Goal: Task Accomplishment & Management: Complete application form

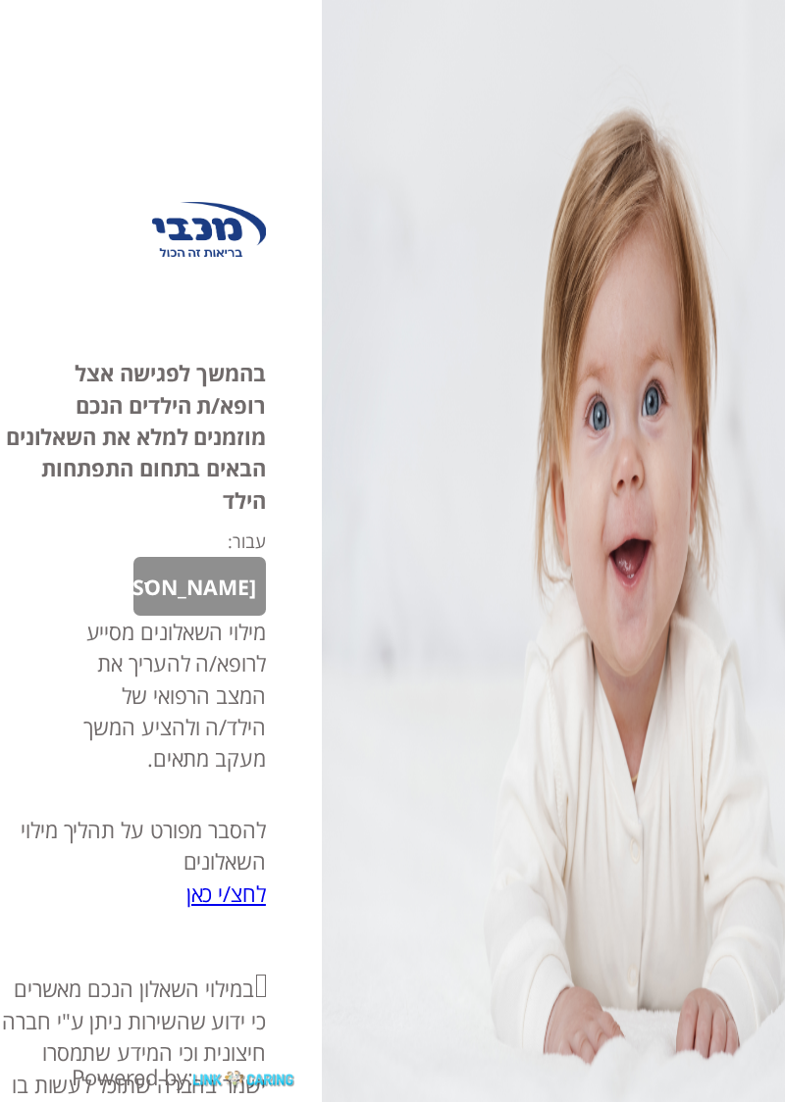
click at [261, 997] on input "אני מאשר\ת את" at bounding box center [261, 986] width 10 height 23
checkbox input "true"
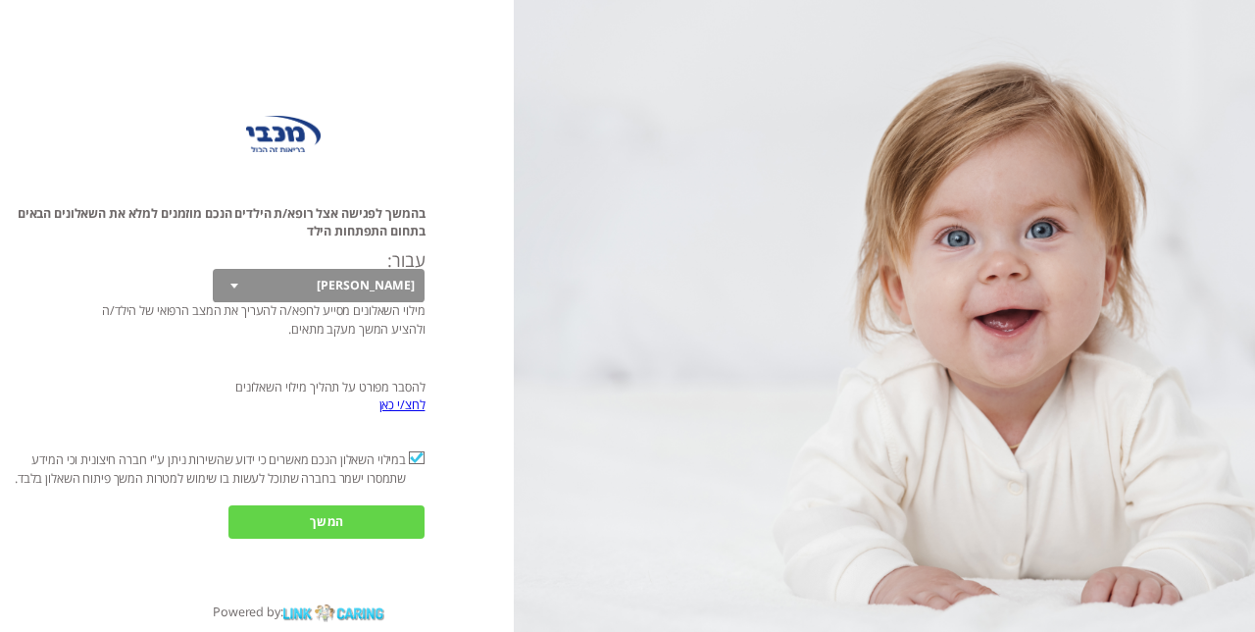
click at [349, 302] on select "[PERSON_NAME]" at bounding box center [319, 285] width 213 height 33
select select "m7SKWqvY4oHuePQiiKOI0A%3D%3D"
click at [340, 538] on input "המשך" at bounding box center [327, 521] width 196 height 33
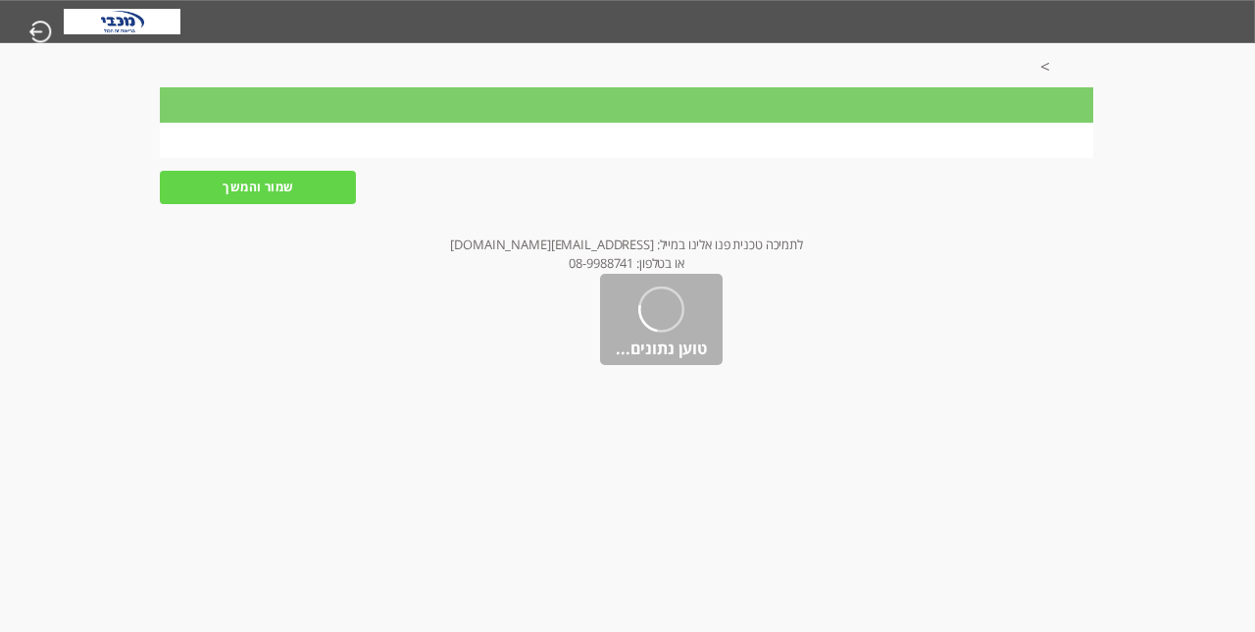
scroll to position [0, -1]
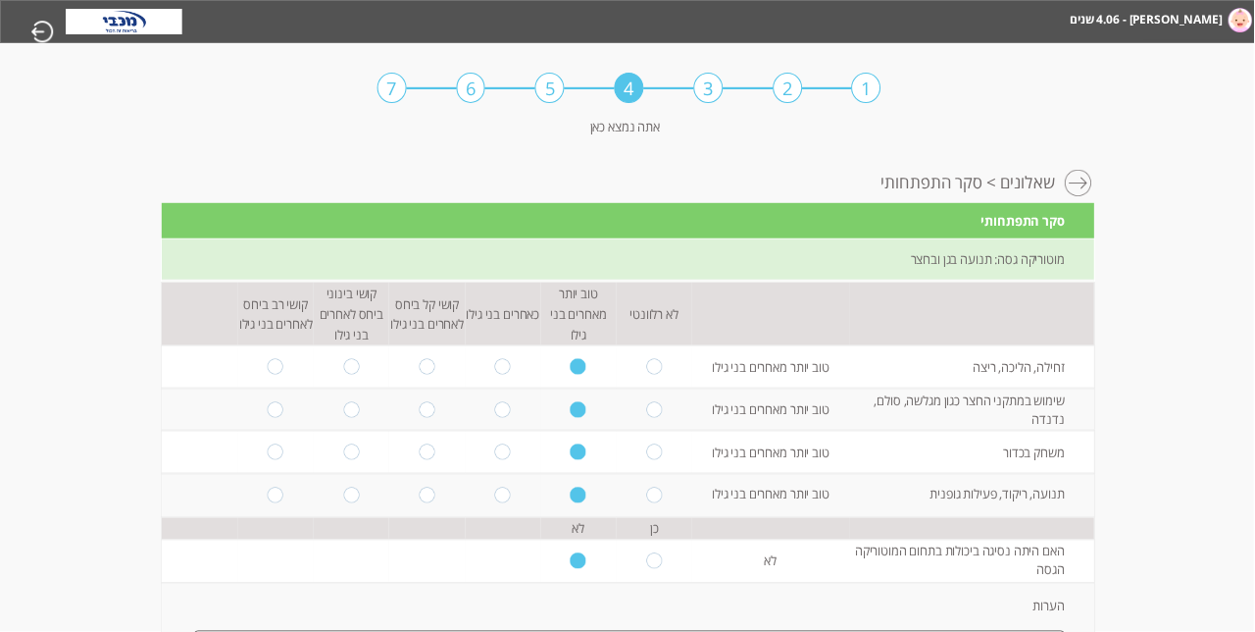
click at [784, 32] on img at bounding box center [1242, 20] width 24 height 25
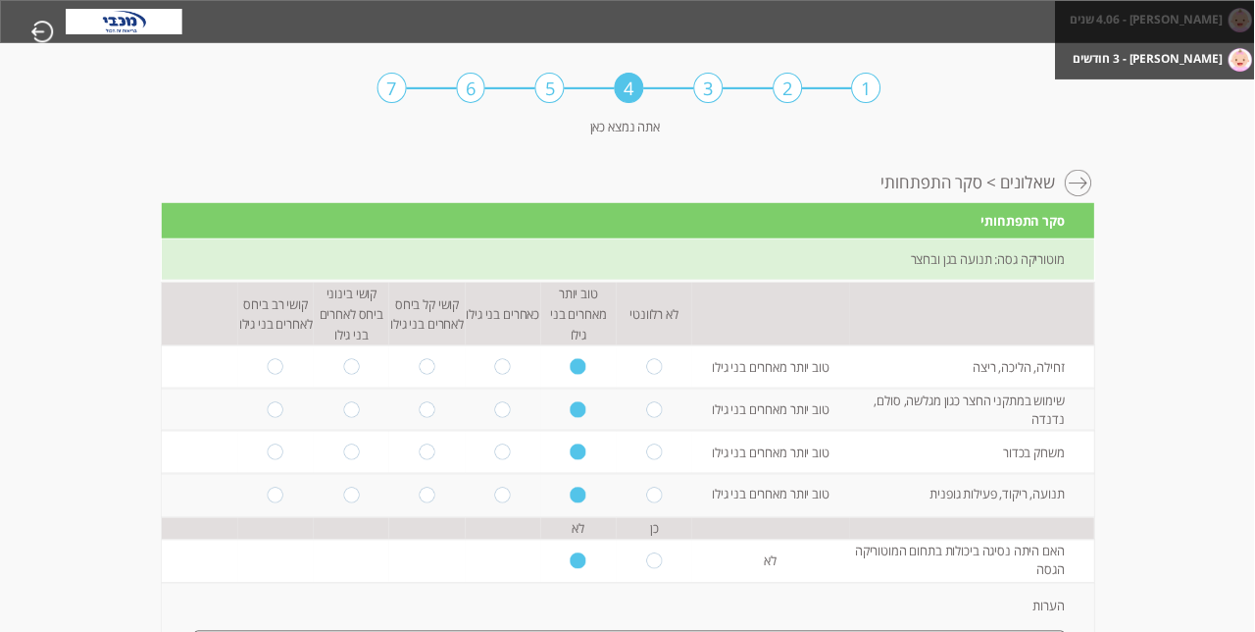
click at [784, 71] on label "[PERSON_NAME] - 3 חודשים" at bounding box center [1149, 58] width 150 height 25
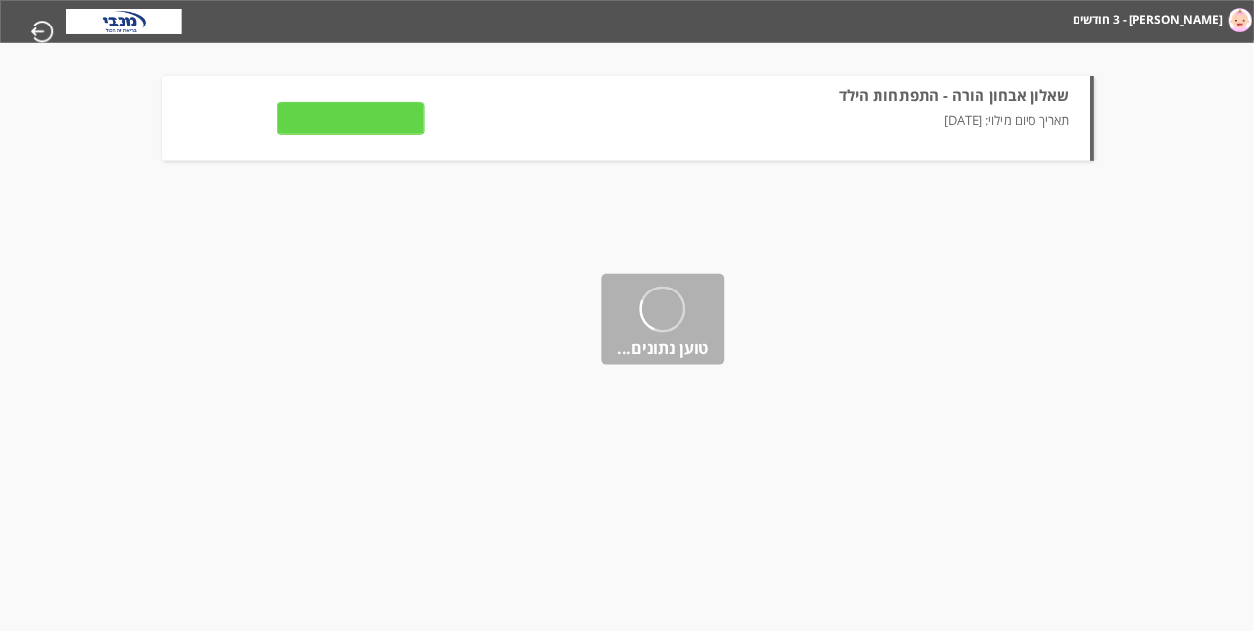
type input "לצפייה בתשובות"
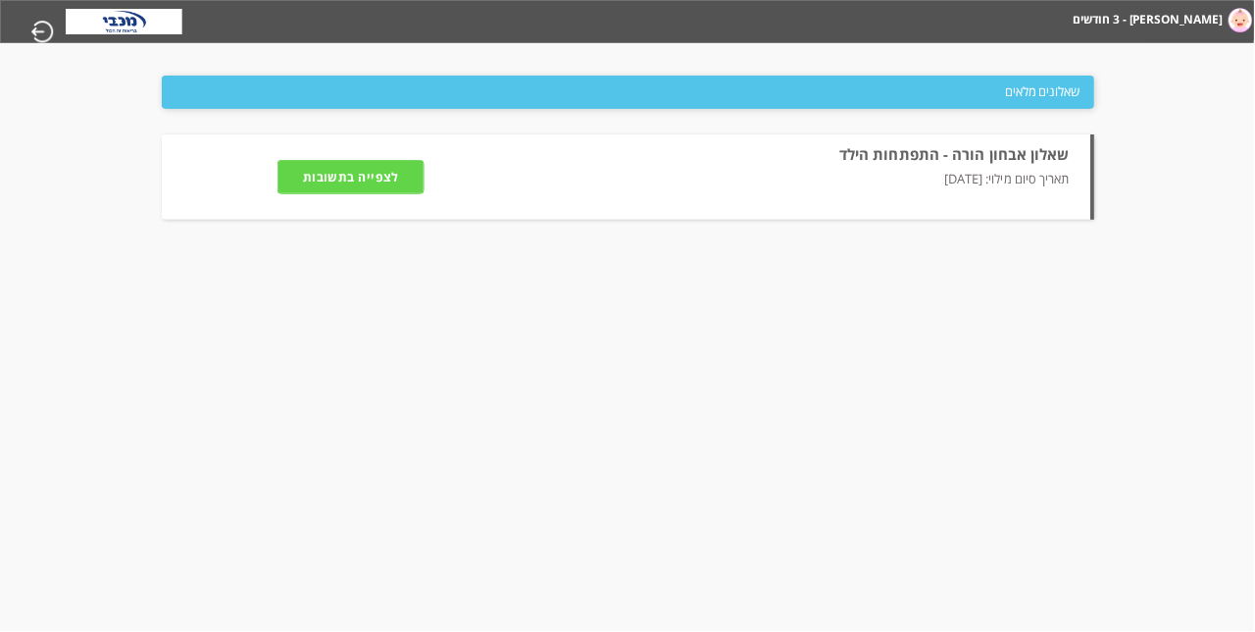
click at [377, 193] on input "לצפייה בתשובות" at bounding box center [351, 176] width 147 height 33
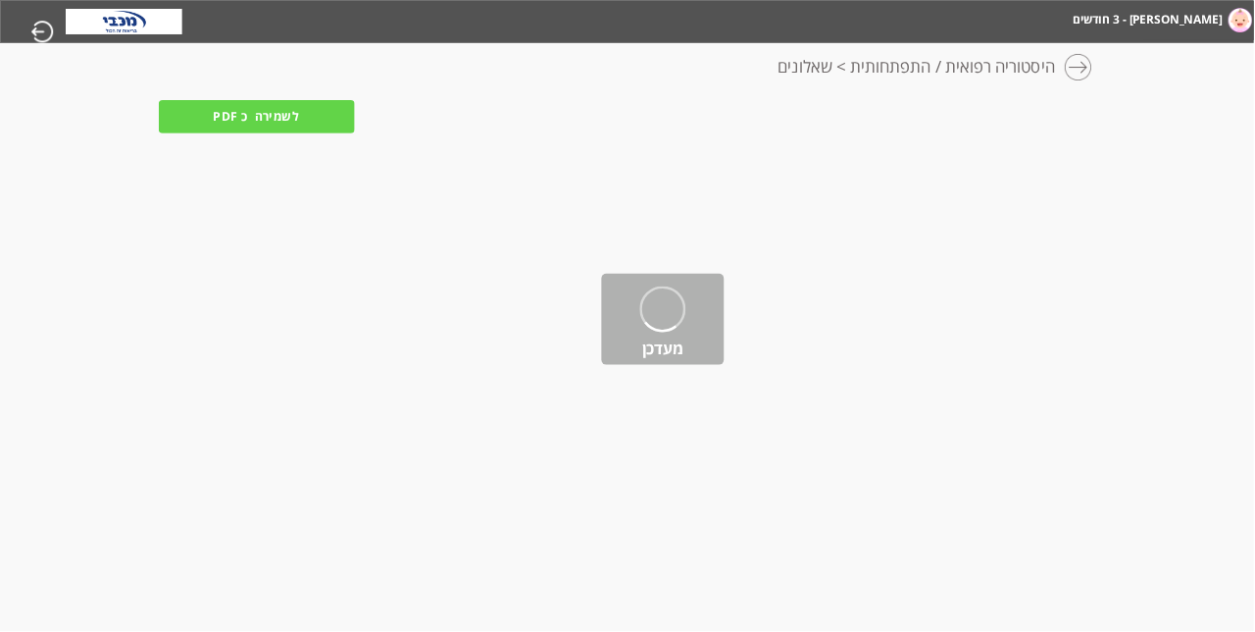
click at [784, 43] on html "מחשבון מבוסס הסולם ההתפתחותי הישראלי דבורה - 3 חודשים יעל - 4.06 שנים מעקב דיגי…" at bounding box center [629, 21] width 1255 height 43
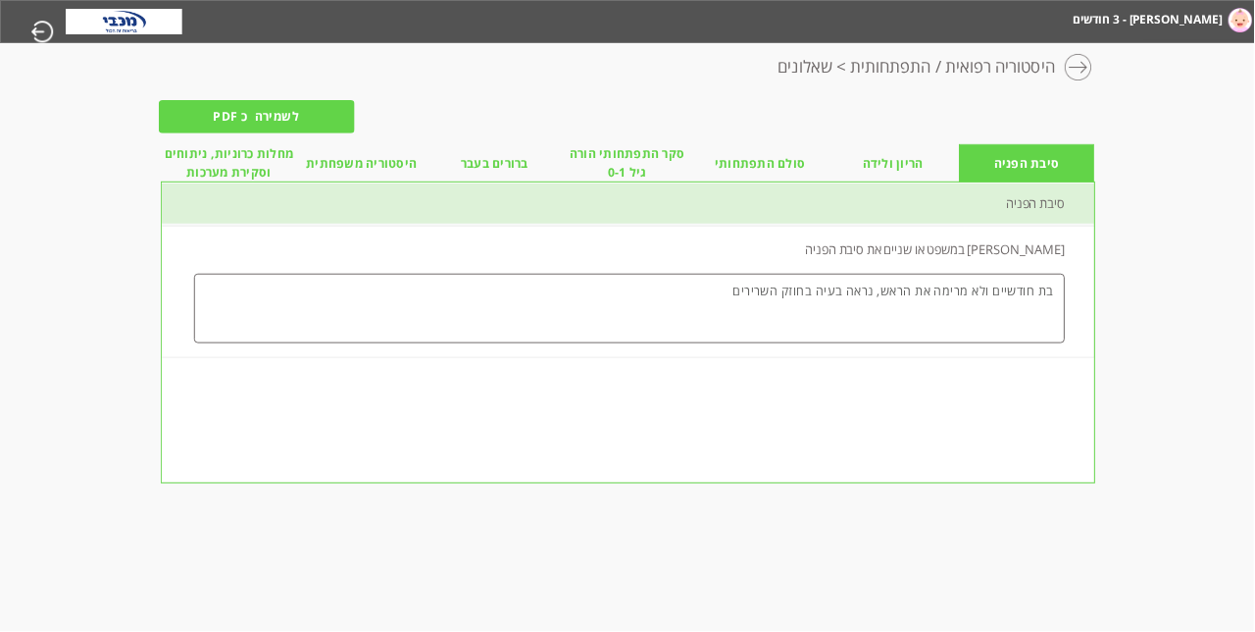
click at [784, 173] on span "הריון ולידה" at bounding box center [893, 163] width 61 height 19
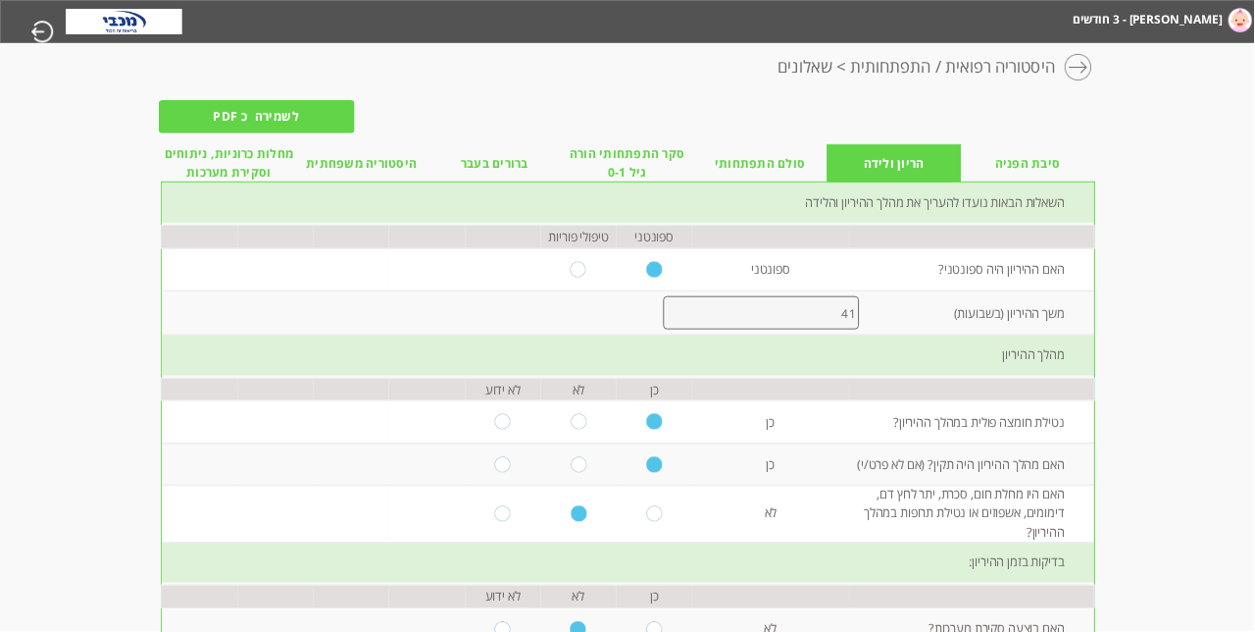
click at [784, 175] on li "סיבת הפניה" at bounding box center [1028, 163] width 133 height 38
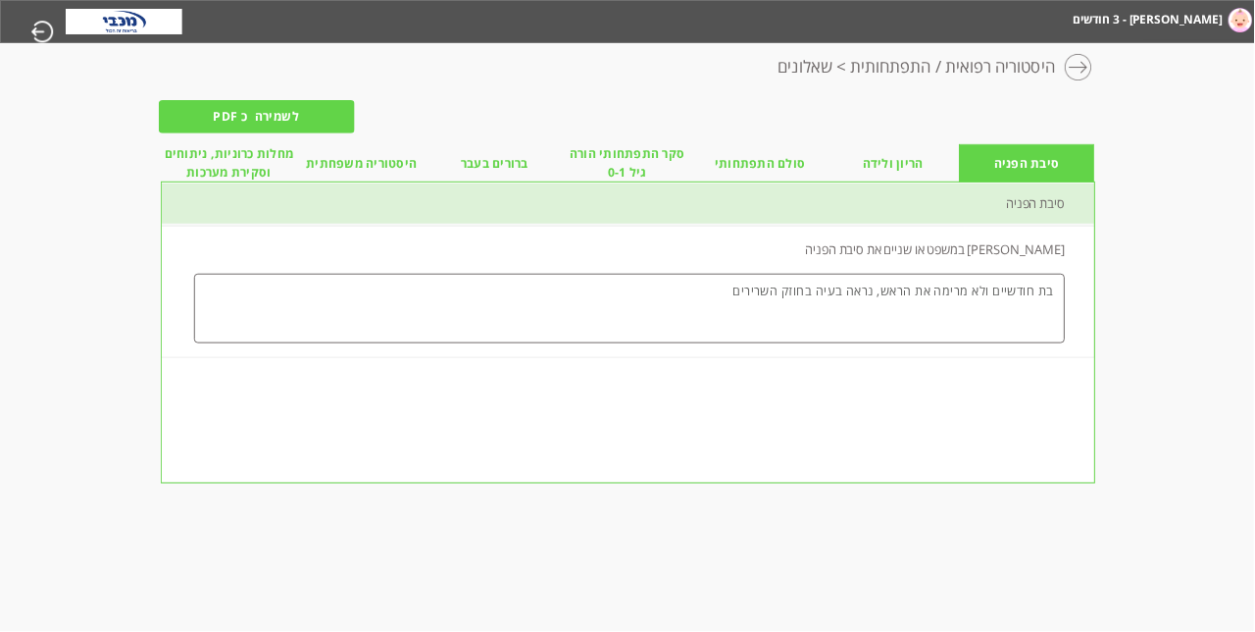
click at [487, 173] on span "ברורים בעבר" at bounding box center [495, 163] width 68 height 19
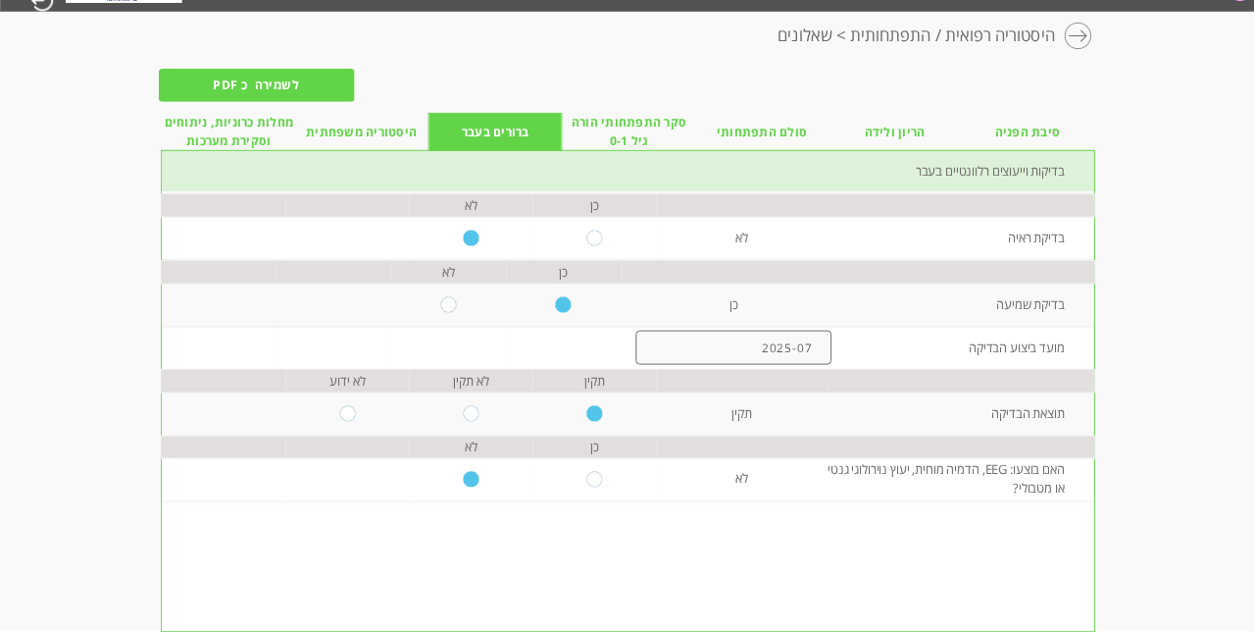
scroll to position [0, -1]
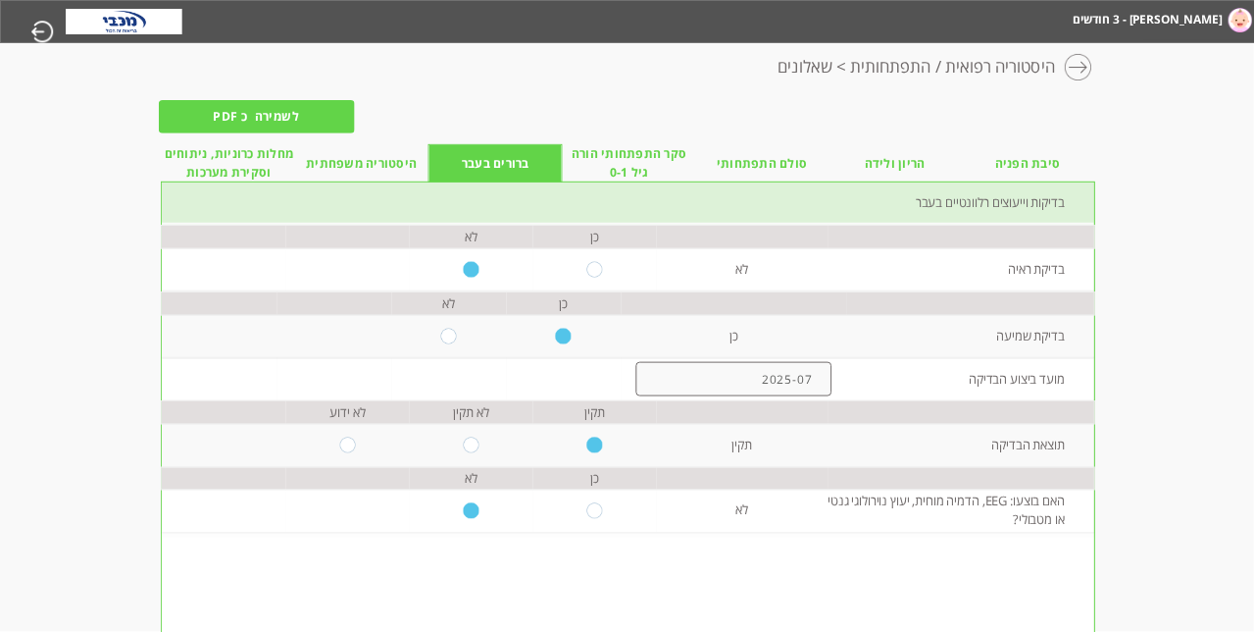
click at [357, 173] on span "היסטוריה משפחתית" at bounding box center [362, 163] width 111 height 19
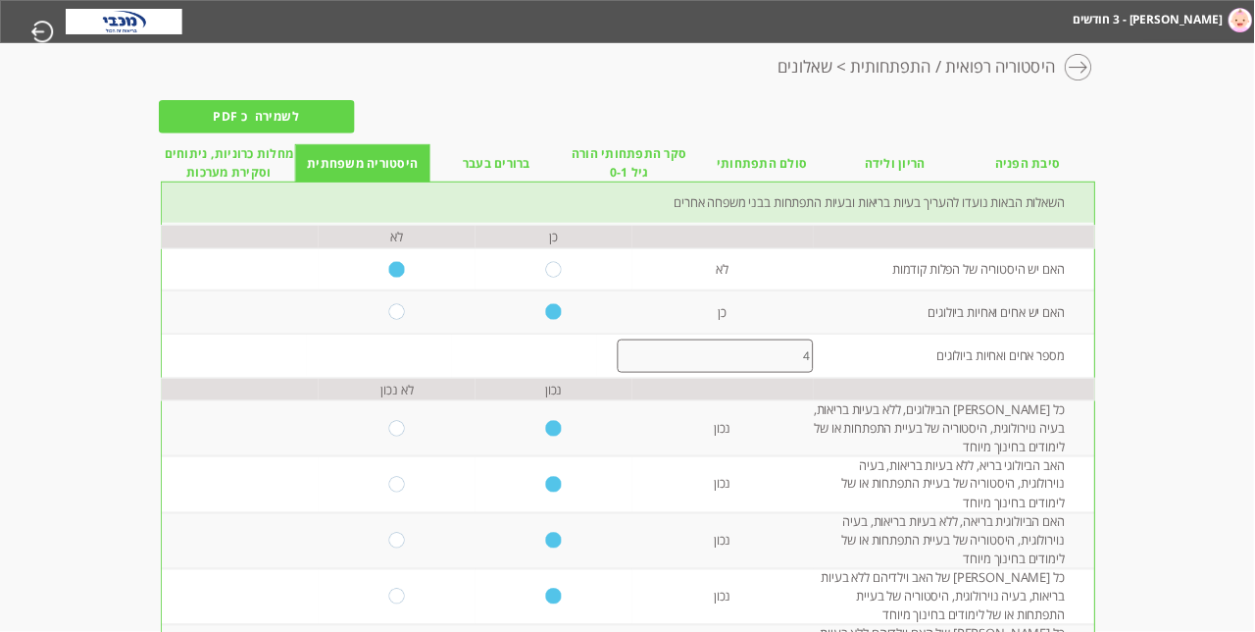
click at [239, 182] on span "מחלות כרוניות, ניתוחים וסקירת מערכות" at bounding box center [229, 163] width 133 height 38
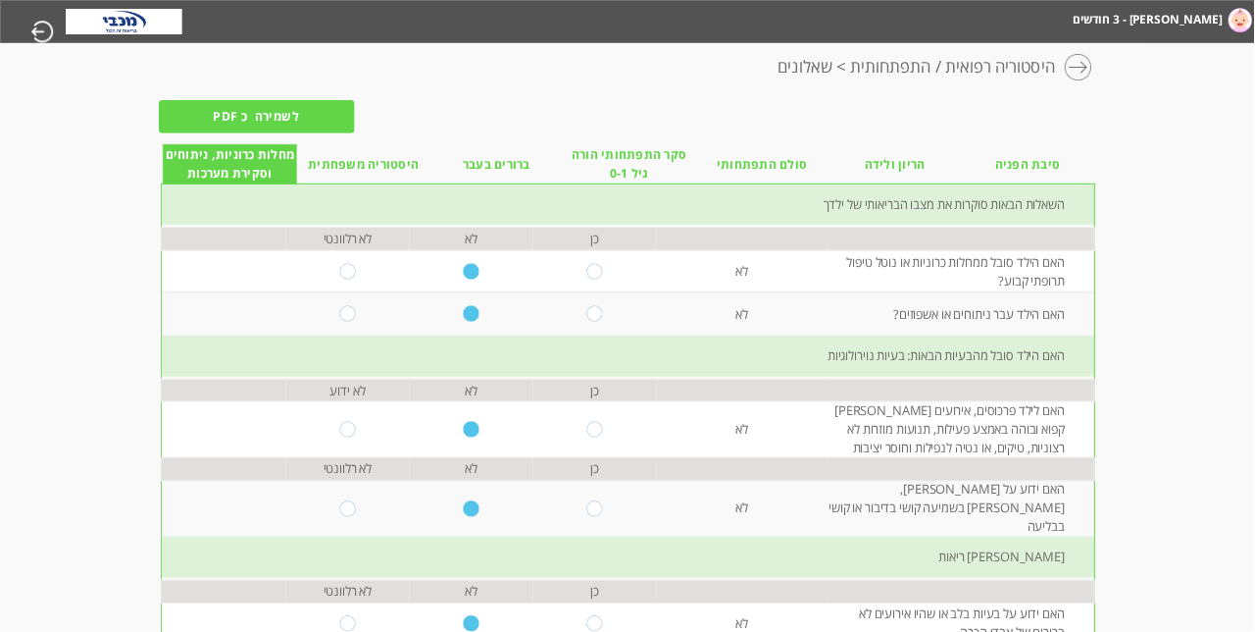
click at [784, 174] on span "סיבת הפניה" at bounding box center [1029, 164] width 66 height 19
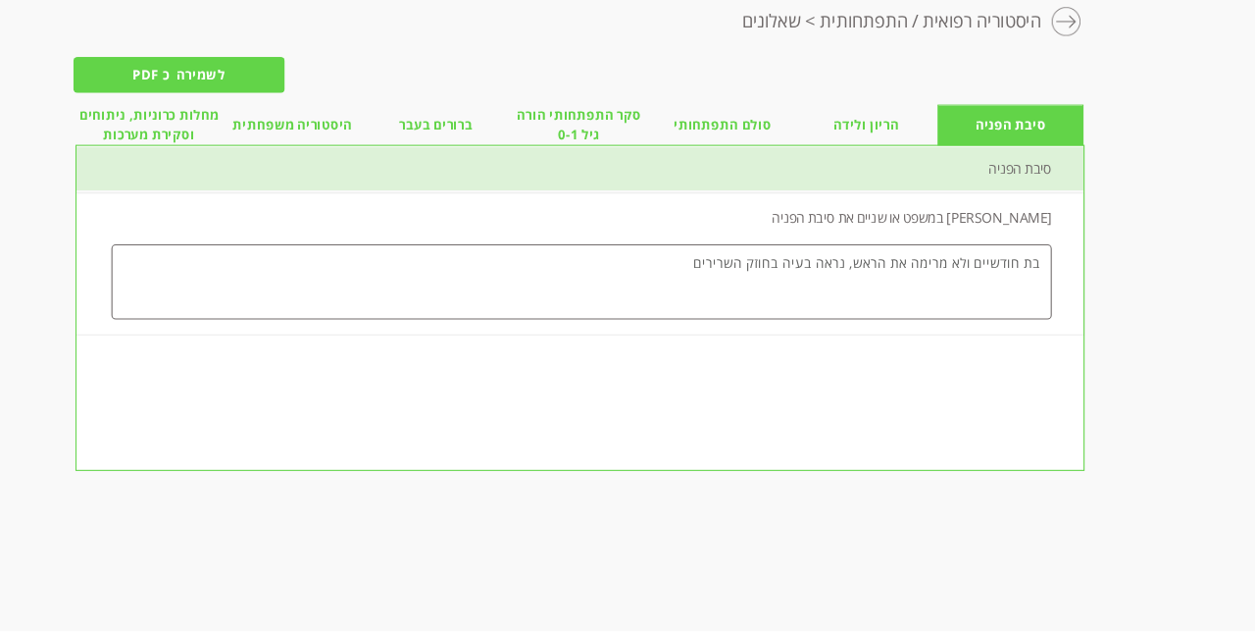
scroll to position [0, -1]
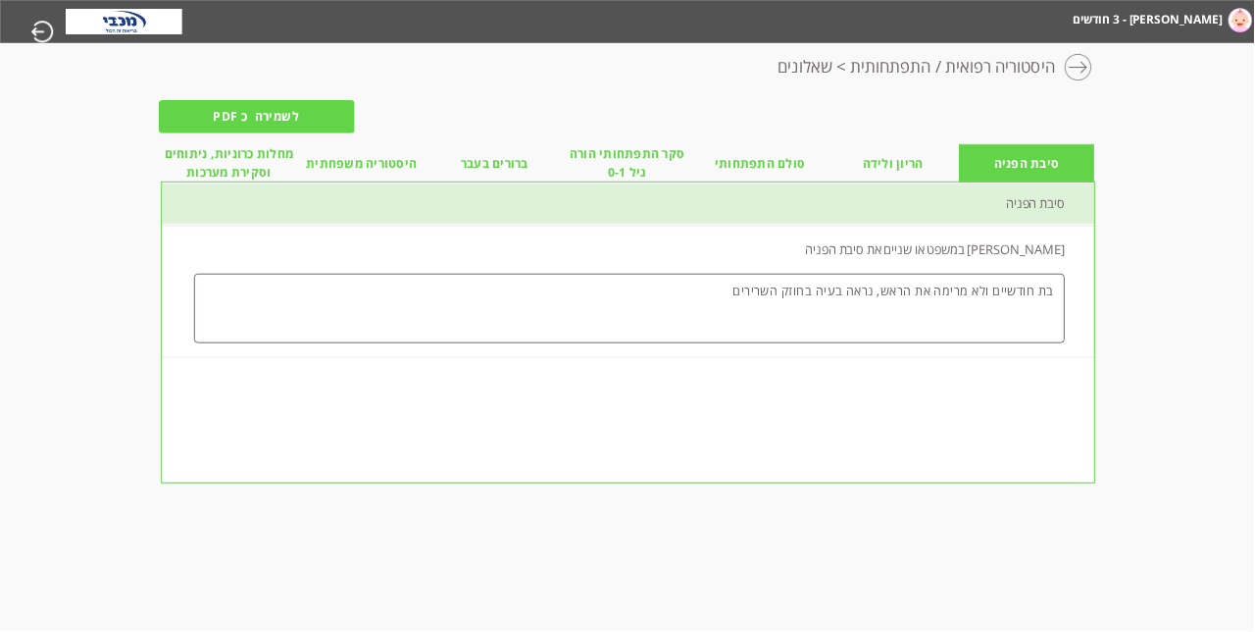
click at [228, 182] on span "מחלות כרוניות, ניתוחים וסקירת מערכות" at bounding box center [229, 163] width 133 height 38
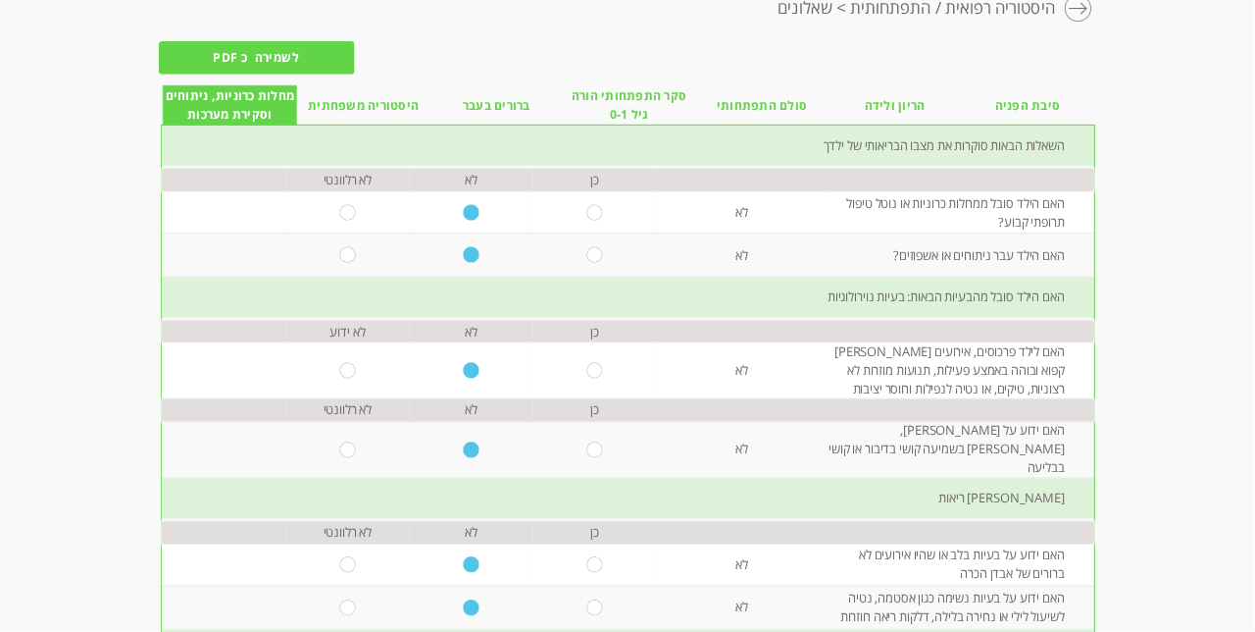
scroll to position [0, -1]
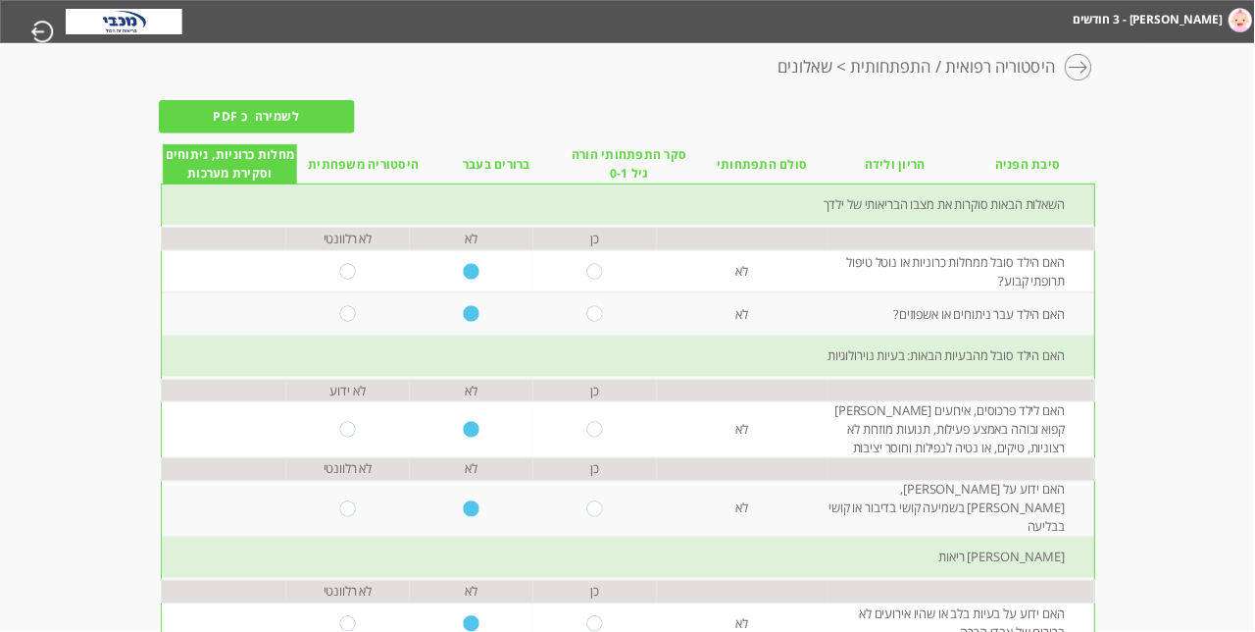
click at [290, 129] on input "לשמירה כ PDF" at bounding box center [257, 116] width 196 height 33
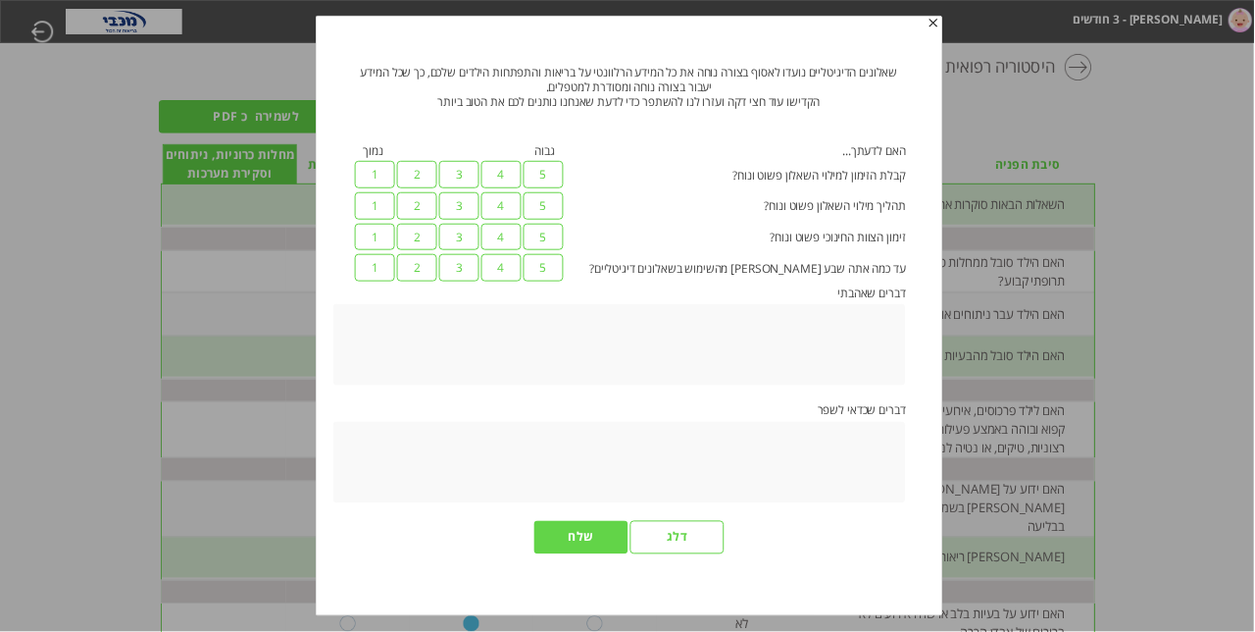
click at [578, 554] on input "שלח" at bounding box center [580, 537] width 93 height 33
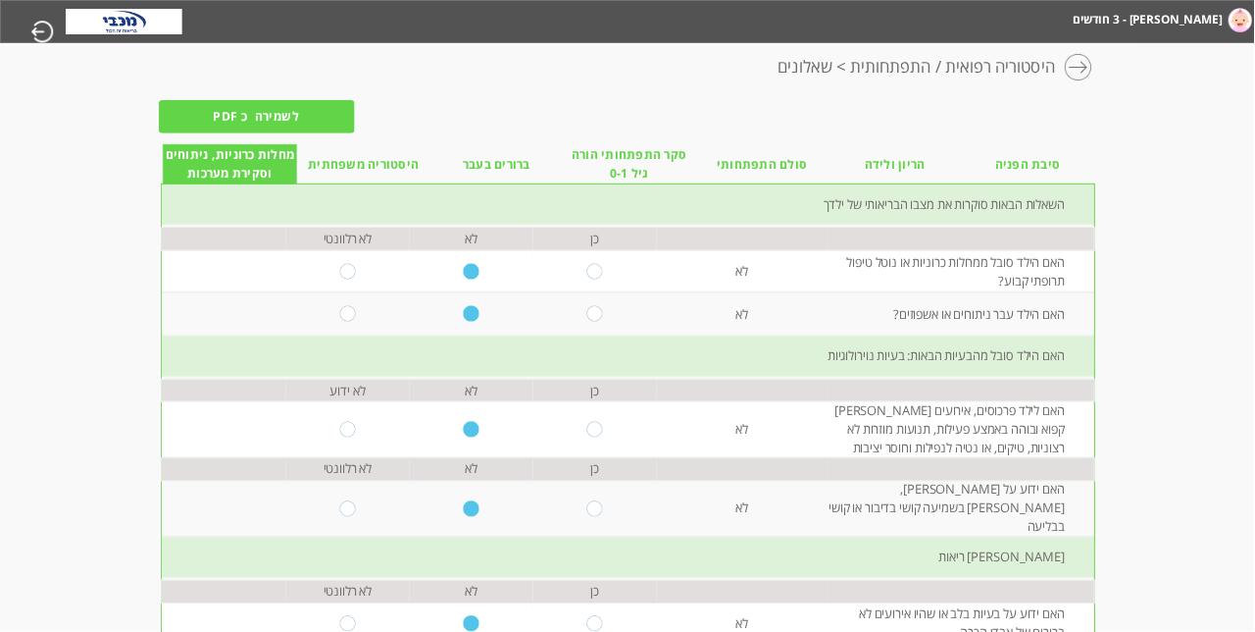
click at [784, 40] on ul "דבורה - 3 חודשים יעל - 4.06 שנים" at bounding box center [1200, 20] width 113 height 39
click at [784, 35] on li "[PERSON_NAME] - 3 חודשים" at bounding box center [1203, 18] width 107 height 34
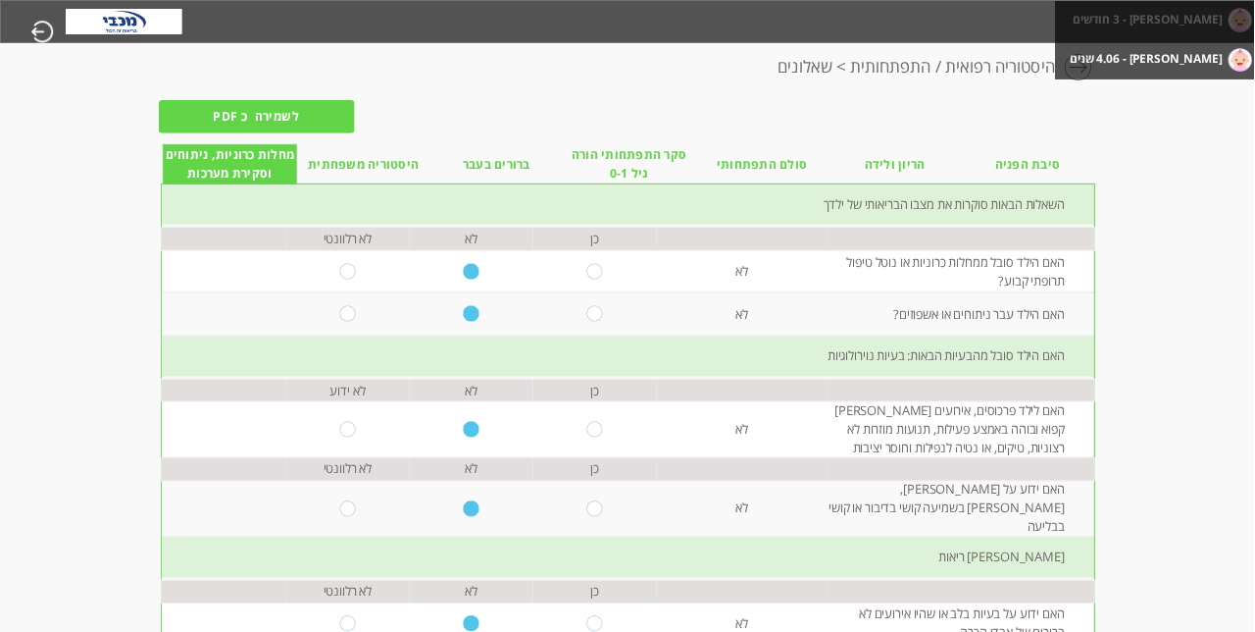
click at [784, 73] on li "[PERSON_NAME] - 4.06 שנים" at bounding box center [1189, 57] width 136 height 34
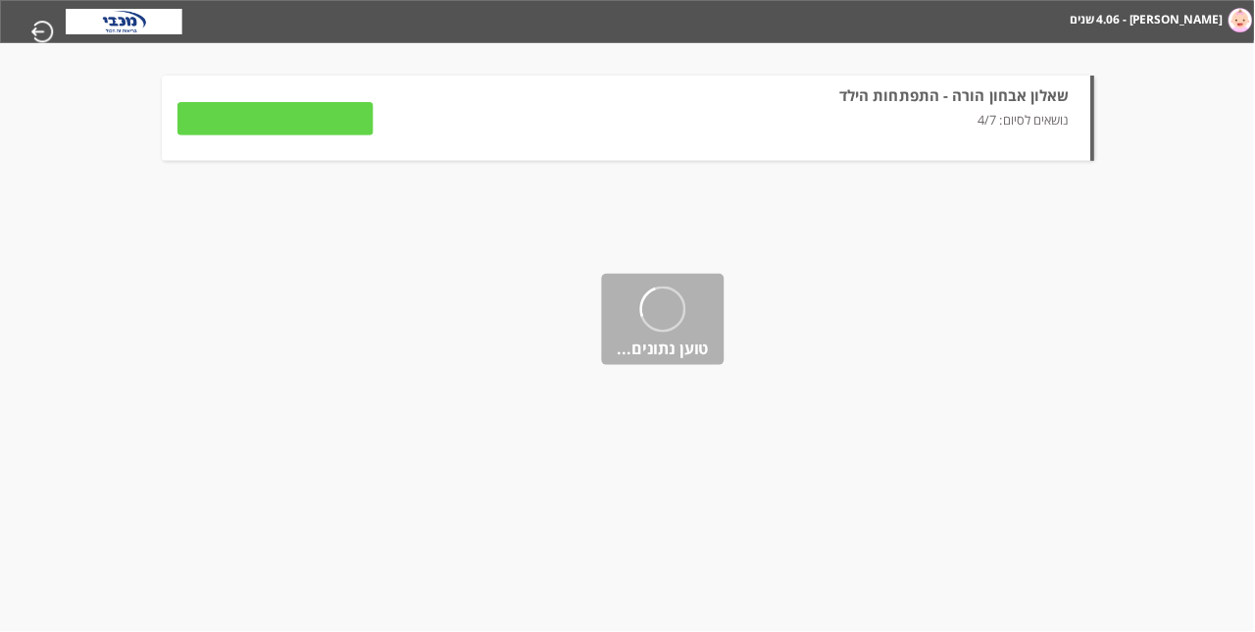
type input "להמשך מילוי השאלון"
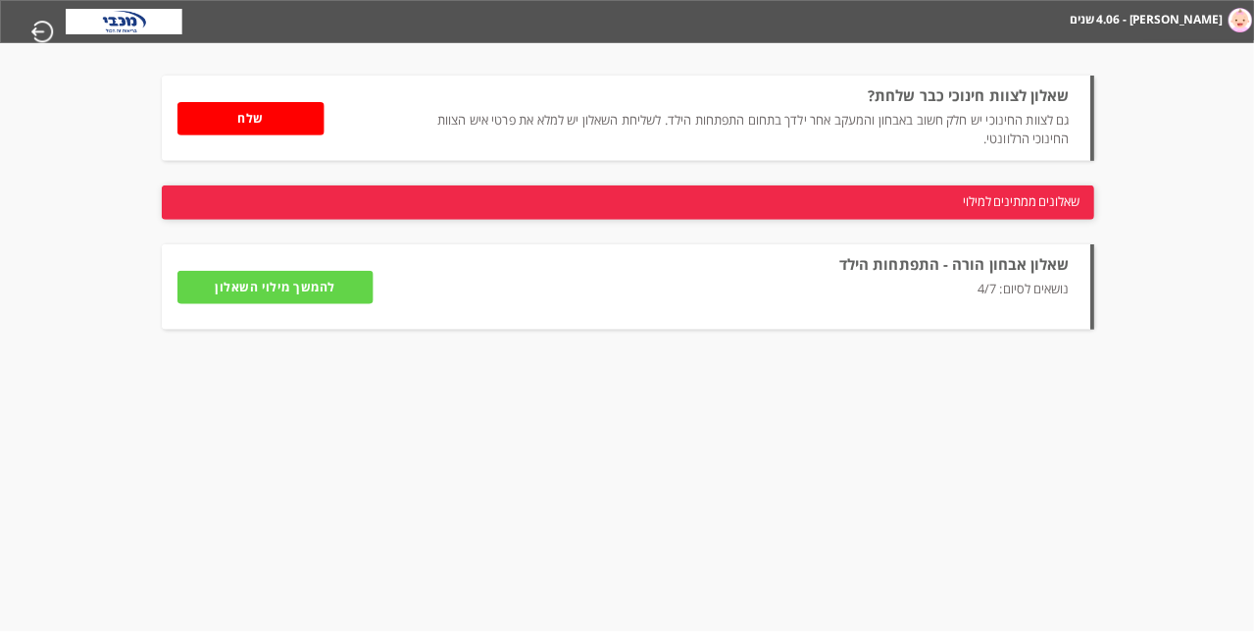
click at [335, 304] on input "להמשך מילוי השאלון" at bounding box center [276, 287] width 196 height 33
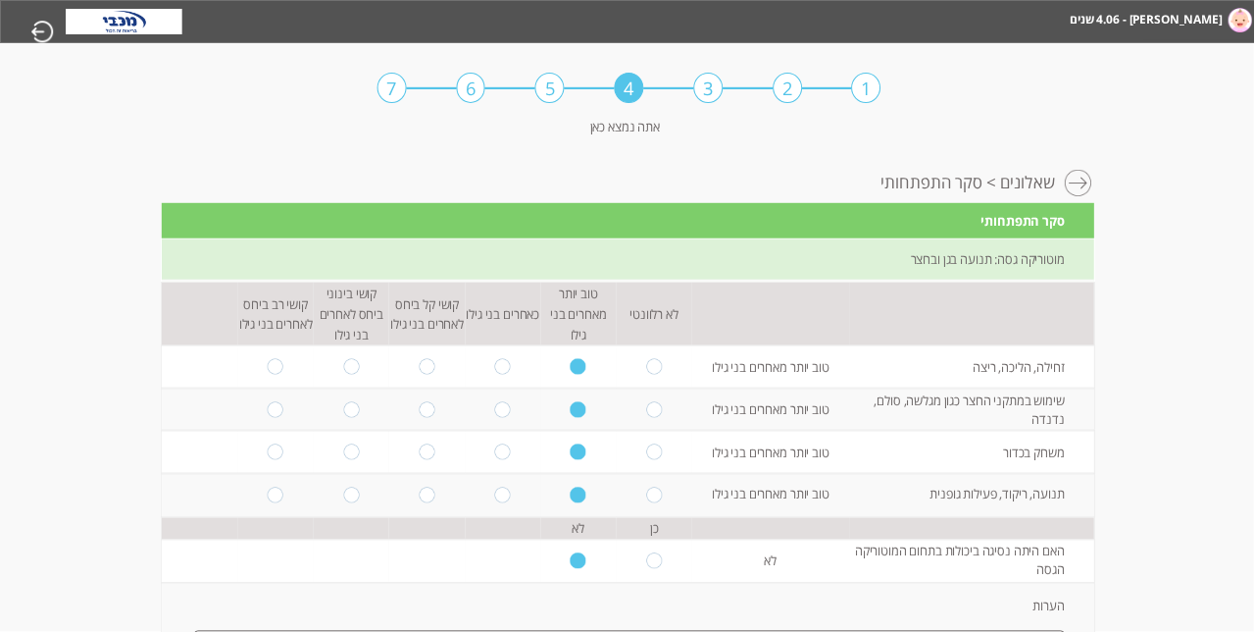
click at [784, 89] on div "1" at bounding box center [866, 88] width 29 height 30
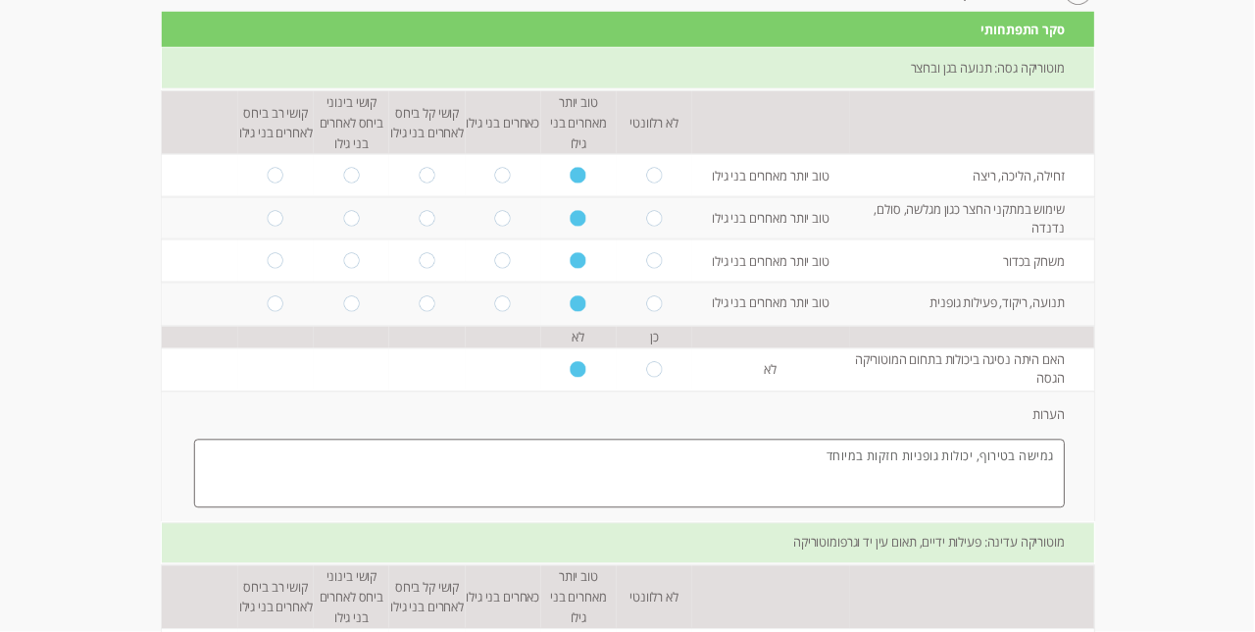
scroll to position [0, -1]
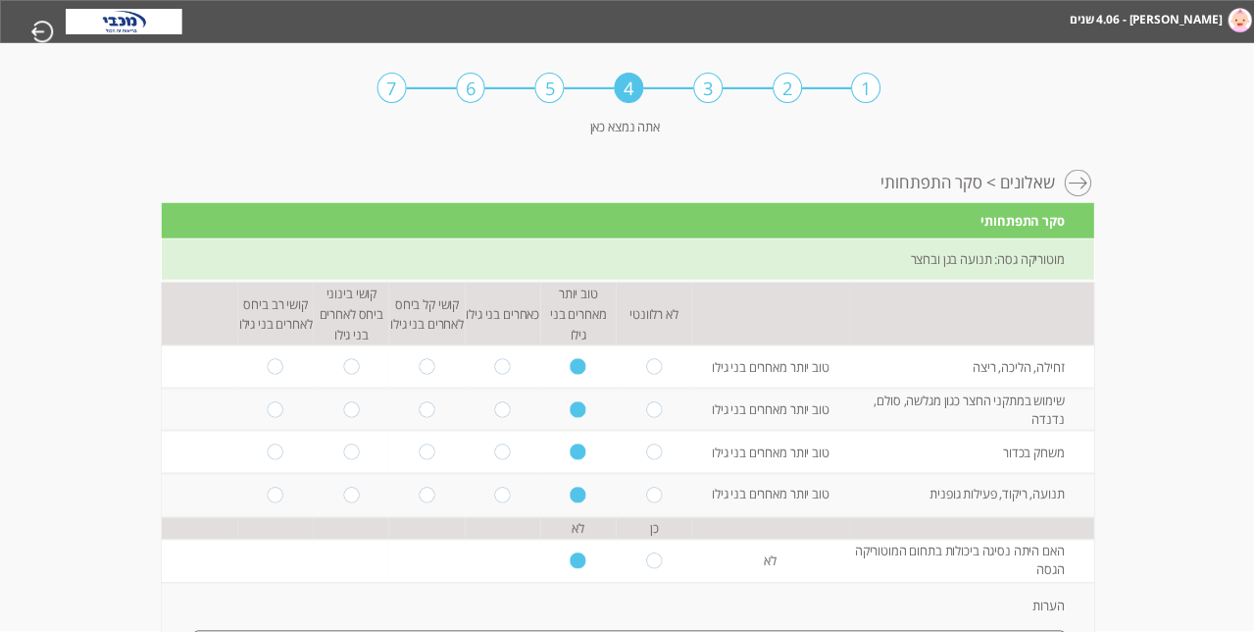
click at [156, 31] on img at bounding box center [124, 21] width 117 height 25
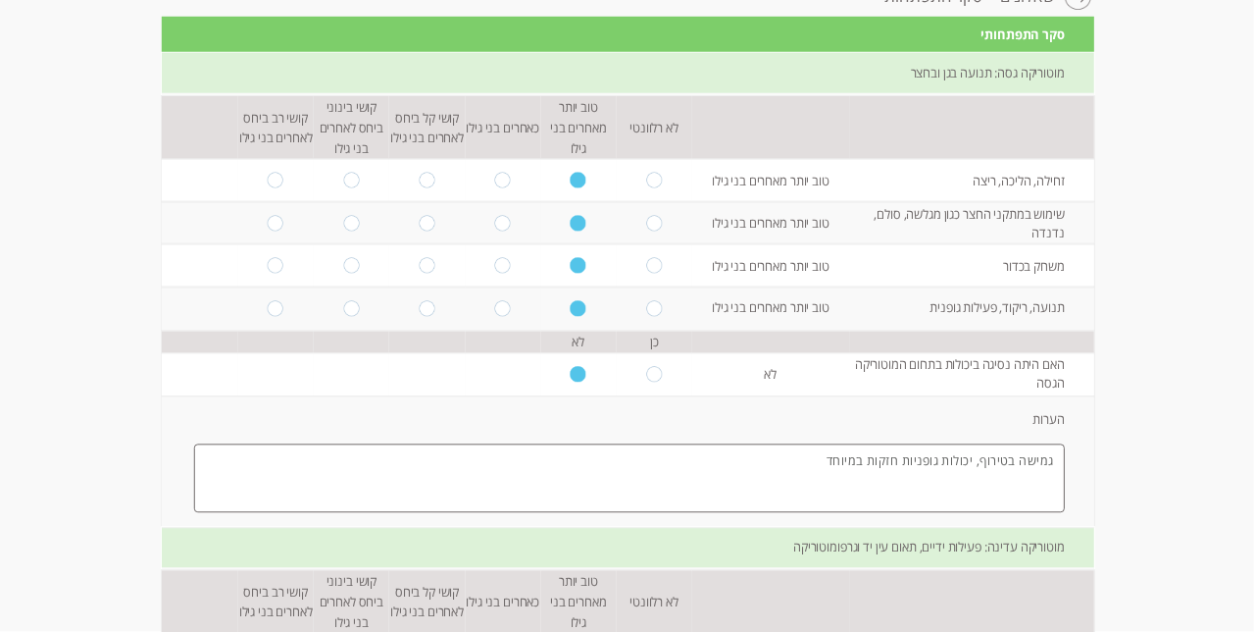
scroll to position [187, -1]
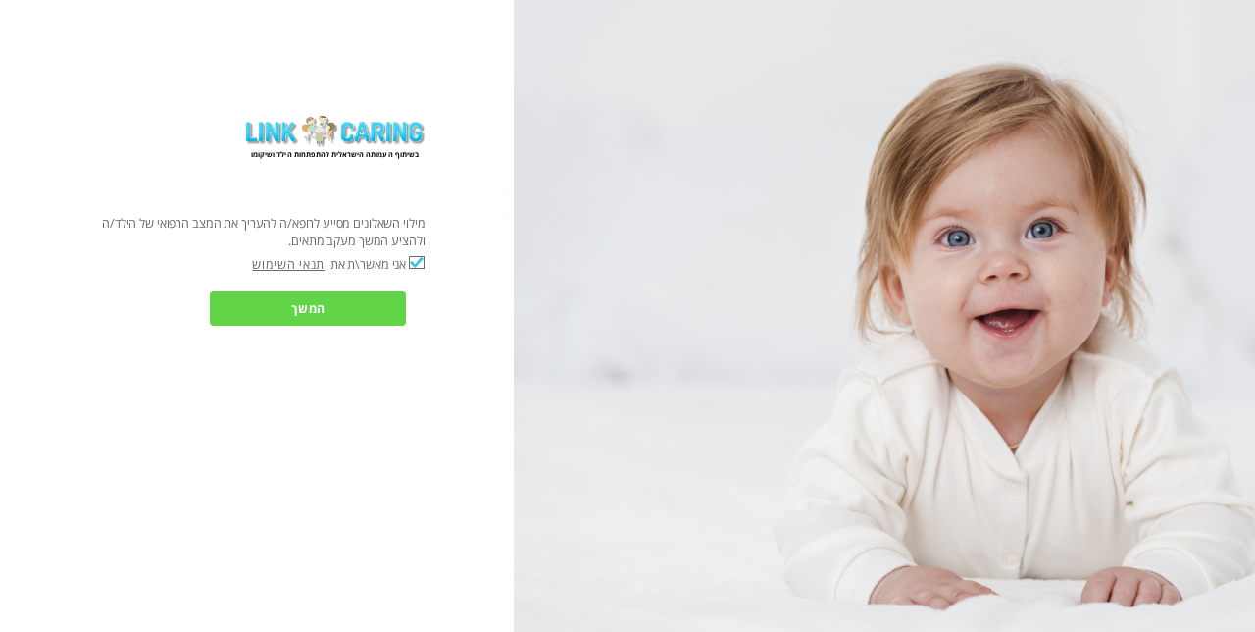
checkbox input "true"
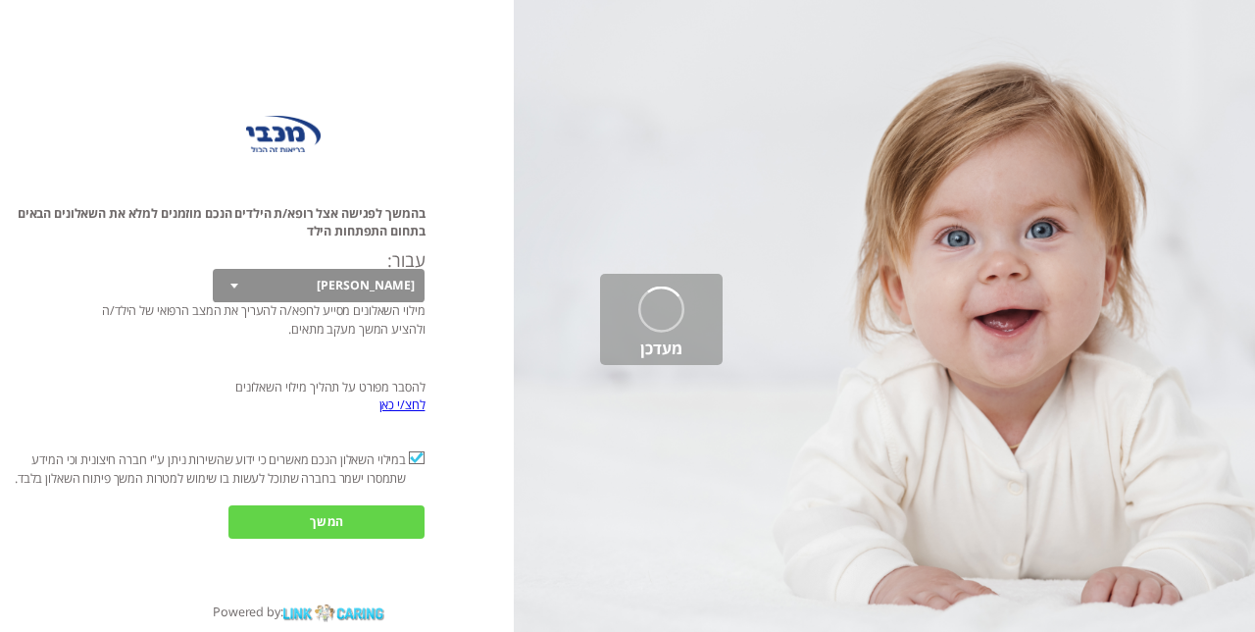
click at [368, 302] on select "[PERSON_NAME]" at bounding box center [319, 285] width 213 height 33
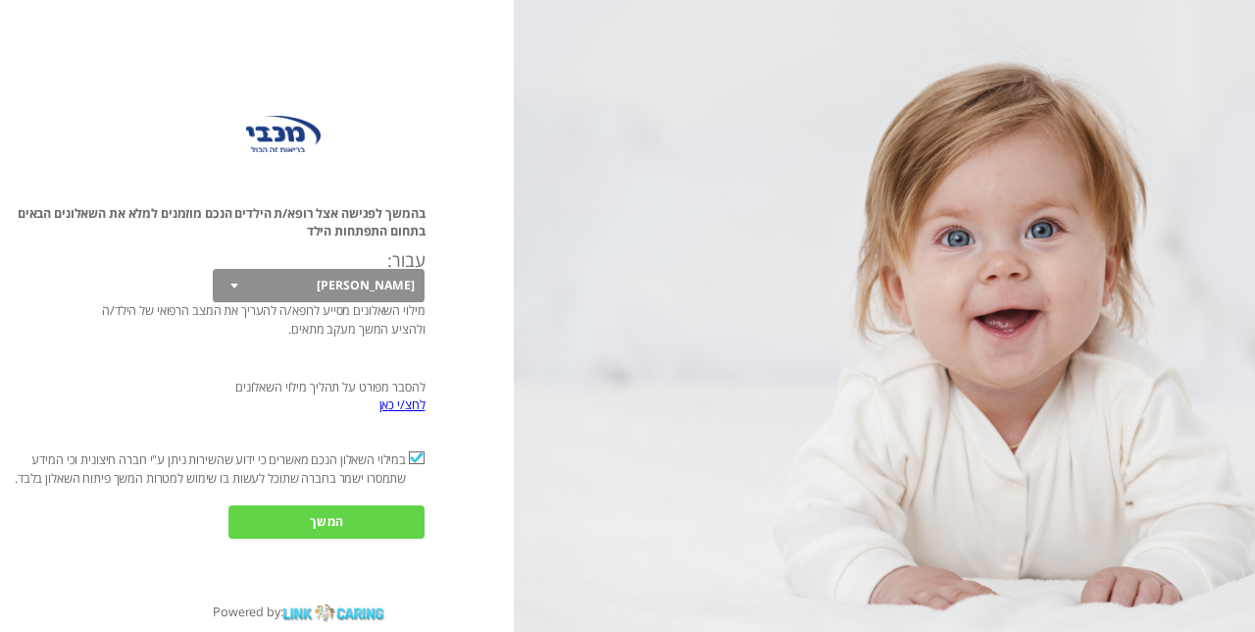
select select "iTESGSA7LqRRXvNYgfSJ9A%3D%3D"
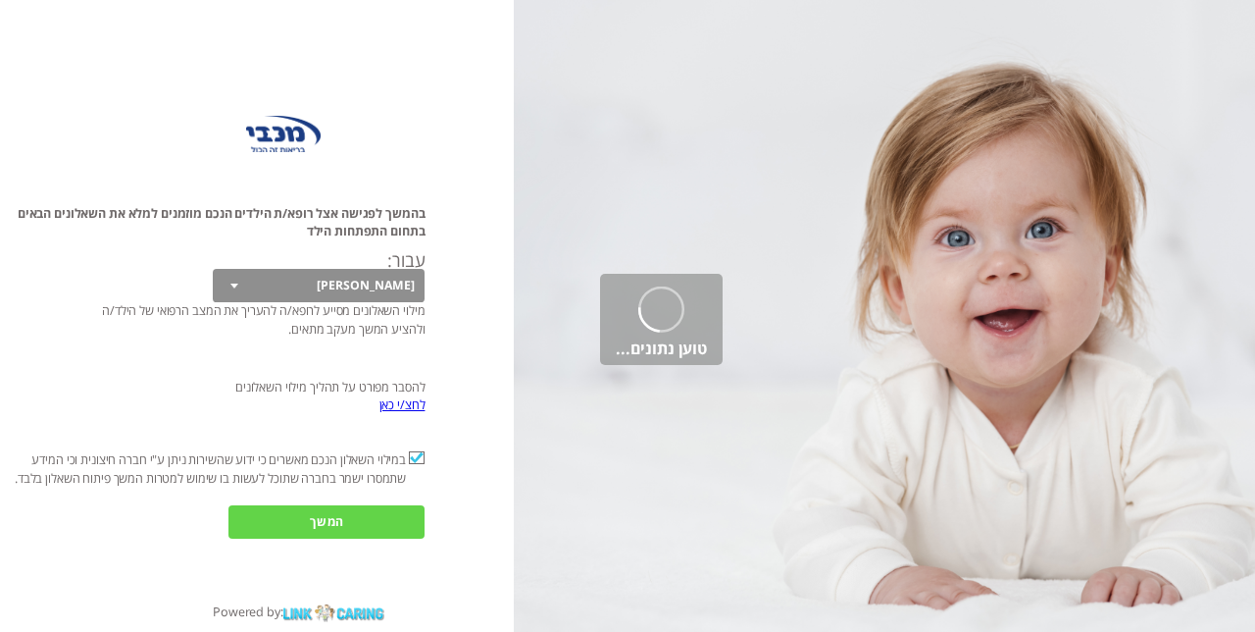
click at [339, 538] on input "המשך" at bounding box center [327, 521] width 196 height 33
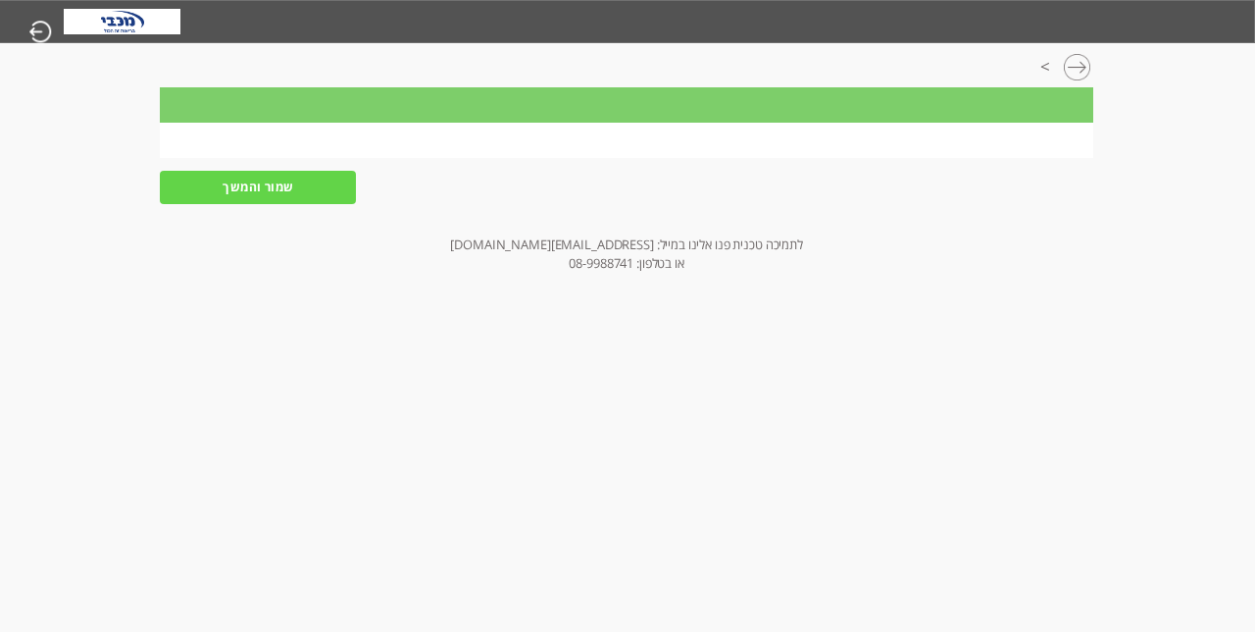
scroll to position [0, -1]
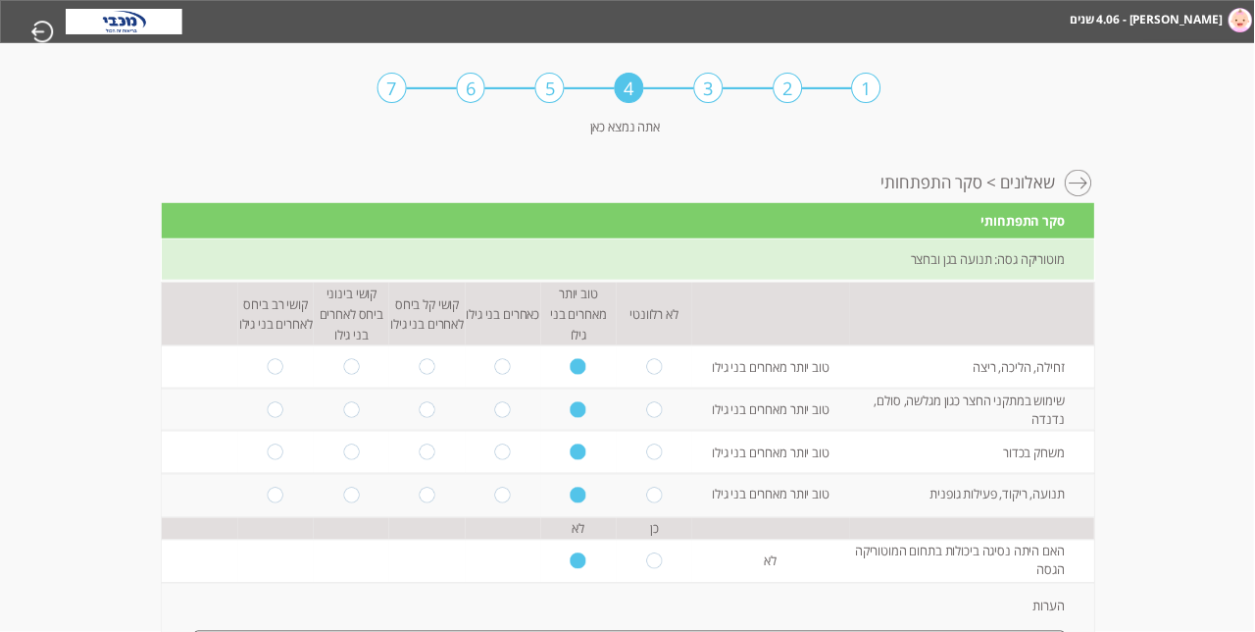
click at [870, 100] on div "1" at bounding box center [866, 88] width 29 height 30
click at [869, 93] on div "1" at bounding box center [866, 88] width 29 height 30
click at [1241, 25] on img at bounding box center [1242, 20] width 24 height 25
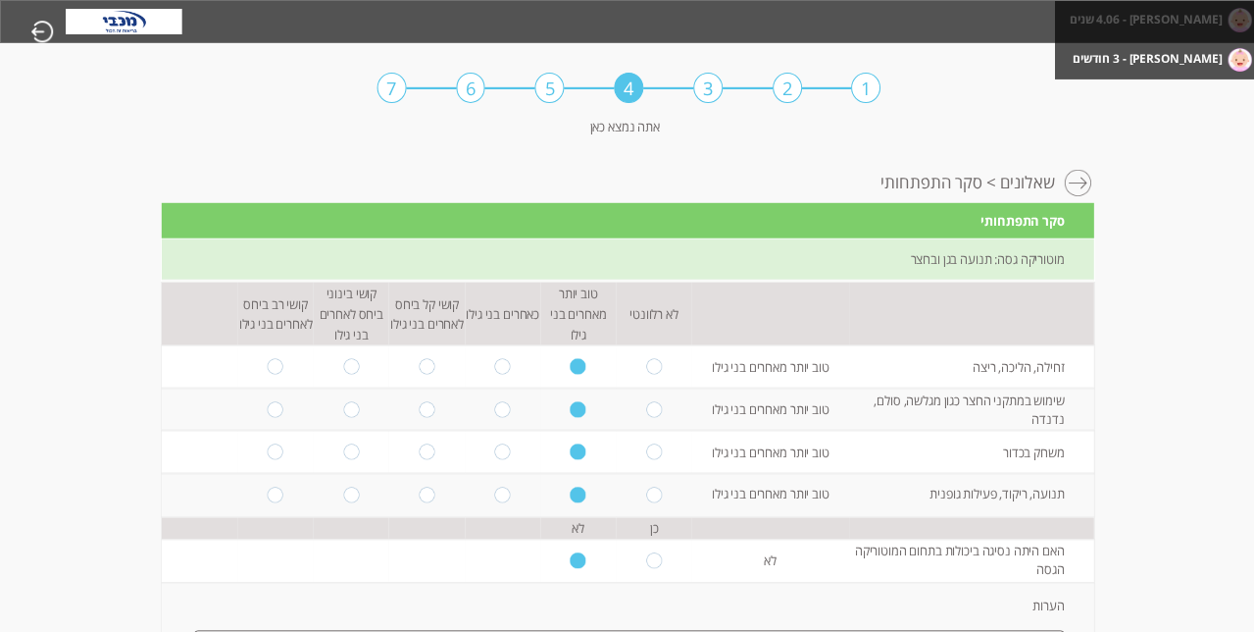
click at [1238, 35] on li "[PERSON_NAME] - 4.06 שנים" at bounding box center [1189, 18] width 136 height 34
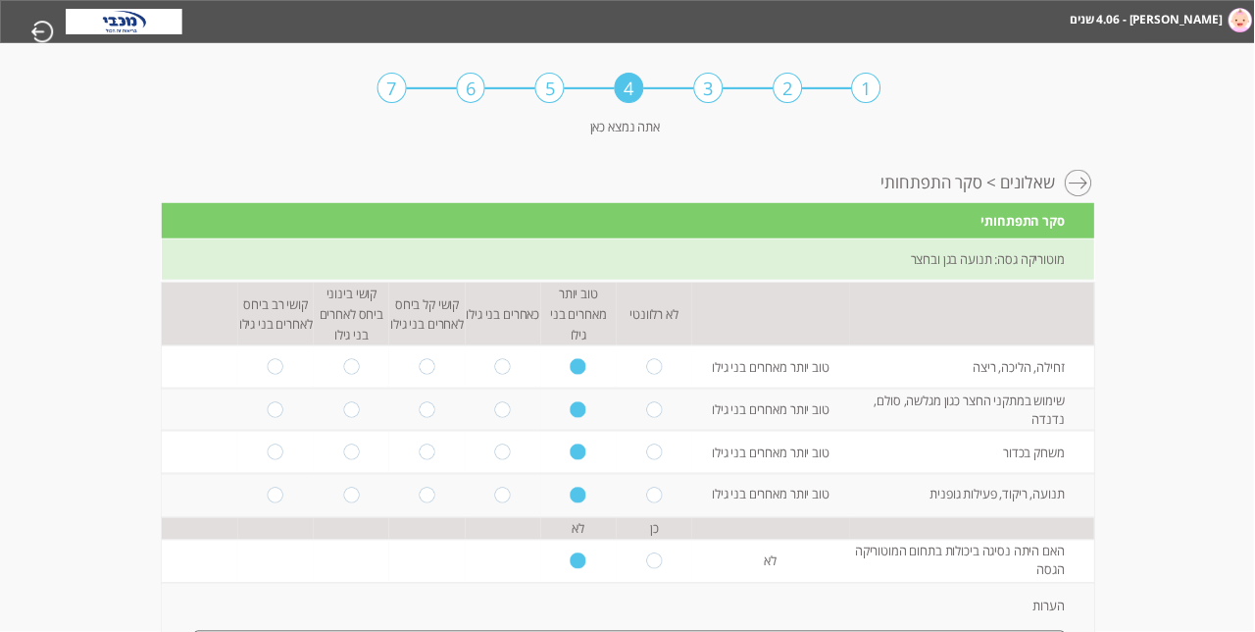
click at [855, 100] on div "1" at bounding box center [866, 88] width 29 height 30
click at [1078, 199] on div at bounding box center [1080, 184] width 29 height 29
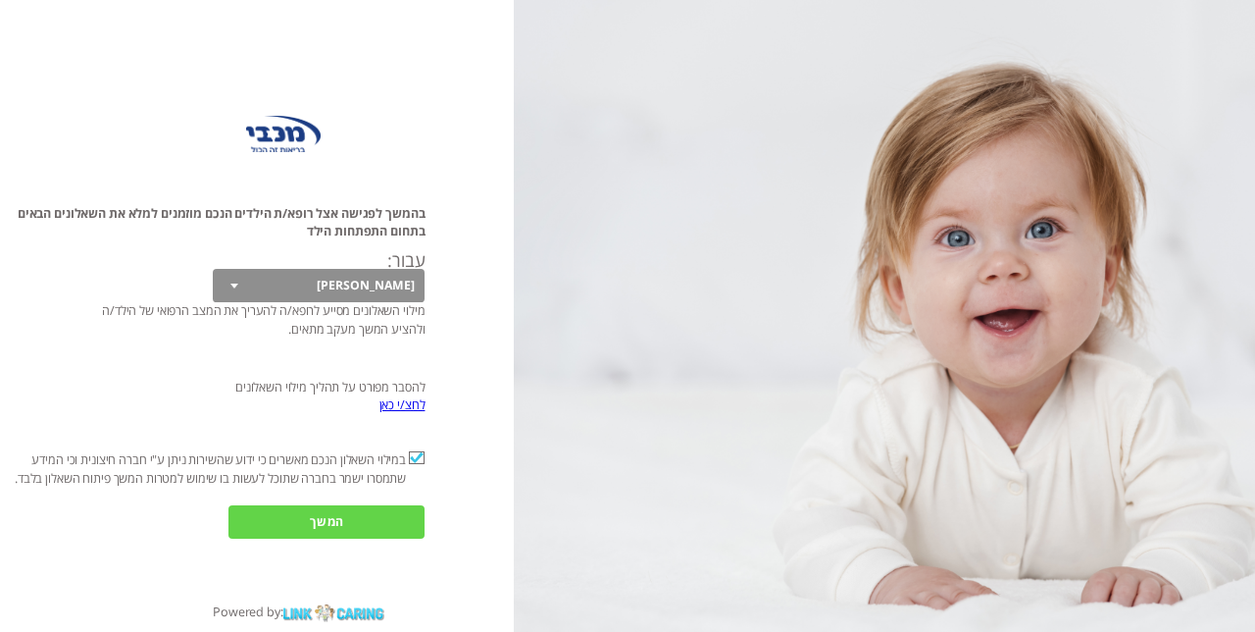
click at [343, 302] on select "[PERSON_NAME]" at bounding box center [319, 285] width 213 height 33
select select "iTESGSA7LqRRXvNYgfSJ9A%3D%3D"
click at [328, 538] on input "המשך" at bounding box center [327, 521] width 196 height 33
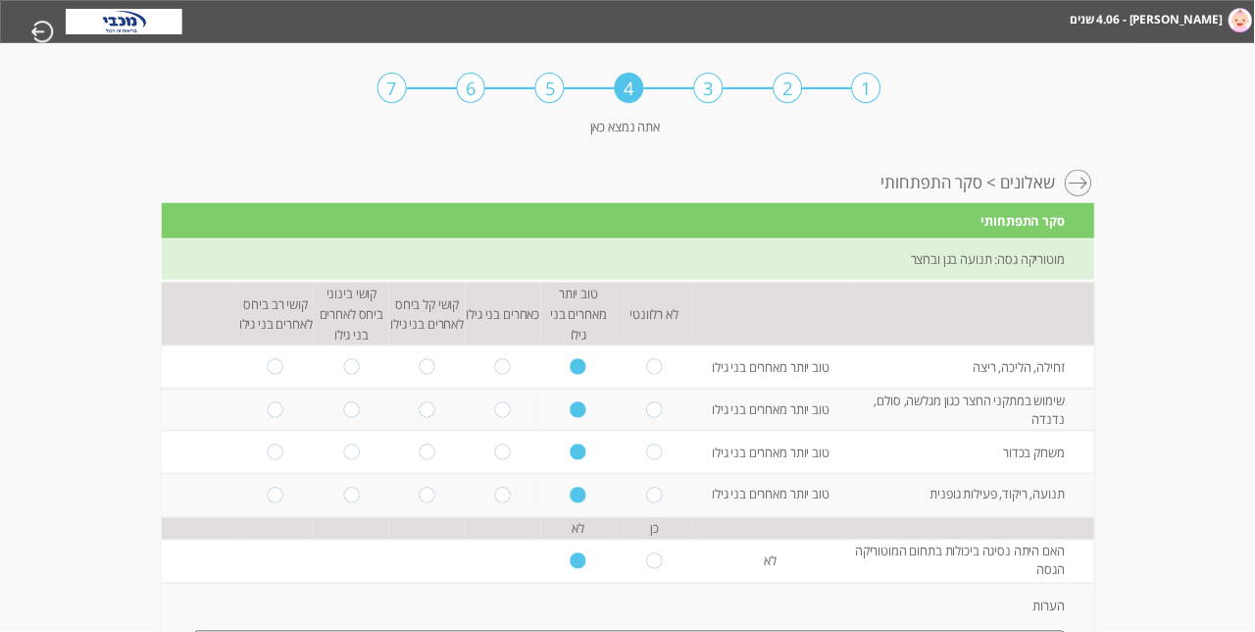
click at [857, 103] on div "1" at bounding box center [866, 88] width 29 height 30
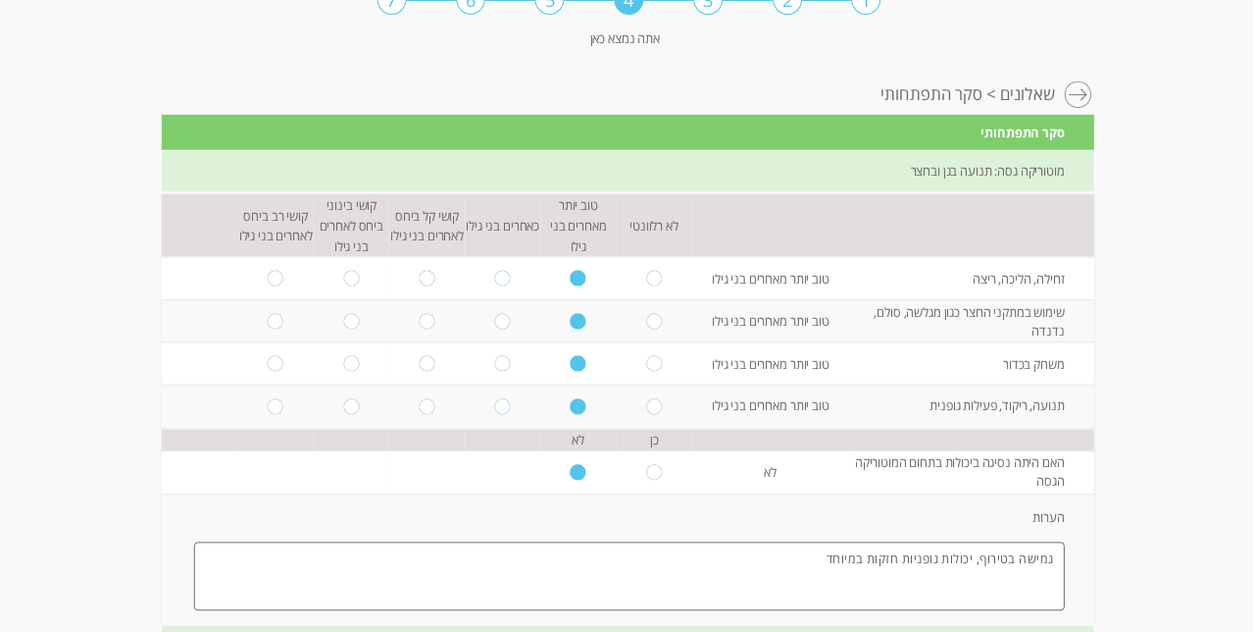
scroll to position [0, -1]
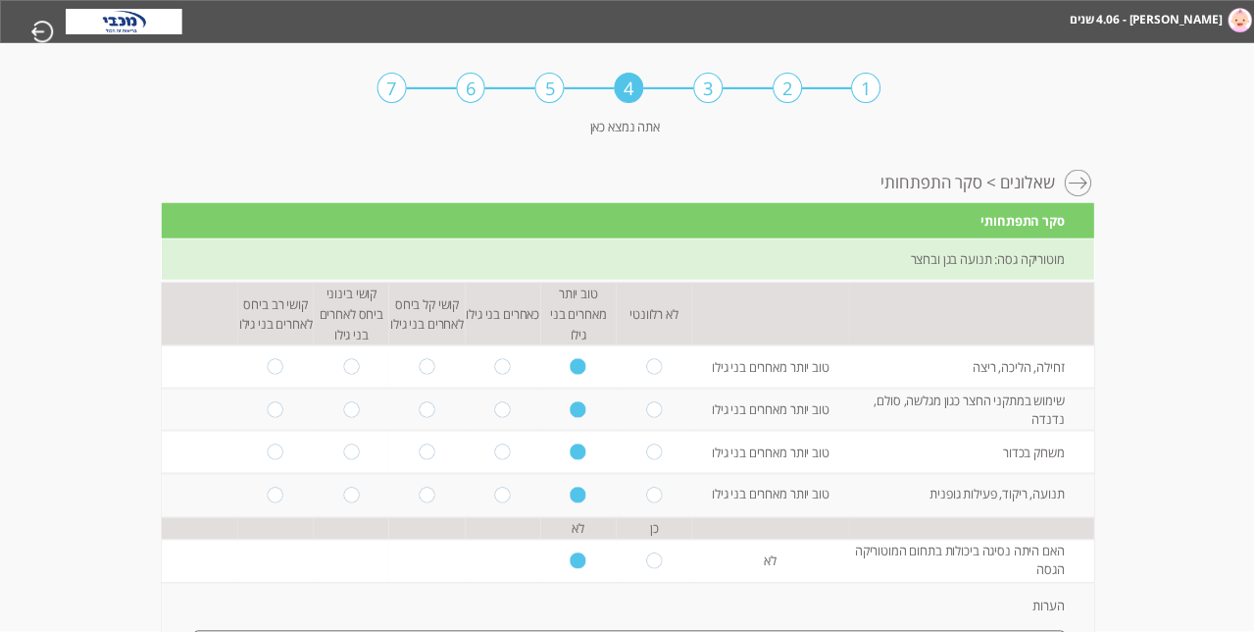
click at [869, 99] on div "1" at bounding box center [866, 88] width 29 height 30
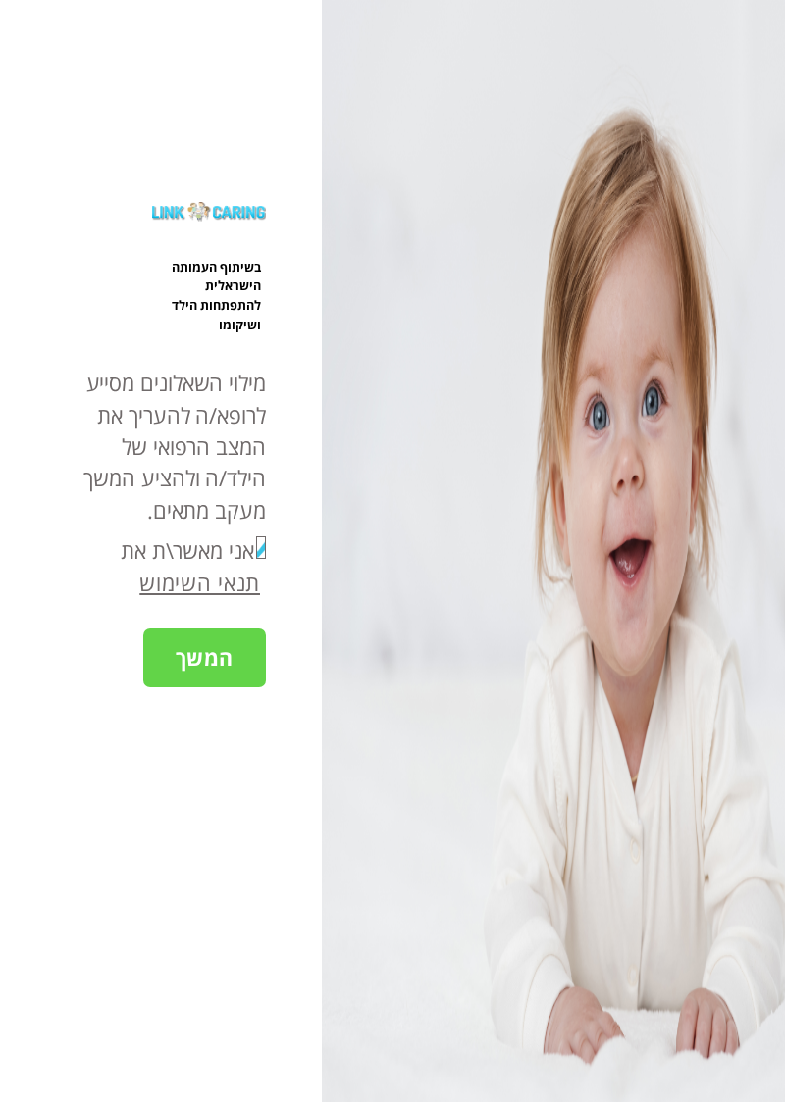
checkbox input "true"
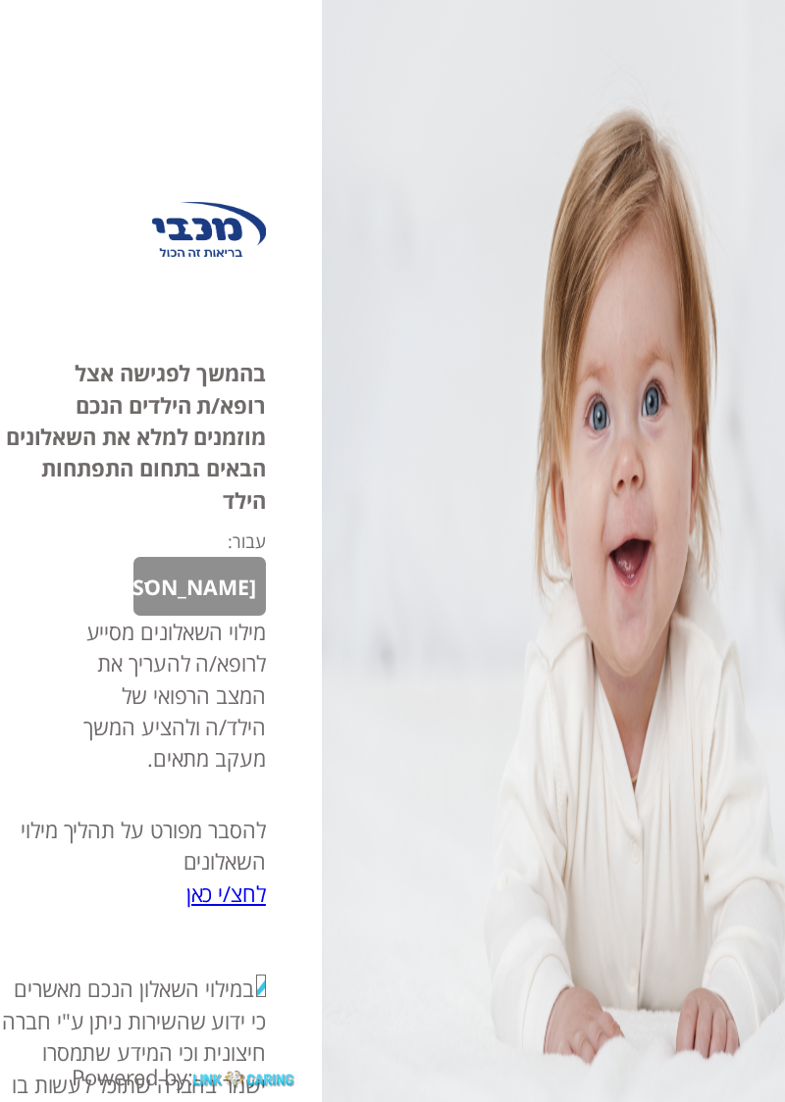
click at [207, 616] on select "[PERSON_NAME]" at bounding box center [199, 586] width 132 height 59
select select "iTESGSA7LqRRXvNYgfSJ9A%3D%3D"
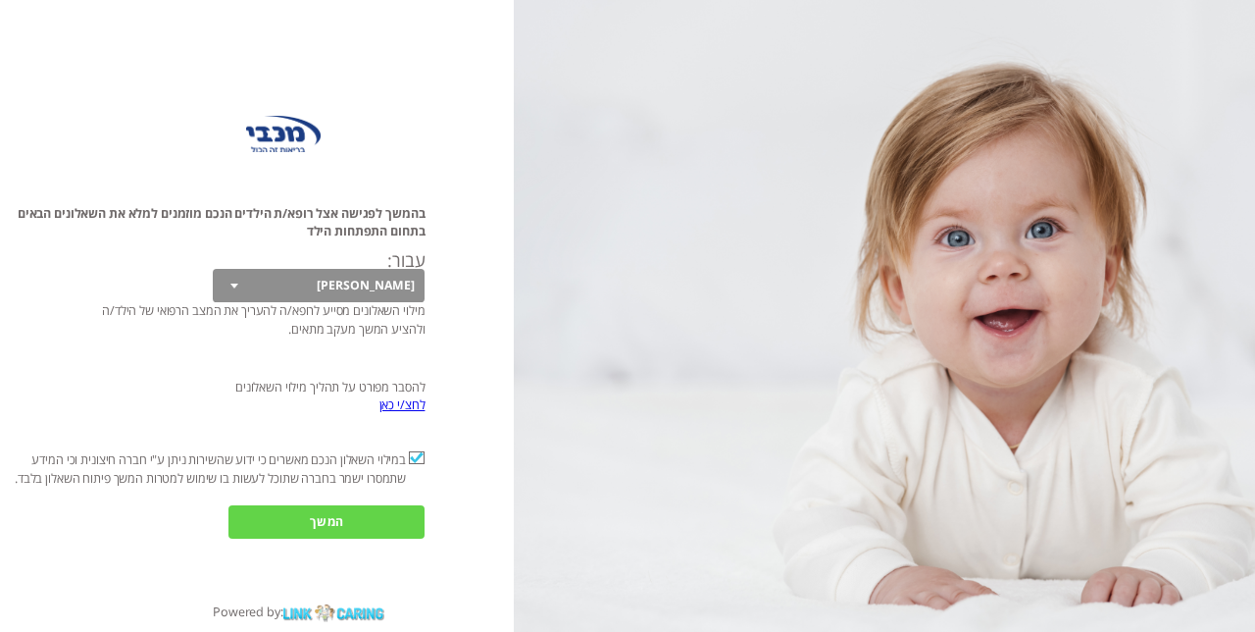
click at [322, 538] on input "המשך" at bounding box center [327, 521] width 196 height 33
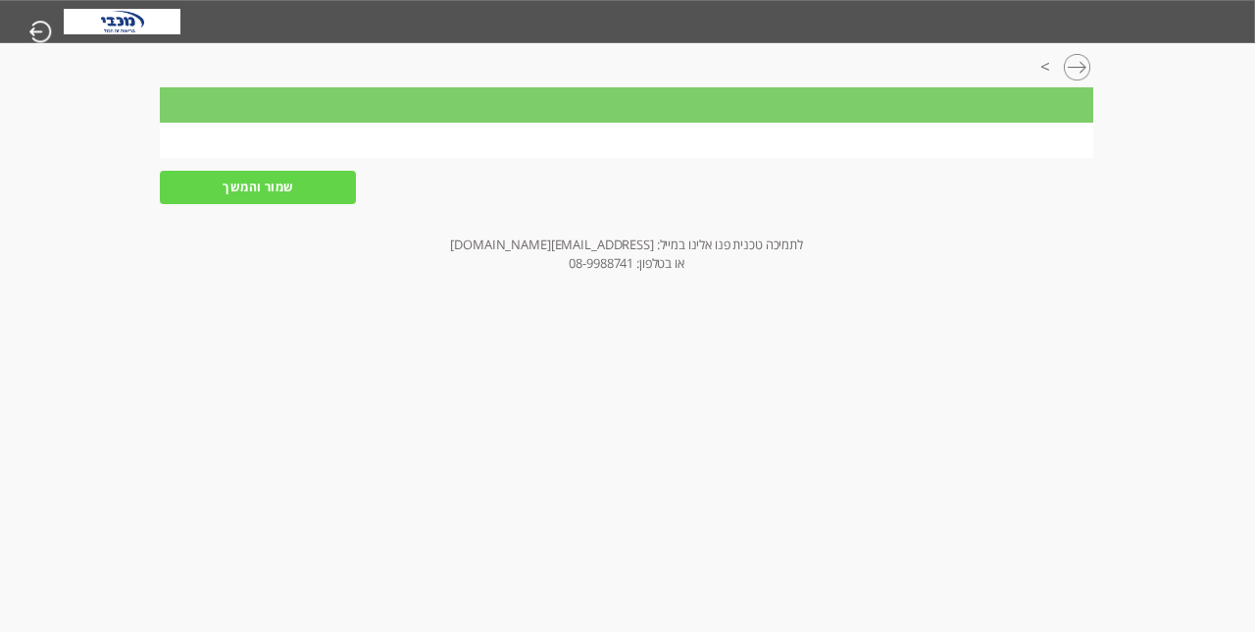
scroll to position [0, -1]
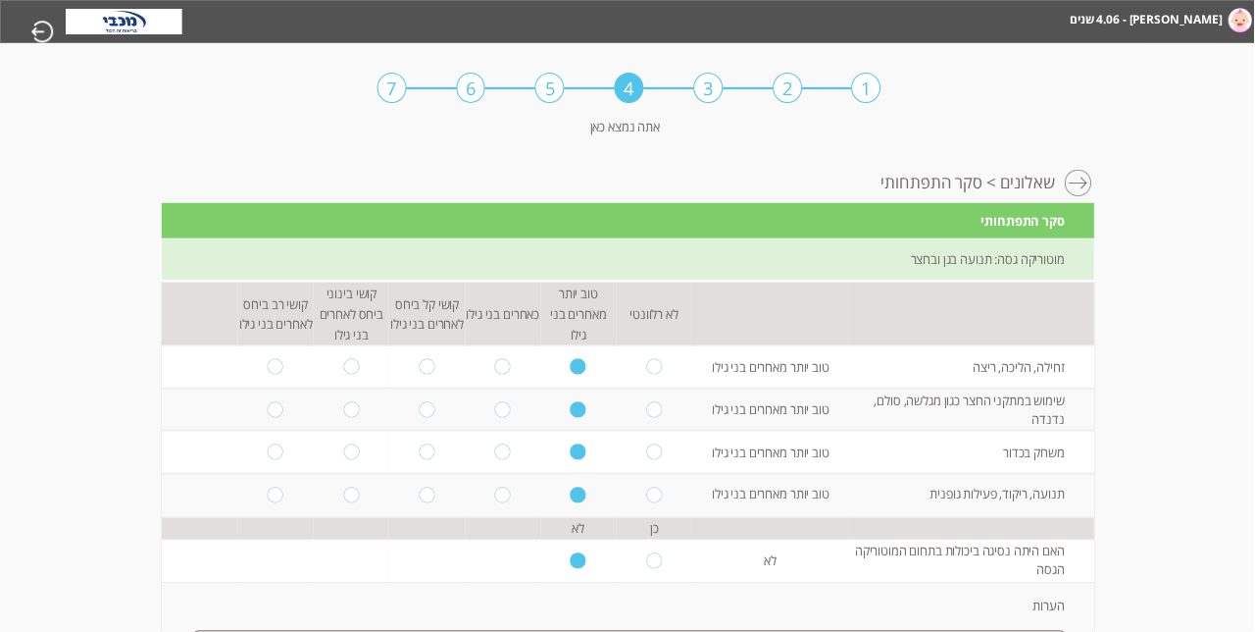
click at [784, 96] on div "1" at bounding box center [866, 88] width 29 height 30
click at [784, 203] on span "סקר התפתחותי" at bounding box center [933, 188] width 102 height 29
click at [784, 202] on link "שאלונים" at bounding box center [1028, 188] width 55 height 29
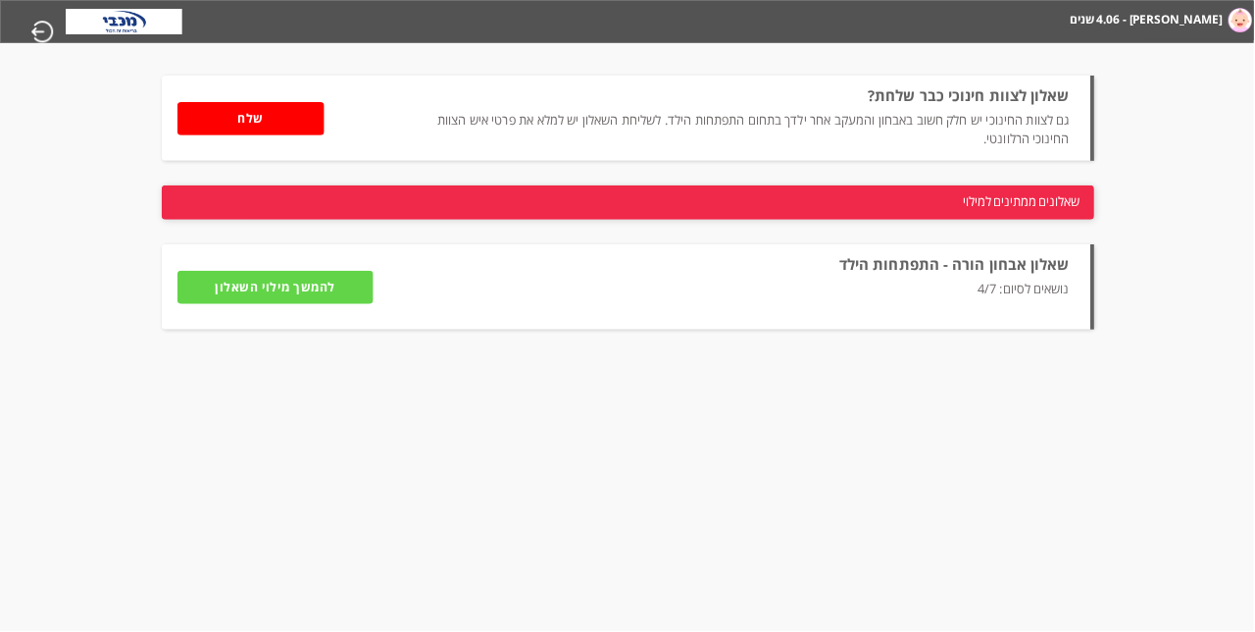
click at [299, 304] on input "להמשך מילוי השאלון" at bounding box center [276, 287] width 196 height 33
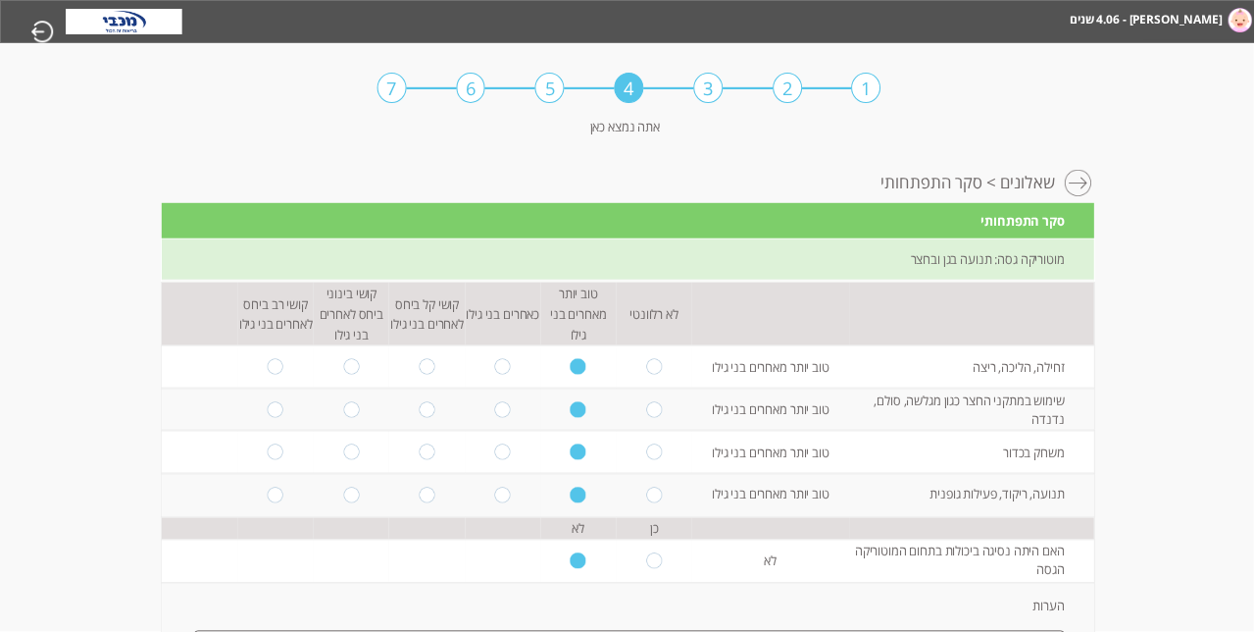
click at [784, 82] on div "1" at bounding box center [866, 88] width 29 height 30
click at [784, 9] on img at bounding box center [1242, 20] width 24 height 25
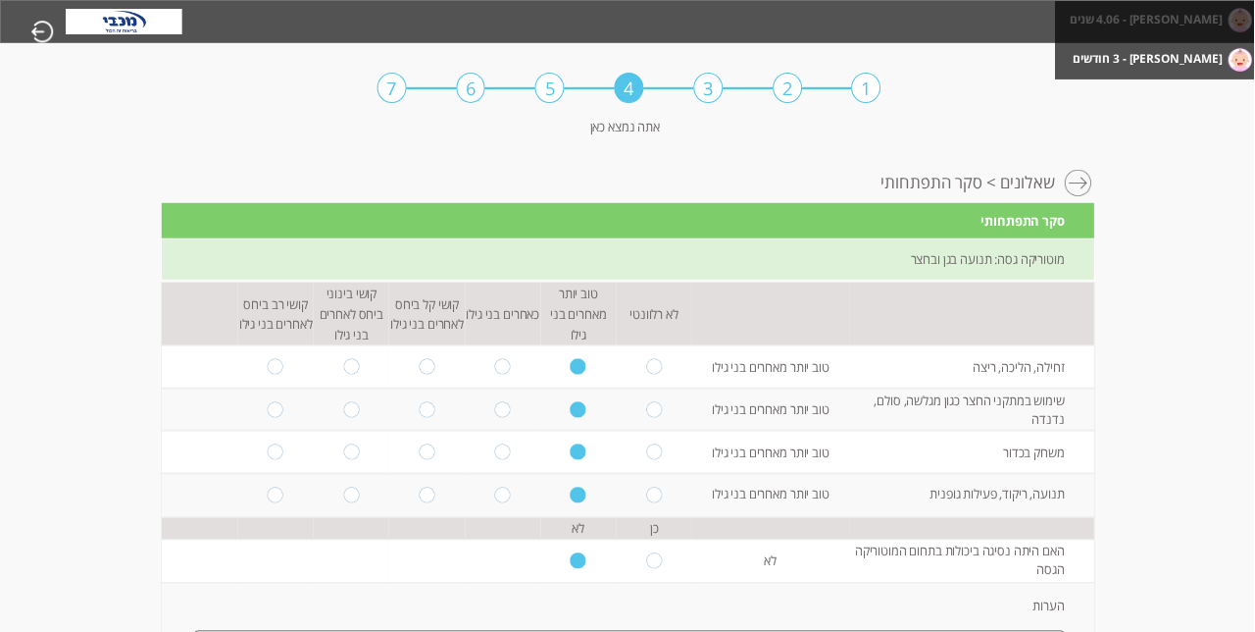
click at [784, 37] on ul "[PERSON_NAME] - 4.06 שנים [PERSON_NAME] - 3 חודשים" at bounding box center [1156, 40] width 201 height 78
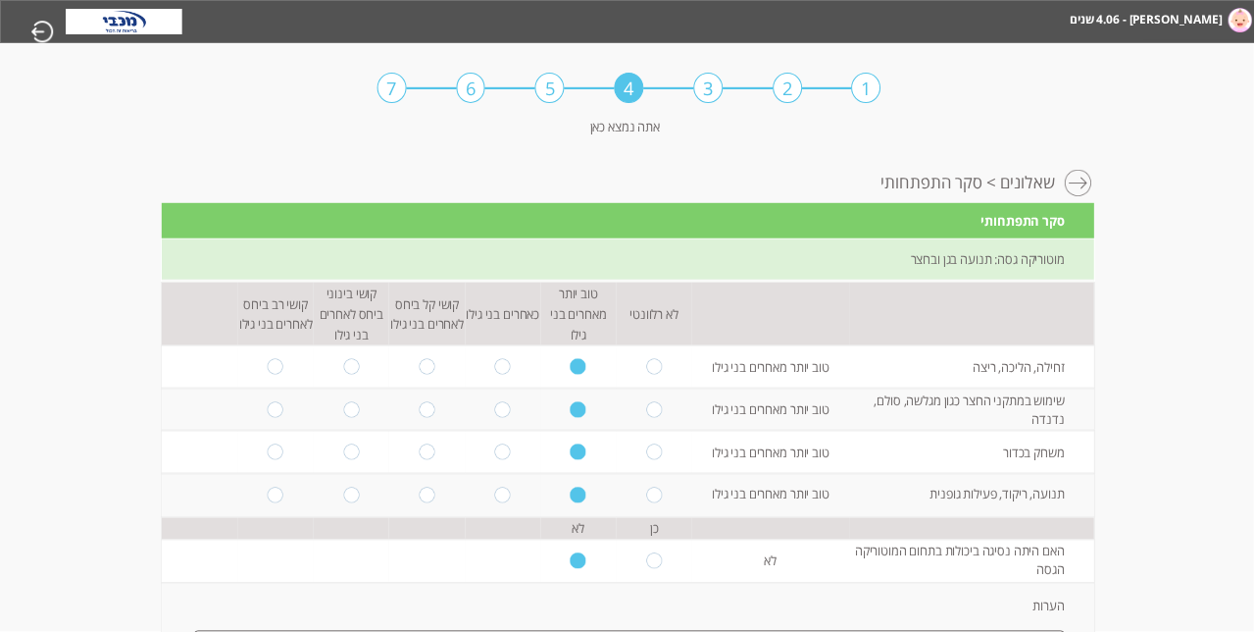
click at [784, 93] on div "1" at bounding box center [866, 88] width 29 height 30
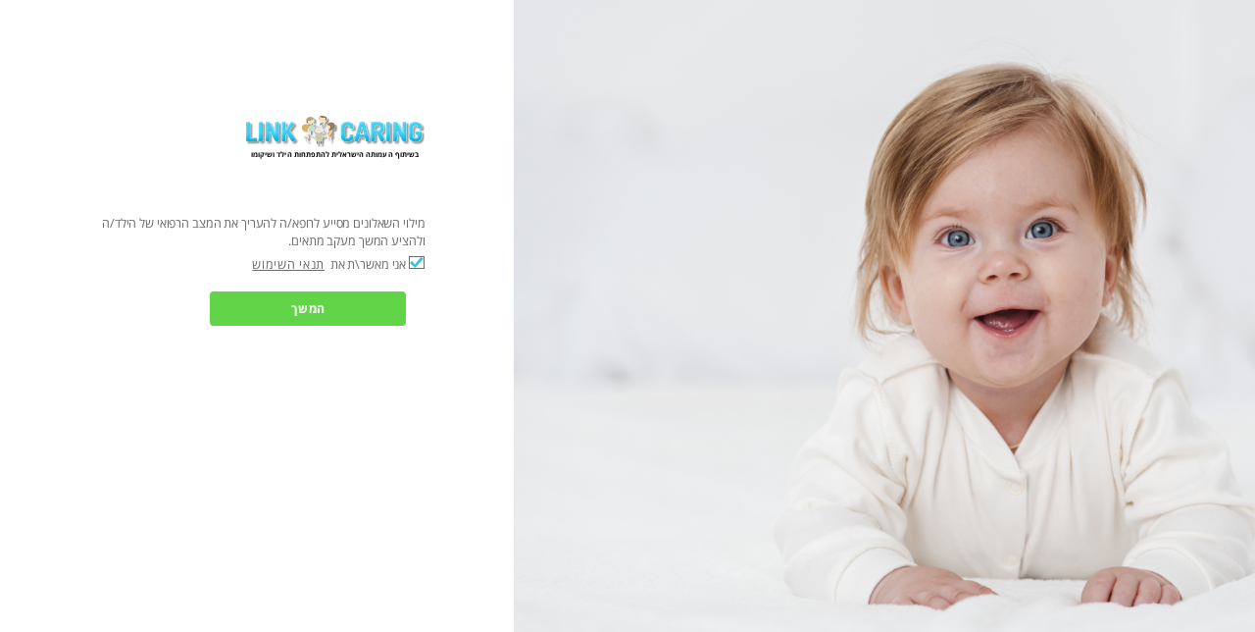
checkbox input "true"
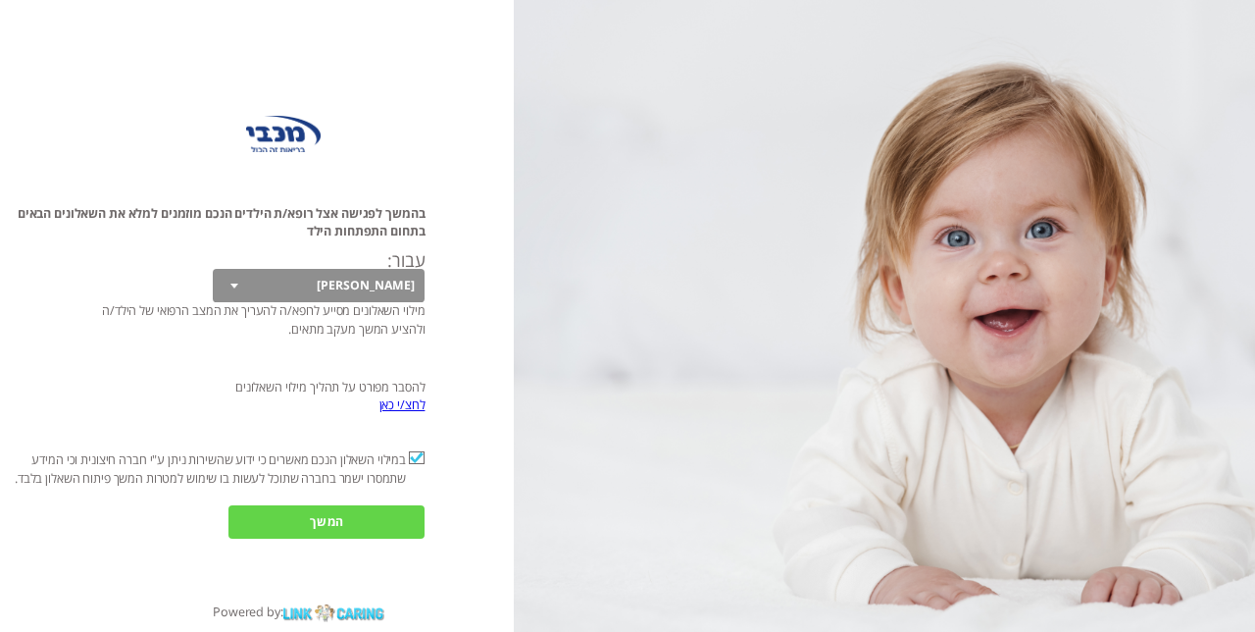
click at [219, 302] on select "[PERSON_NAME]" at bounding box center [319, 285] width 213 height 33
select select "iTESGSA7LqRRXvNYgfSJ9A%3D%3D"
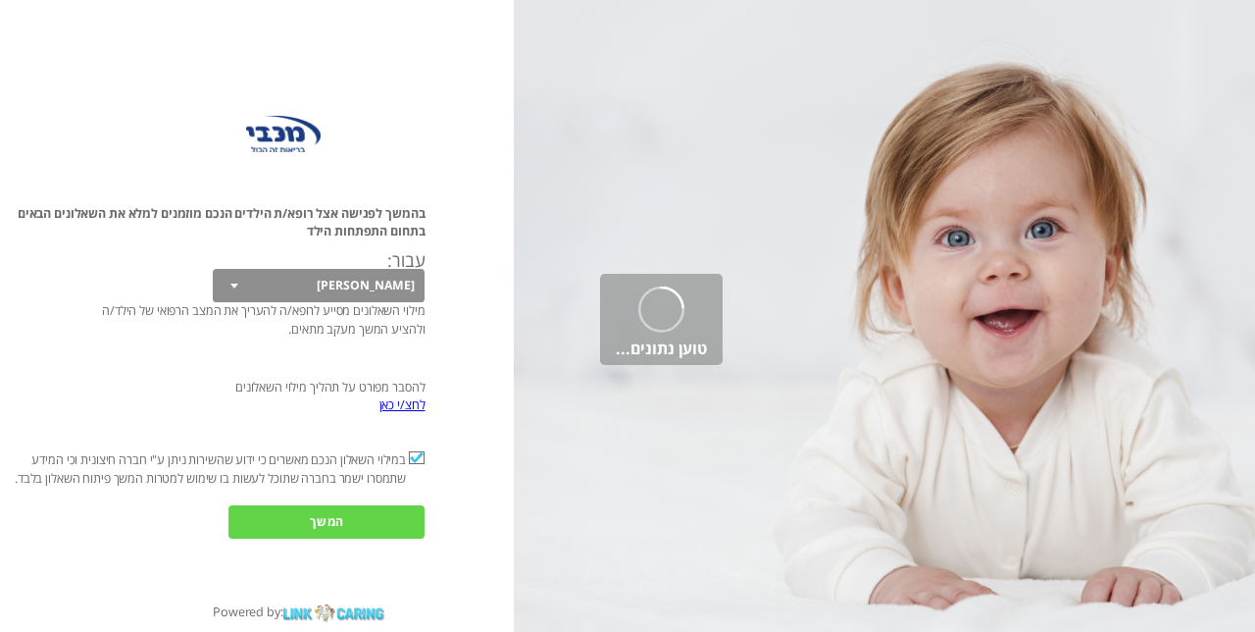
click at [290, 538] on input "המשך" at bounding box center [327, 521] width 196 height 33
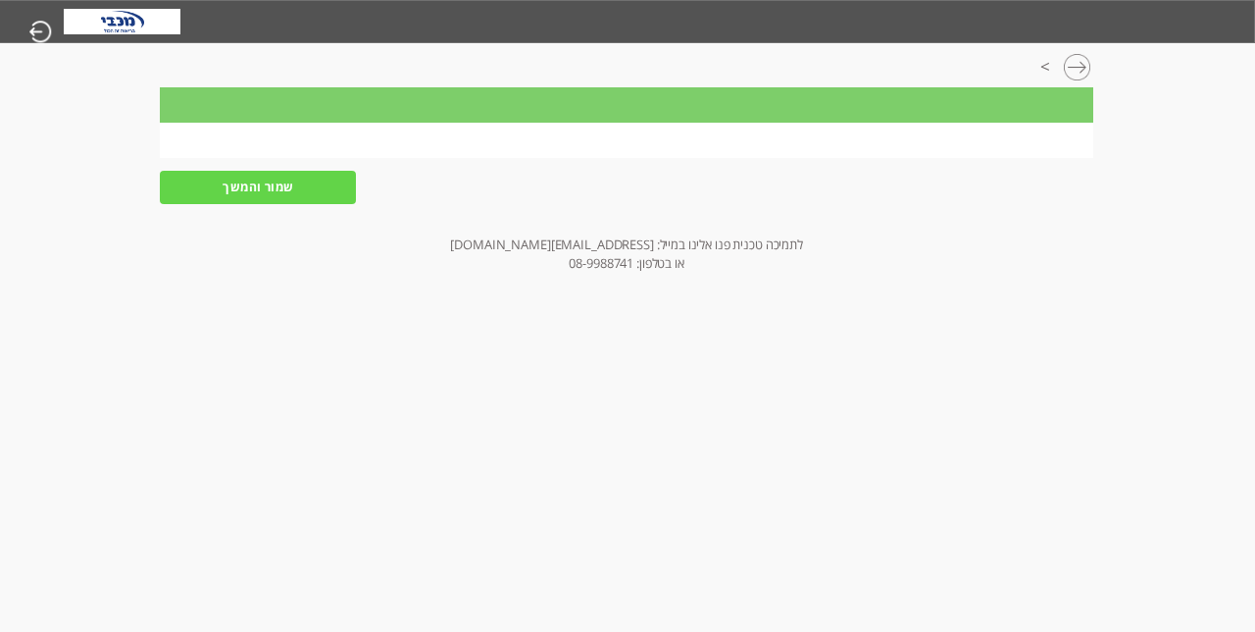
scroll to position [0, -1]
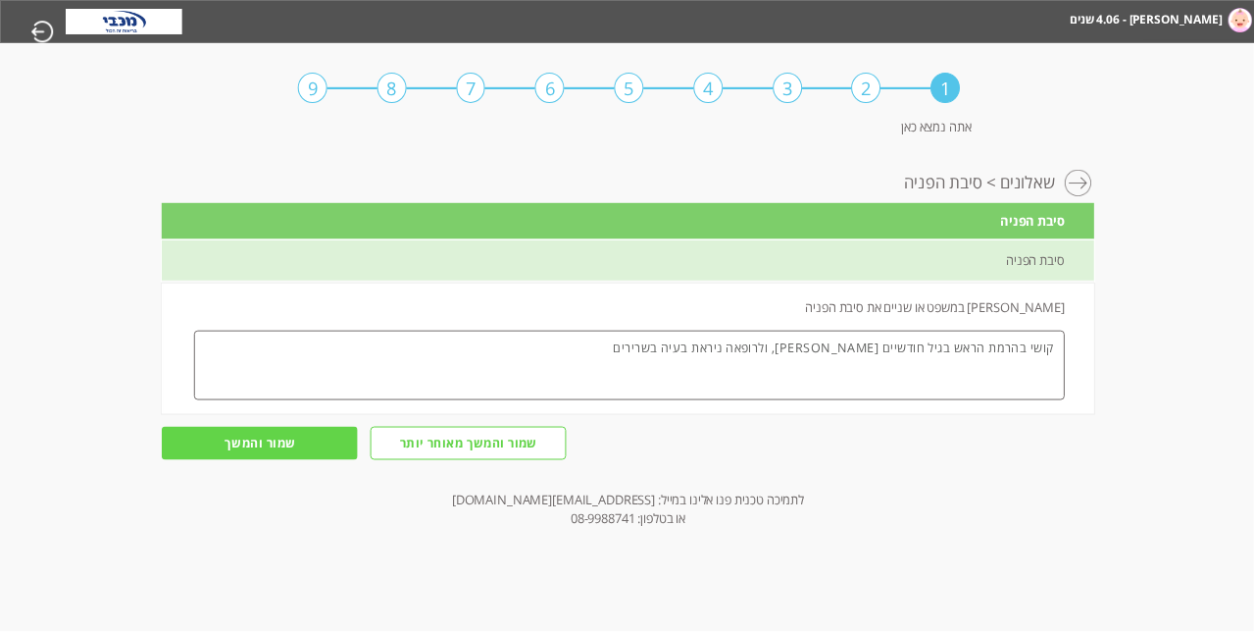
click at [599, 387] on textarea "קושי בהרמת הראש בגיל חודשיים פלוס, ולרופאה ניראת בעיה בשרירים" at bounding box center [630, 365] width 872 height 70
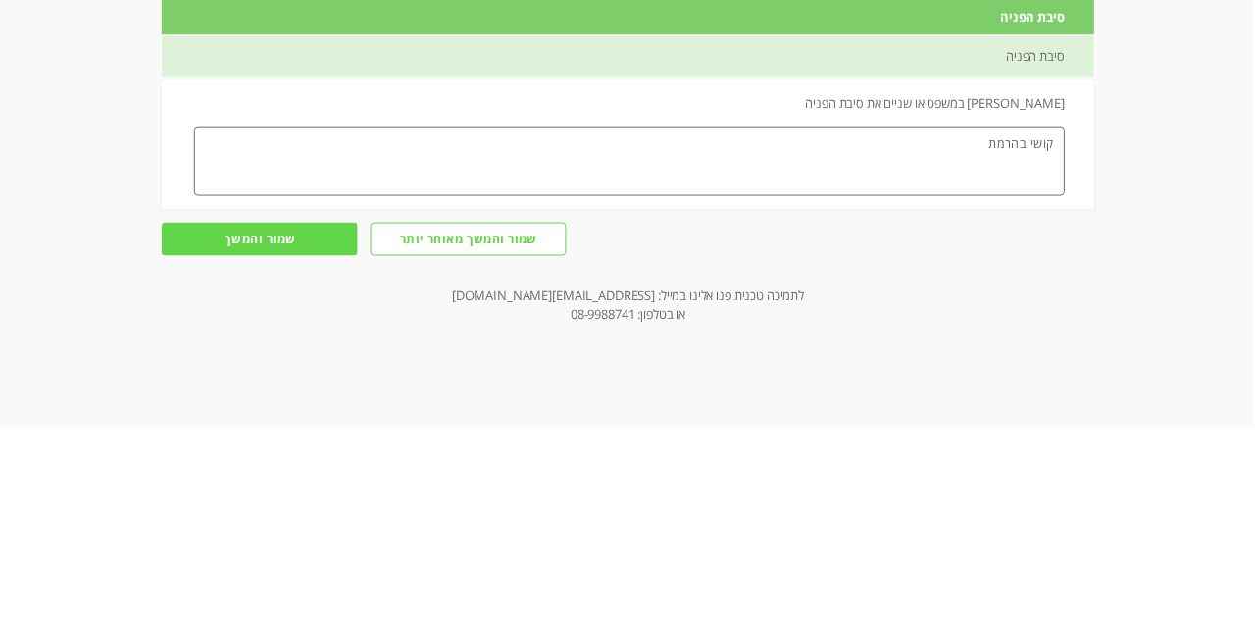
type textarea "קושי"
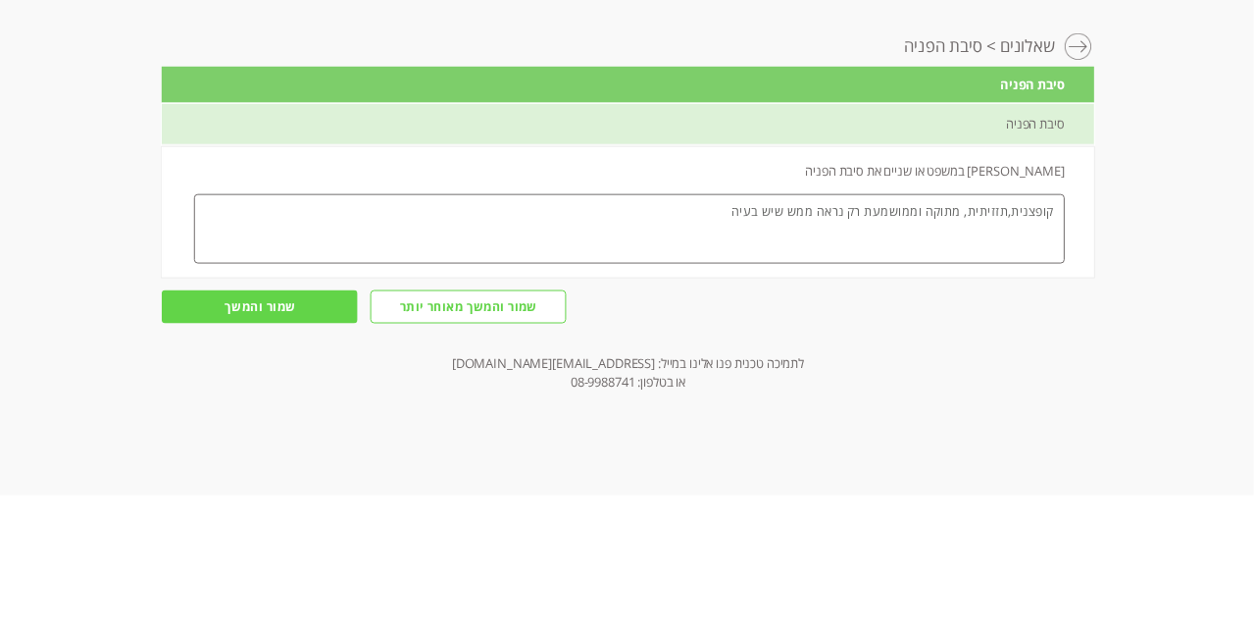
click at [855, 381] on textarea "קושי בהרמת הראש בגיל חודשיים פלוס, ולרופאה ניראת בעיה בשרירים" at bounding box center [630, 365] width 872 height 70
click at [679, 384] on textarea "קושי בהרמת הראש בגיל חודשיים פלוס, ולרופאה ניראת בעיה בשרירים" at bounding box center [630, 365] width 872 height 70
click at [702, 381] on textarea "קושי בהרמת הראש בגיל חודשיים פלוס, ולרופאה ניראת בעיה בשרירים" at bounding box center [630, 365] width 872 height 70
type textarea "קופצנית,תזזיתית, מתוקה ומחונכת רק נראה ממש שיש בעיה משמעותית בקשב וריכוז"
click at [298, 460] on input "שמור והמשך" at bounding box center [260, 443] width 196 height 33
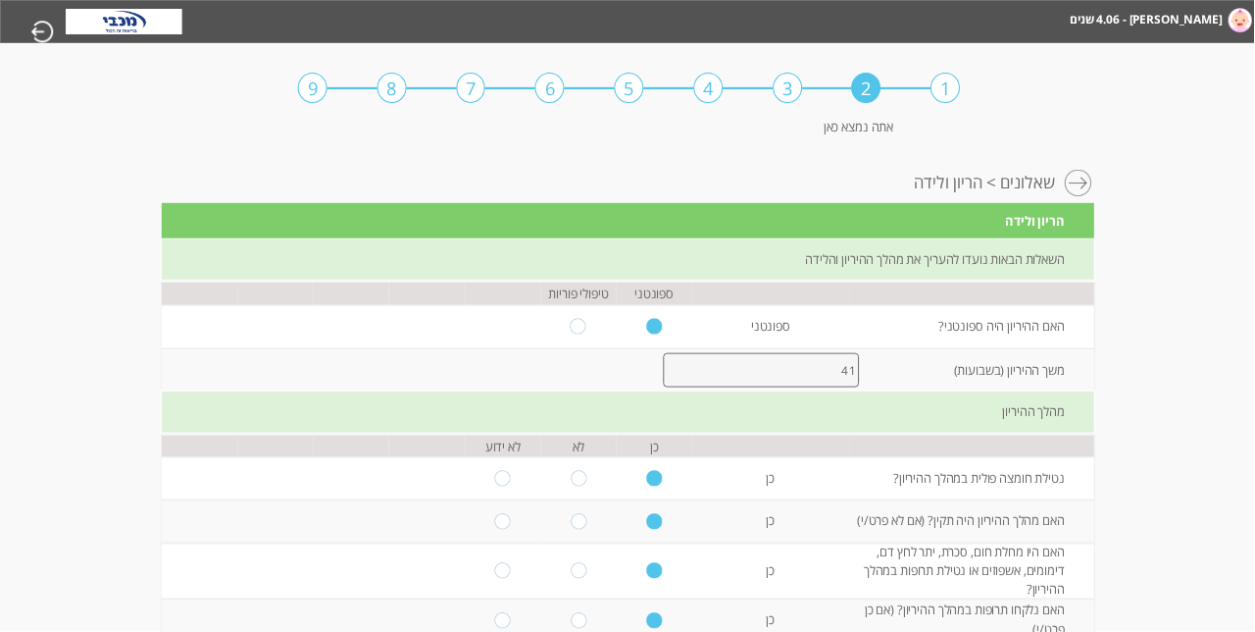
click at [804, 387] on input "41" at bounding box center [762, 370] width 197 height 34
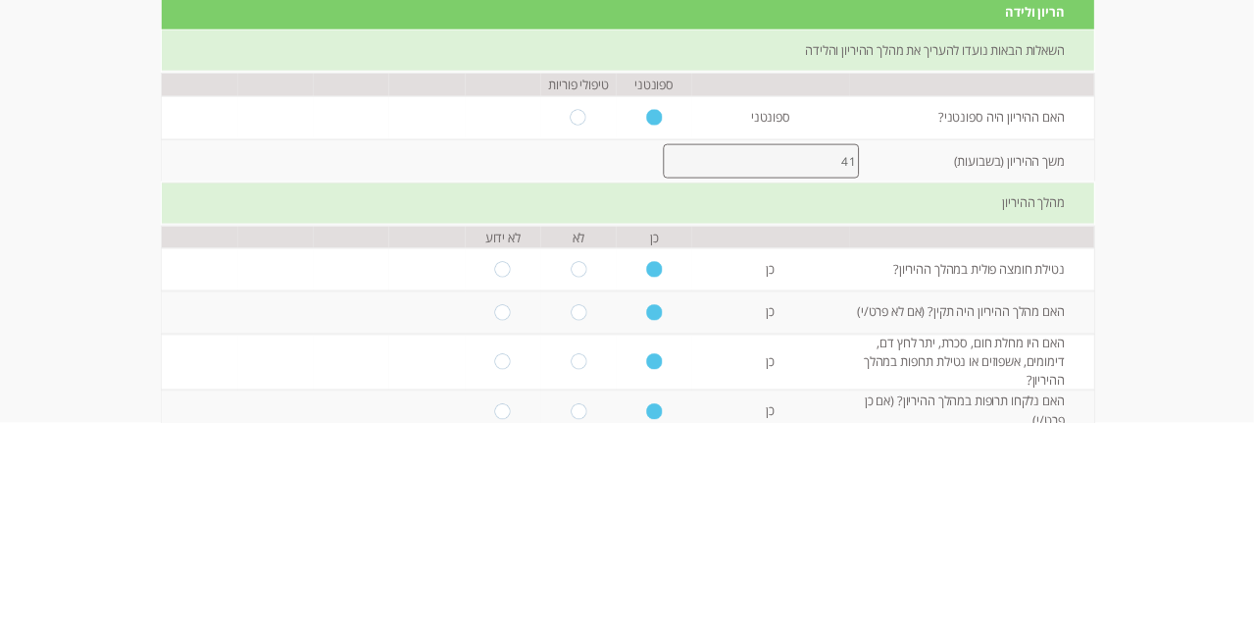
type input "4"
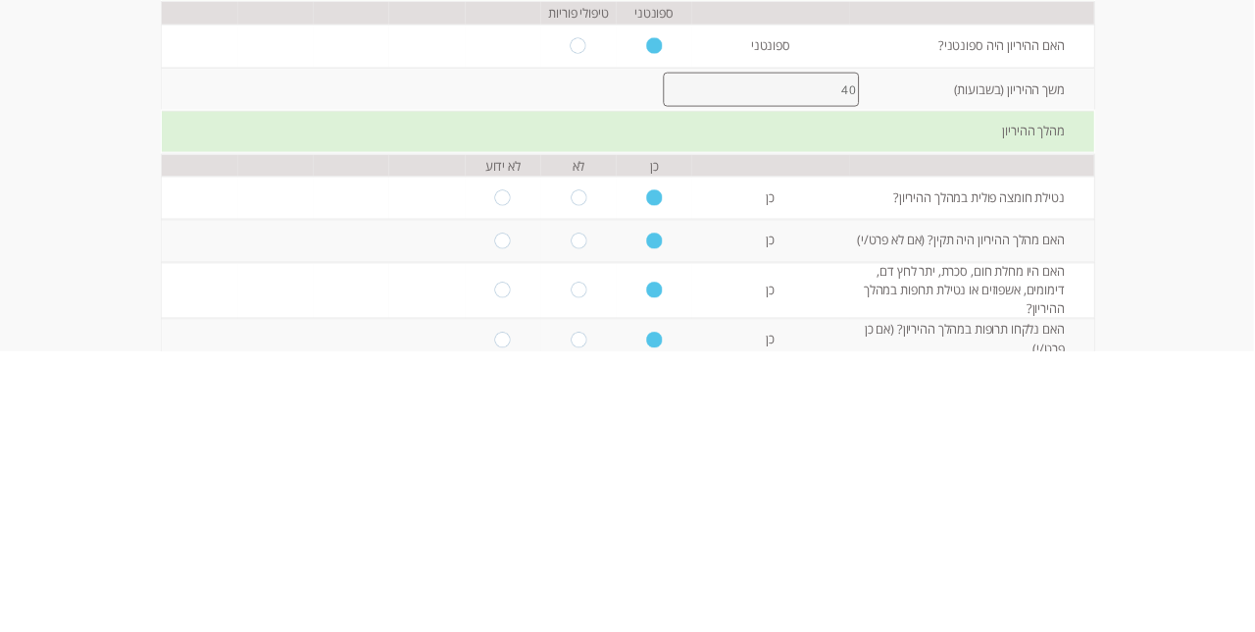
scroll to position [12, -1]
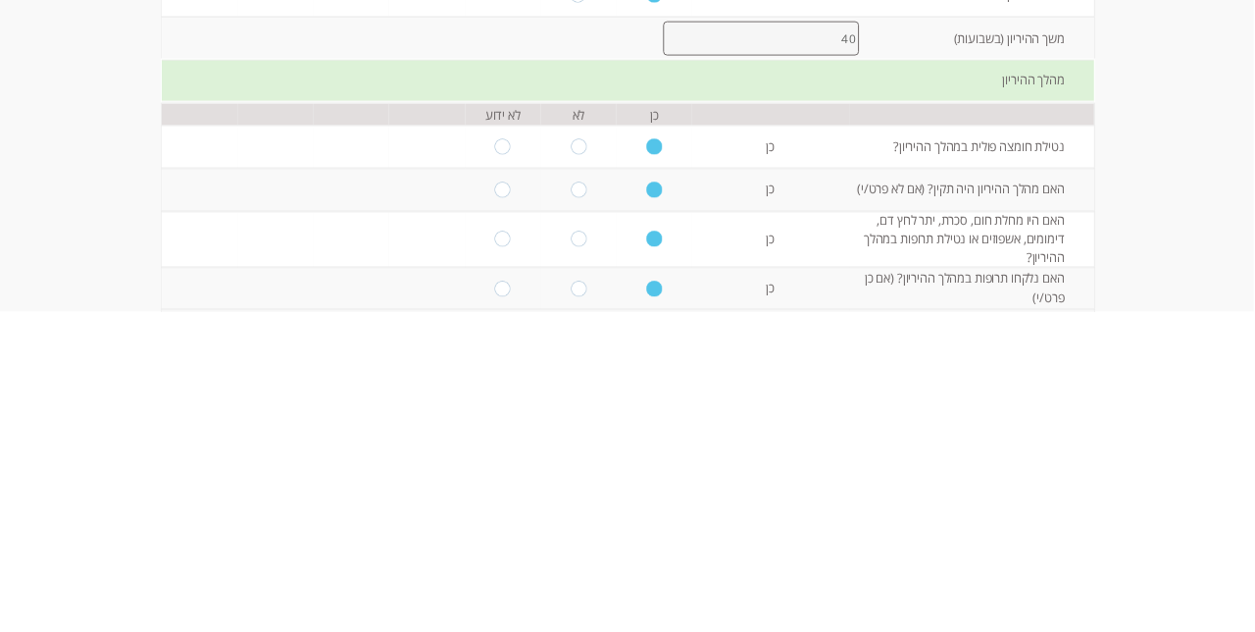
type input "40"
click at [573, 567] on input "radio" at bounding box center [579, 559] width 16 height 16
radio input "true"
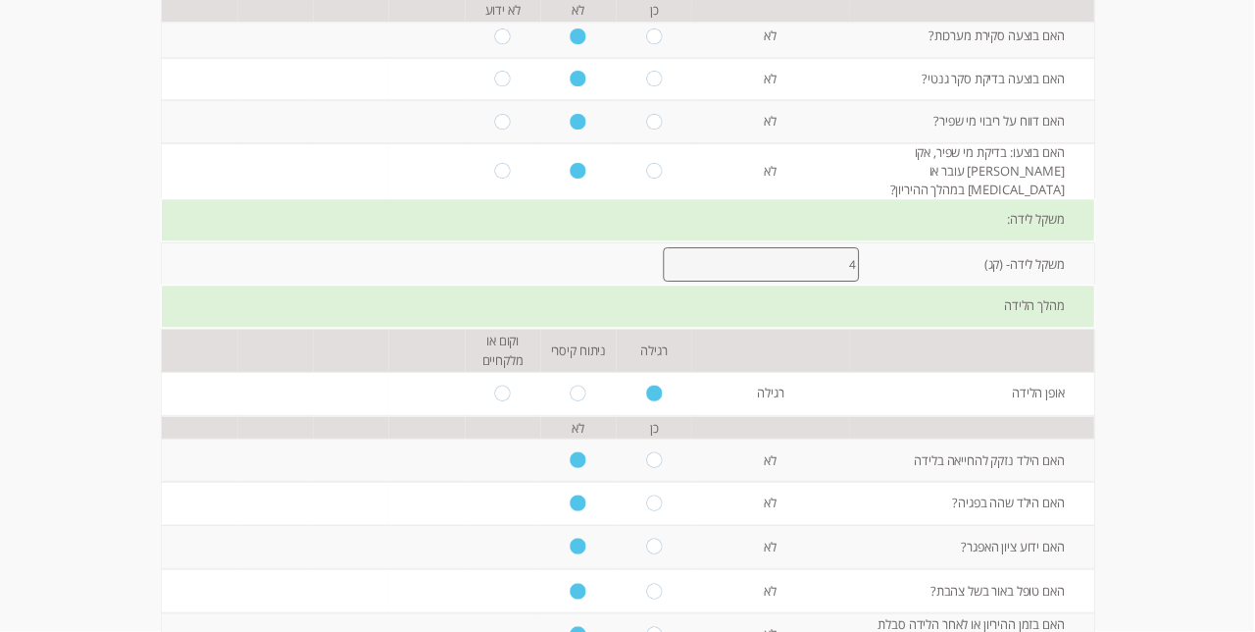
scroll to position [651, -1]
click at [817, 280] on input "4" at bounding box center [762, 263] width 197 height 34
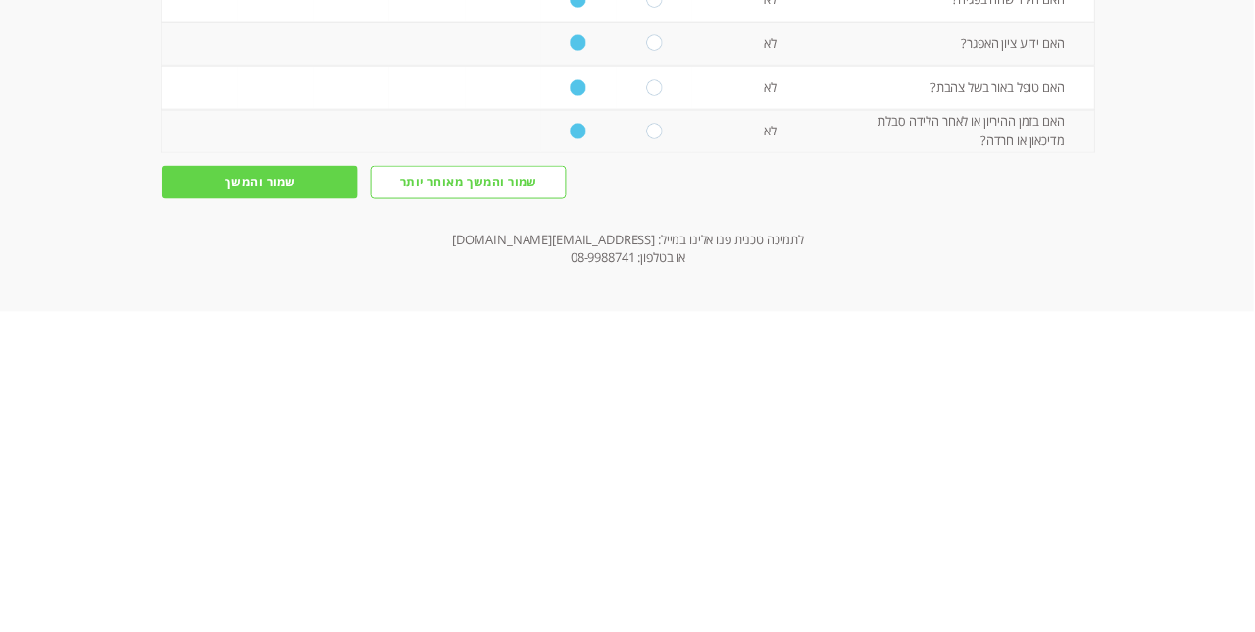
scroll to position [839, -1]
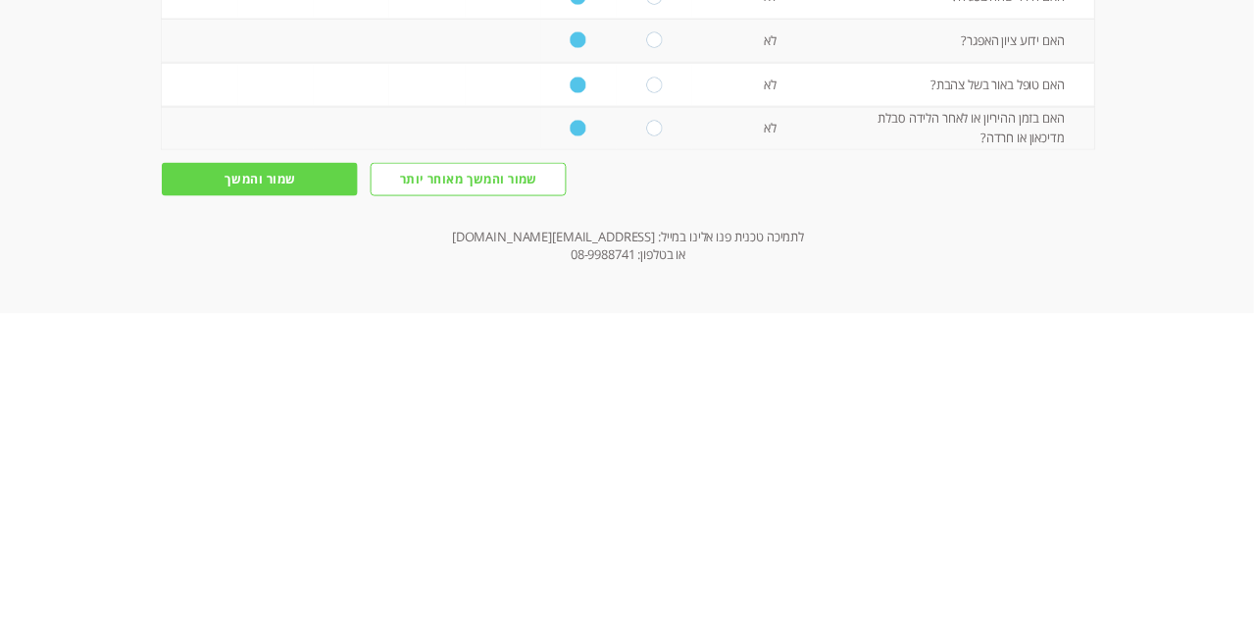
type input "3.400"
click at [292, 514] on input "שמור והמשך" at bounding box center [260, 497] width 196 height 33
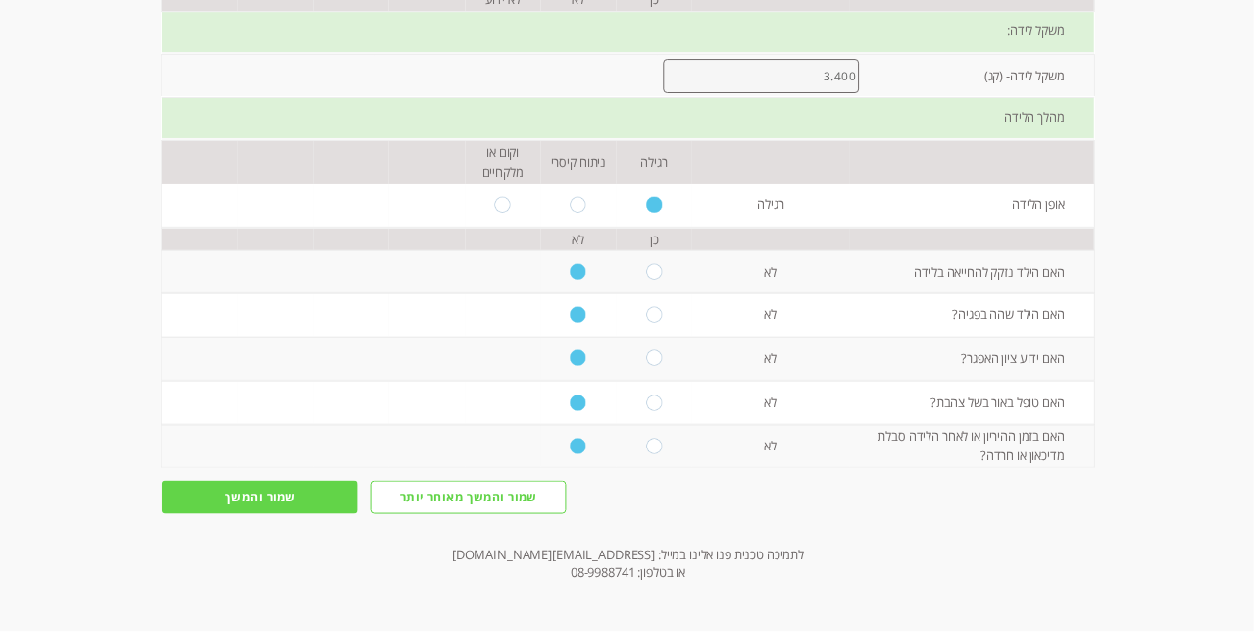
click at [226, 514] on input "שמור והמשך" at bounding box center [260, 497] width 196 height 33
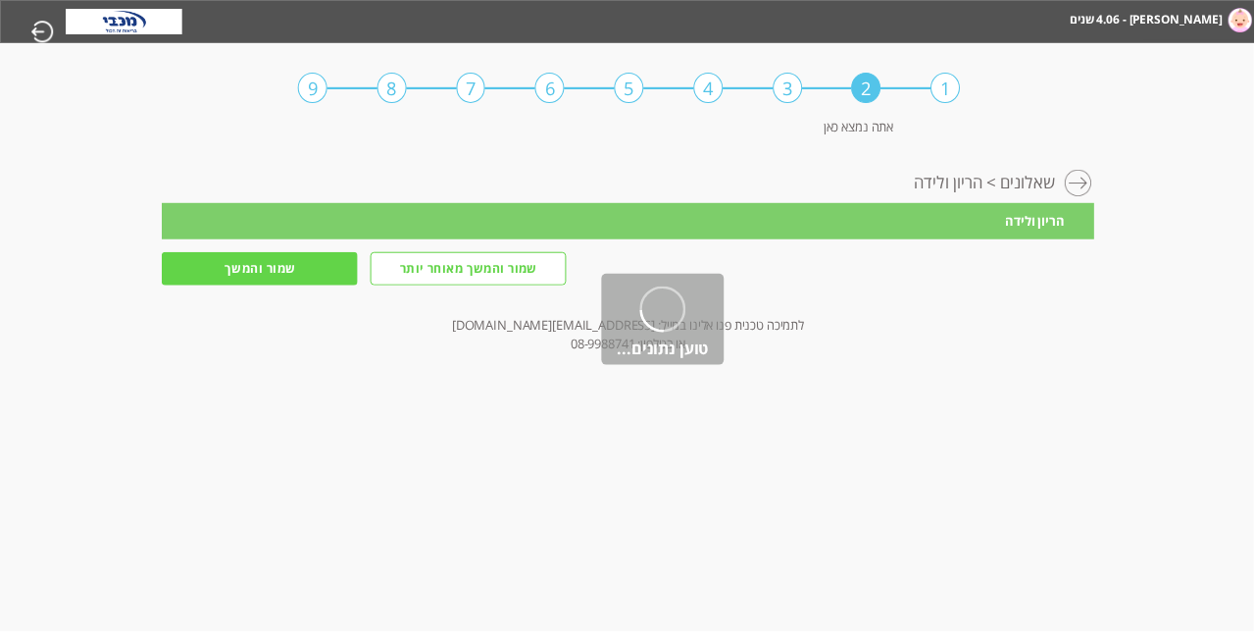
scroll to position [0, -1]
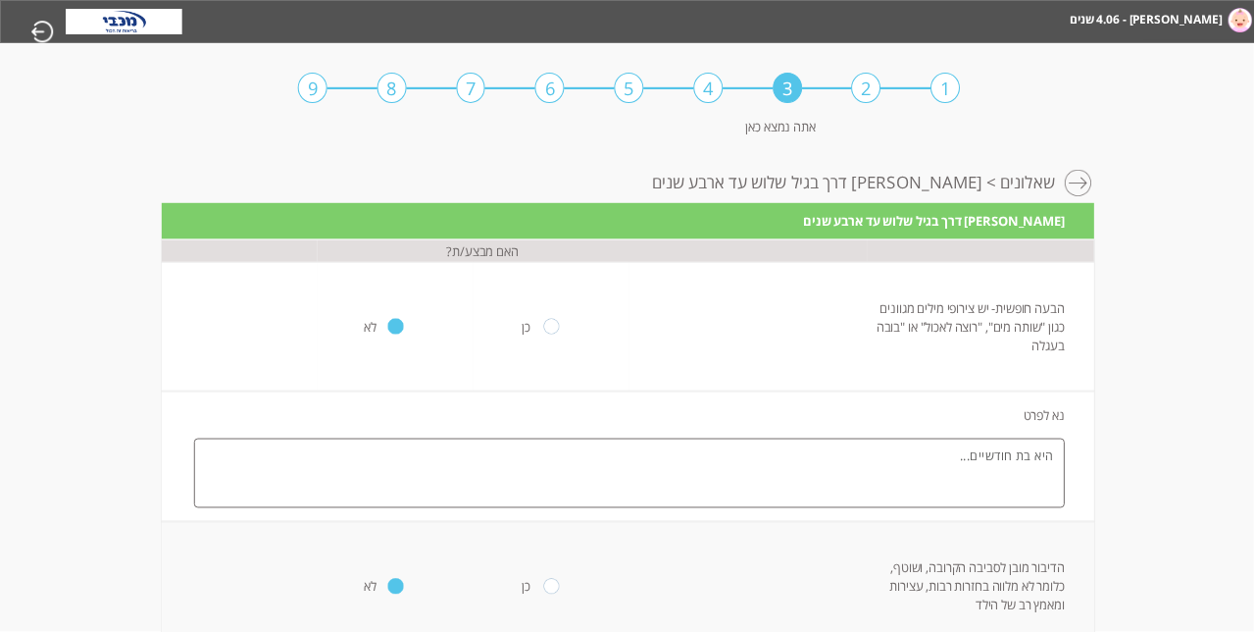
click at [554, 334] on input "radio" at bounding box center [551, 327] width 16 height 16
radio input "true"
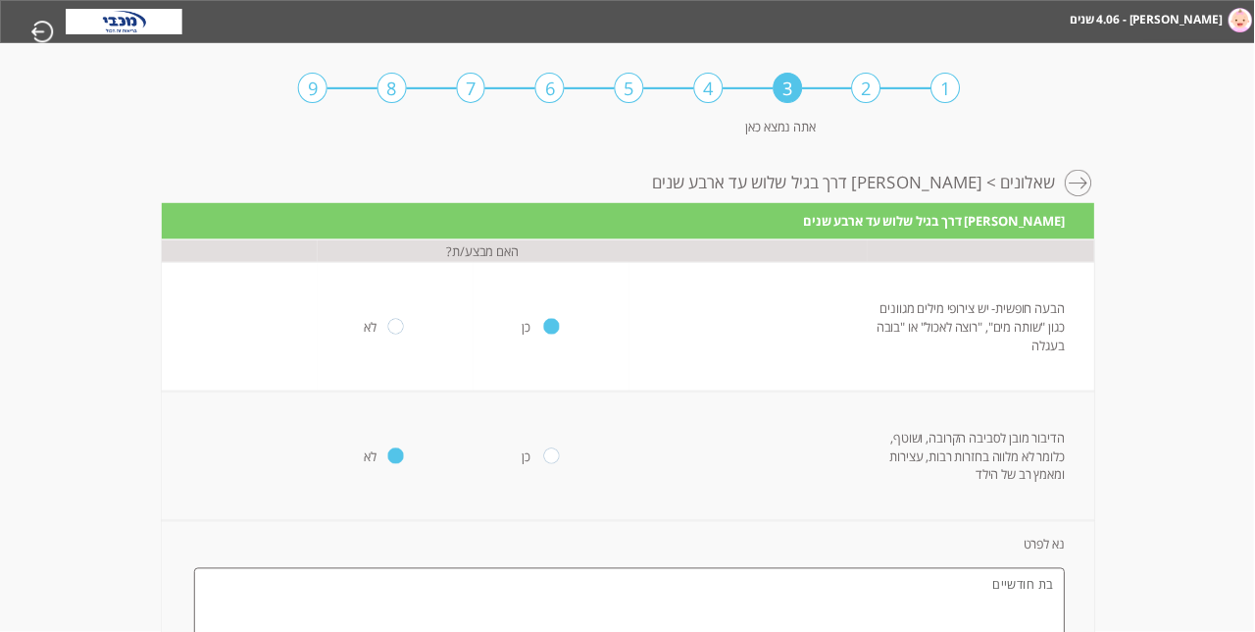
click at [551, 464] on input "radio" at bounding box center [551, 456] width 16 height 16
radio input "true"
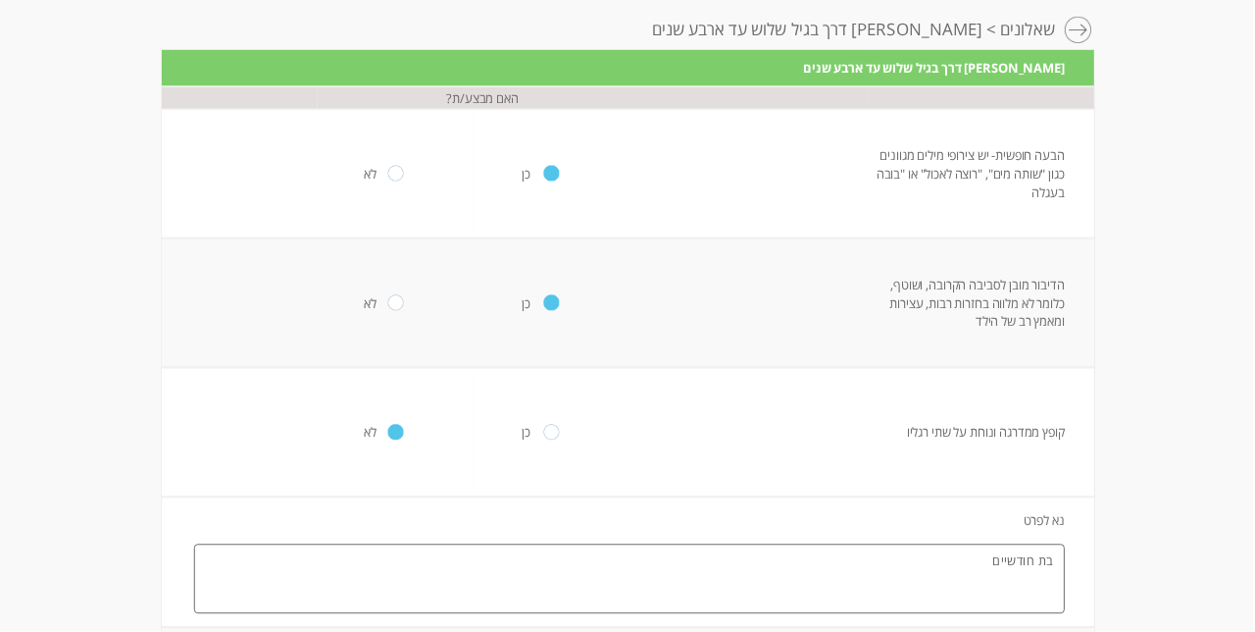
scroll to position [154, -1]
click at [547, 439] on input "radio" at bounding box center [551, 432] width 16 height 16
radio input "true"
click at [548, 569] on input "radio" at bounding box center [551, 561] width 16 height 16
radio input "true"
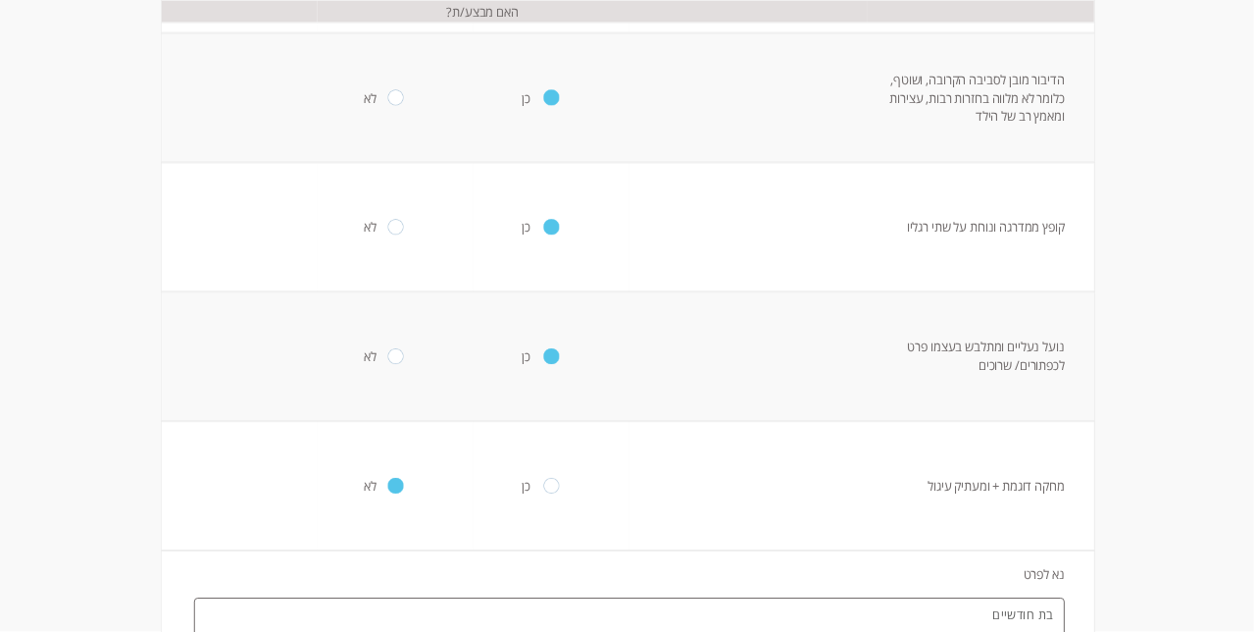
scroll to position [359, -1]
click at [550, 493] on input "radio" at bounding box center [551, 486] width 16 height 16
radio input "true"
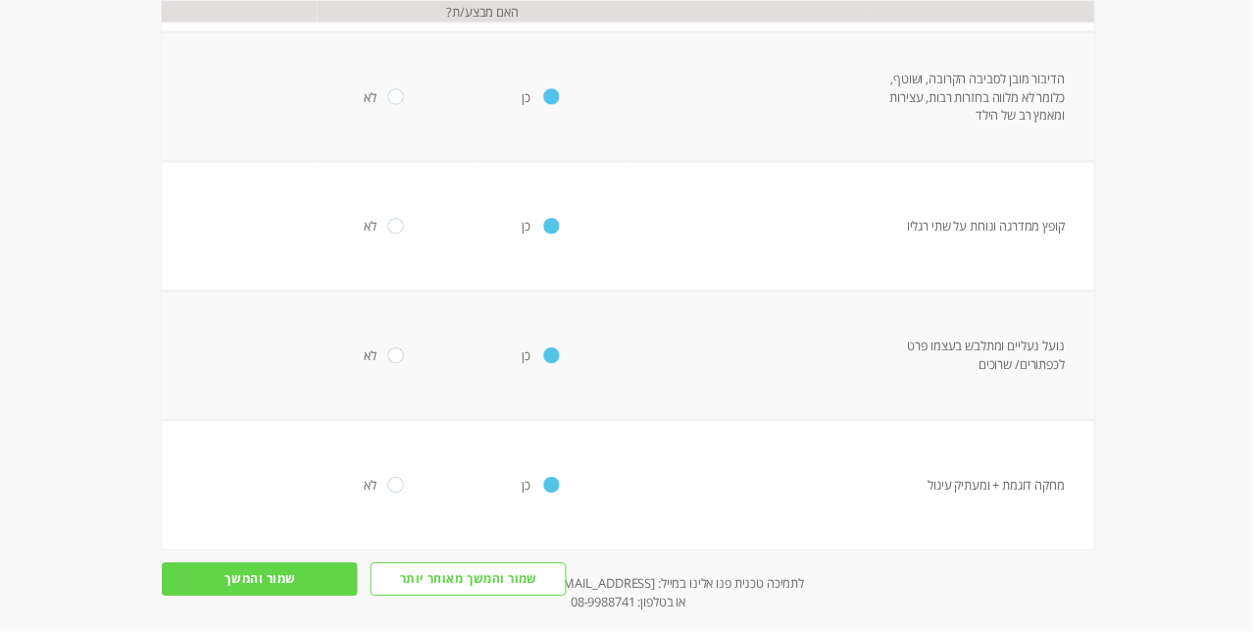
click at [233, 596] on input "שמור והמשך" at bounding box center [260, 579] width 196 height 33
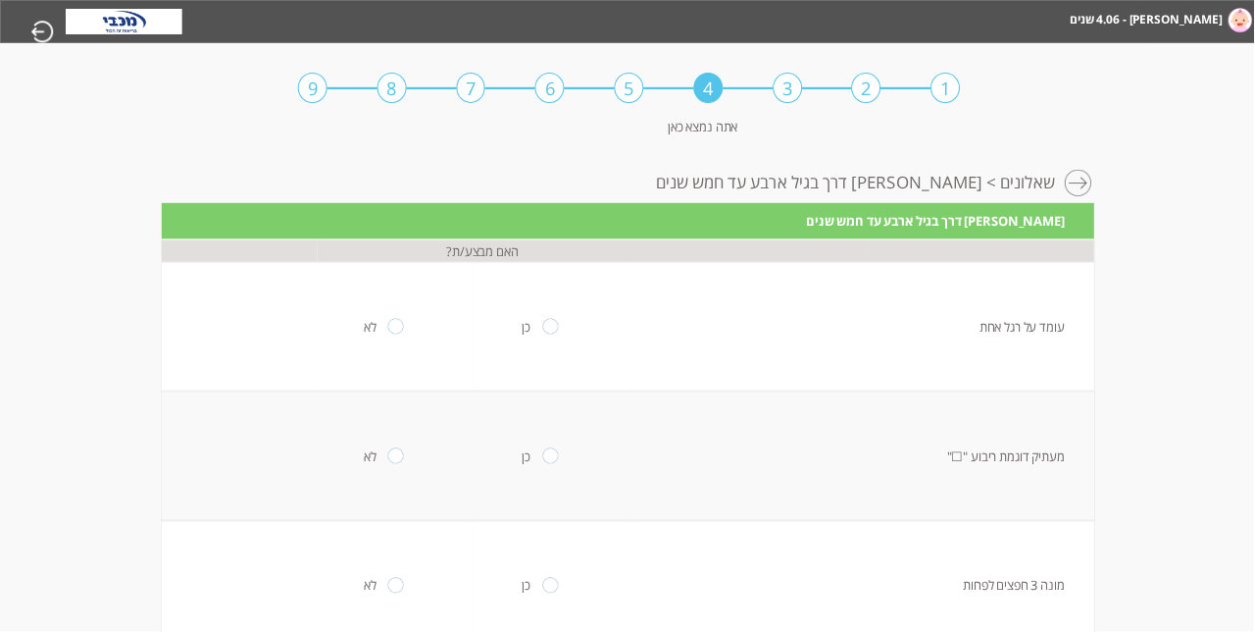
click at [546, 334] on input "radio" at bounding box center [551, 327] width 16 height 16
radio input "true"
click at [549, 464] on input "radio" at bounding box center [551, 456] width 16 height 16
radio input "true"
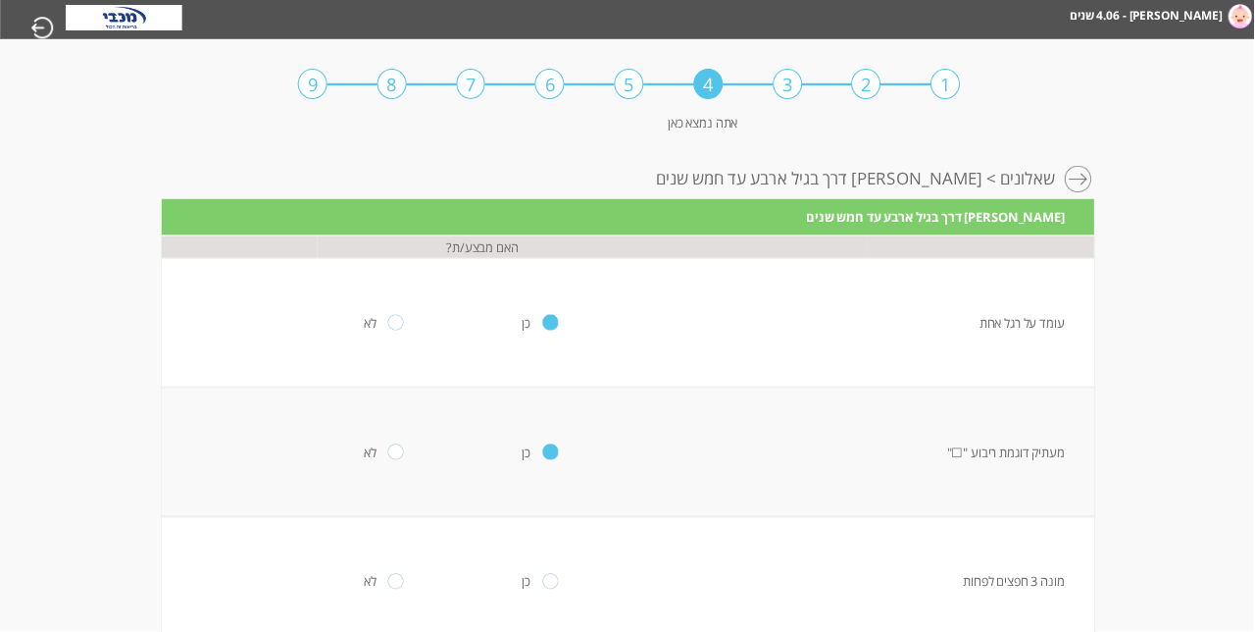
click at [548, 589] on input "radio" at bounding box center [551, 582] width 16 height 16
radio input "true"
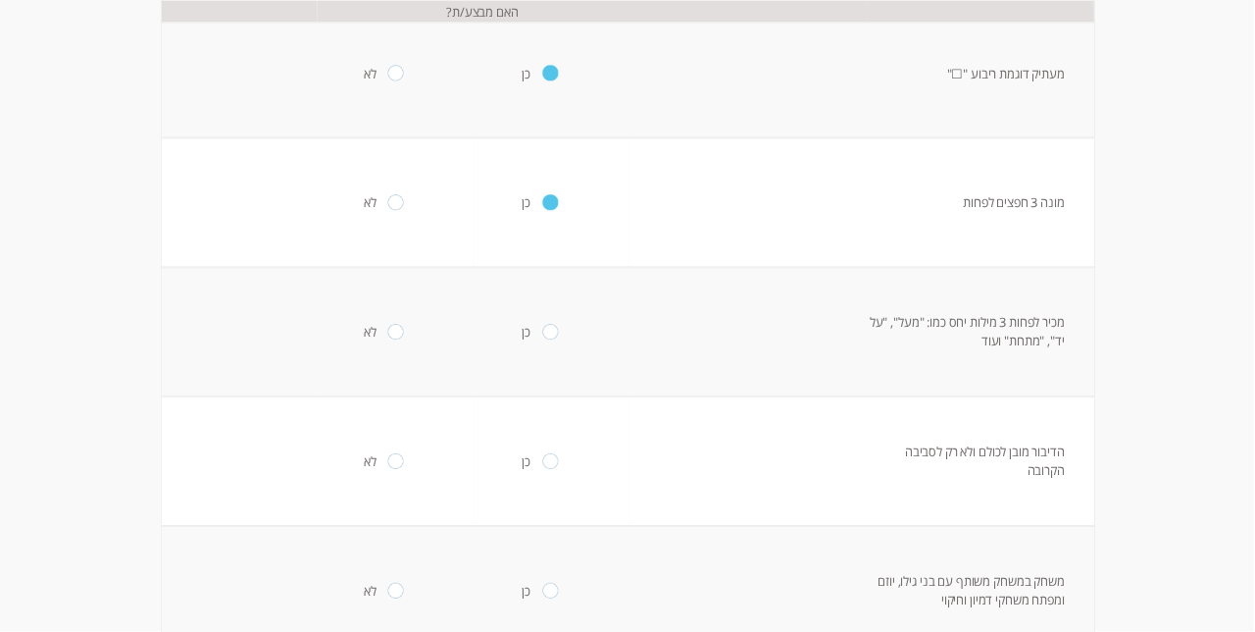
scroll to position [384, -1]
click at [543, 338] on input "radio" at bounding box center [551, 331] width 16 height 16
radio input "true"
click at [531, 520] on td "כן" at bounding box center [552, 459] width 156 height 129
click at [545, 468] on input "radio" at bounding box center [551, 460] width 16 height 16
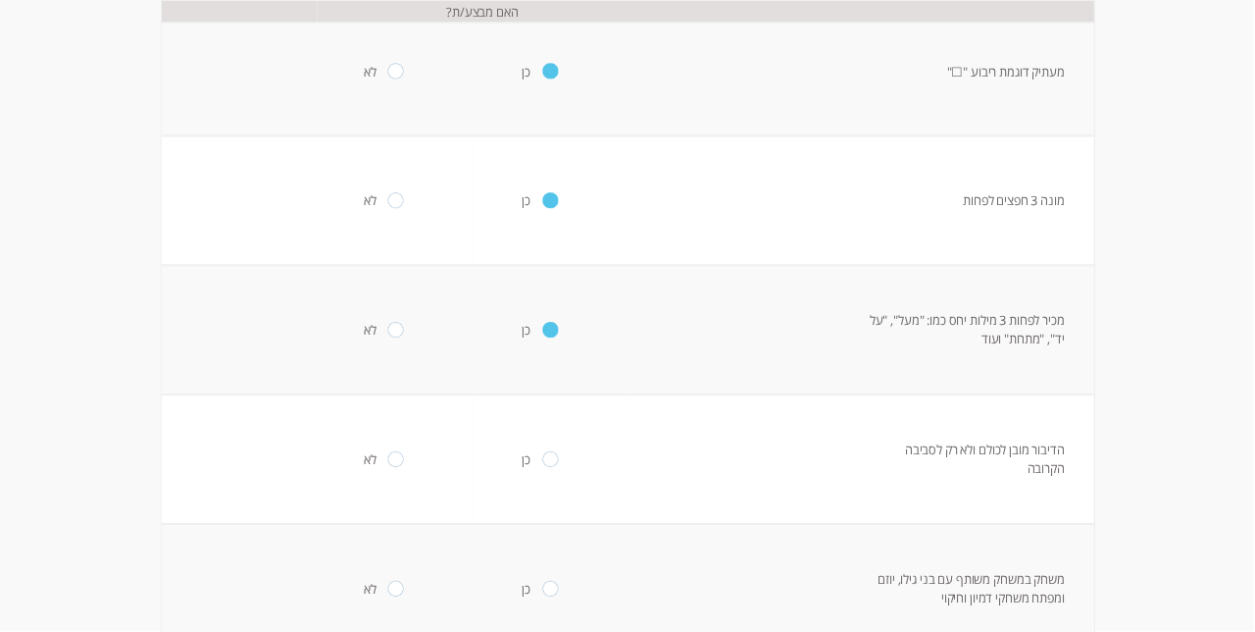
radio input "true"
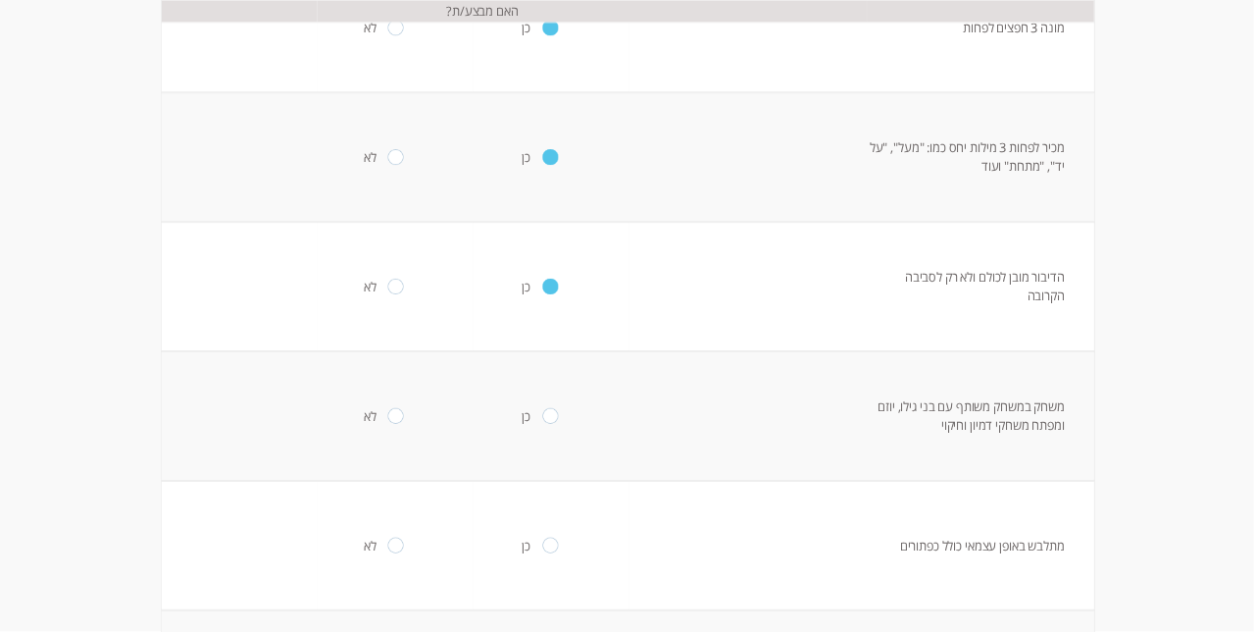
scroll to position [559, -1]
click at [545, 423] on input "radio" at bounding box center [551, 415] width 16 height 16
radio input "true"
click at [543, 552] on input "radio" at bounding box center [551, 544] width 16 height 16
radio input "true"
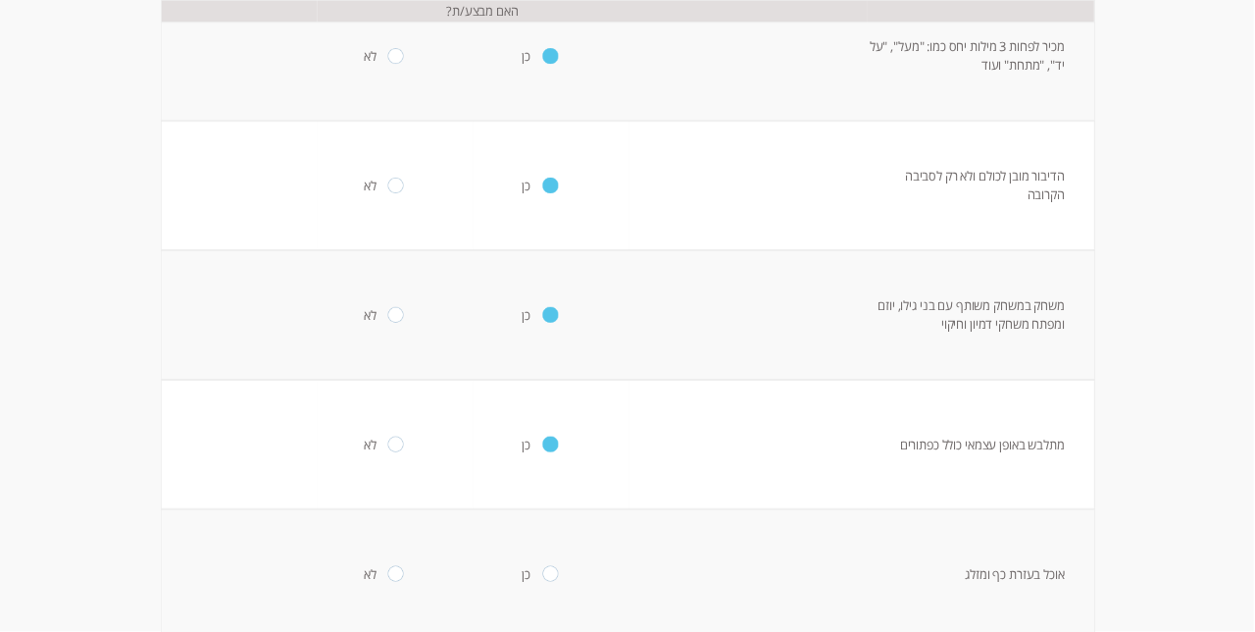
scroll to position [779, -1]
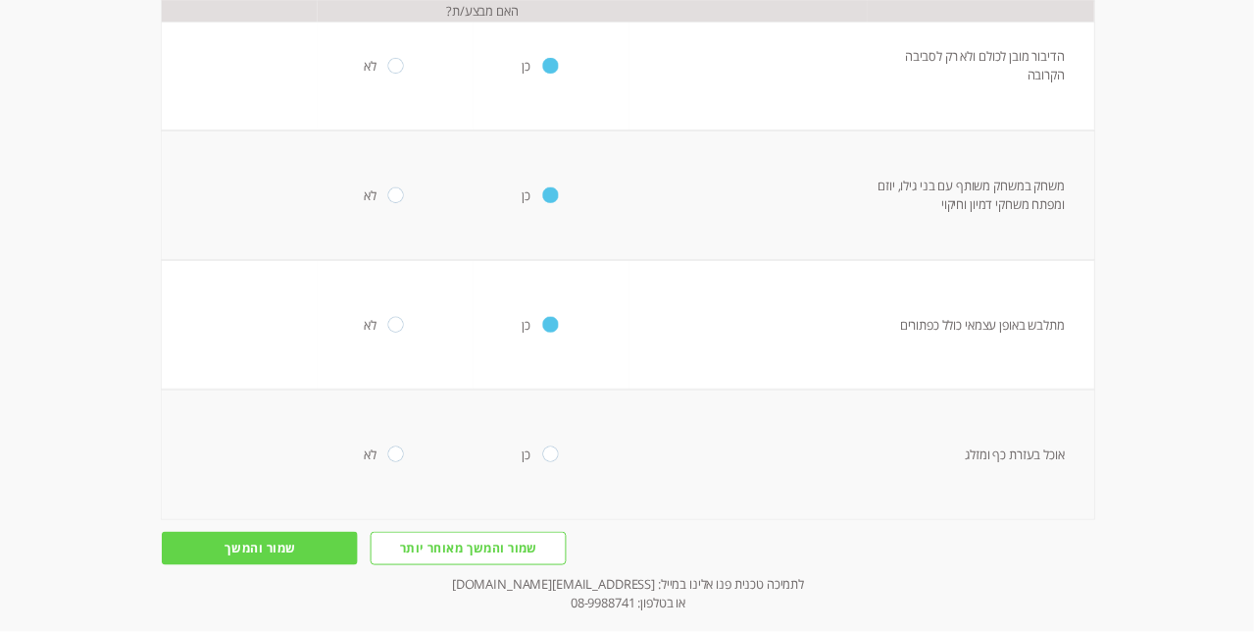
click at [553, 462] on input "radio" at bounding box center [551, 454] width 16 height 16
radio input "true"
click at [249, 565] on input "שמור והמשך" at bounding box center [260, 548] width 196 height 33
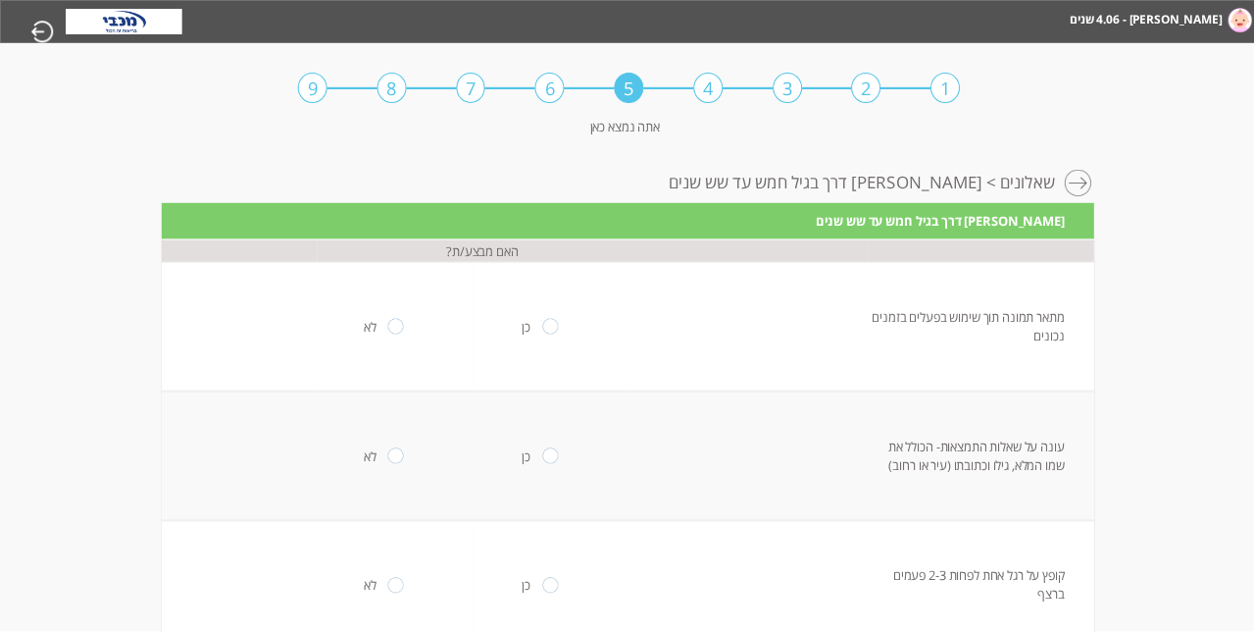
click at [547, 334] on input "radio" at bounding box center [551, 327] width 16 height 16
radio input "true"
click at [555, 464] on input "radio" at bounding box center [551, 456] width 16 height 16
radio input "true"
click at [550, 593] on input "radio" at bounding box center [551, 586] width 16 height 16
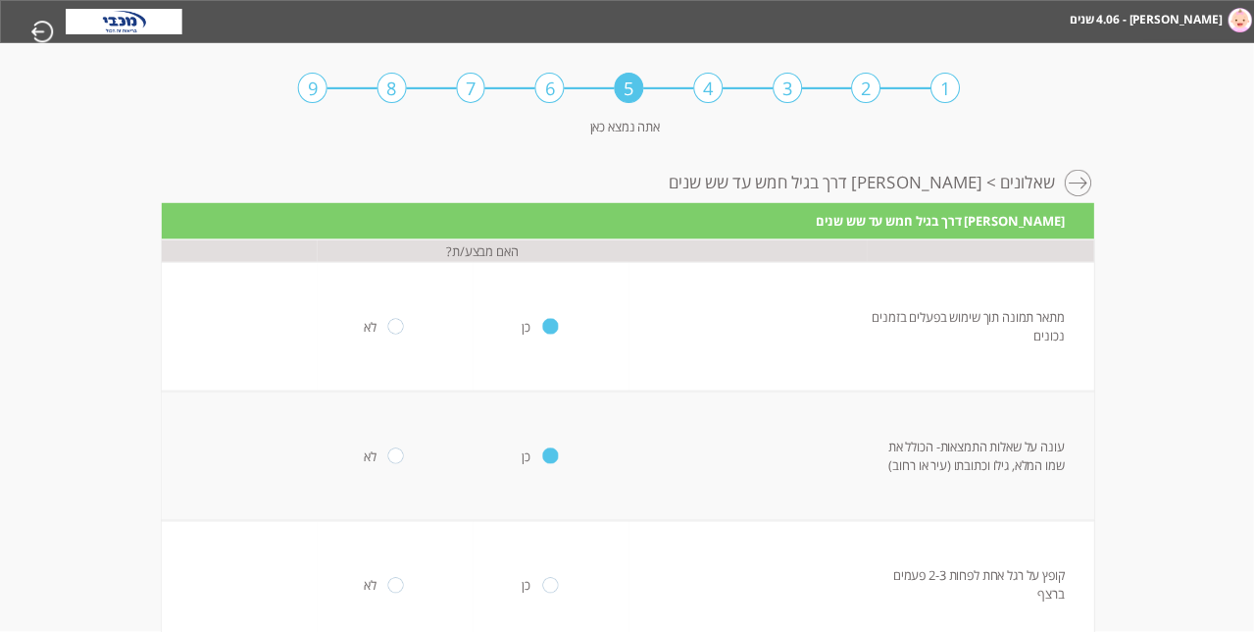
radio input "true"
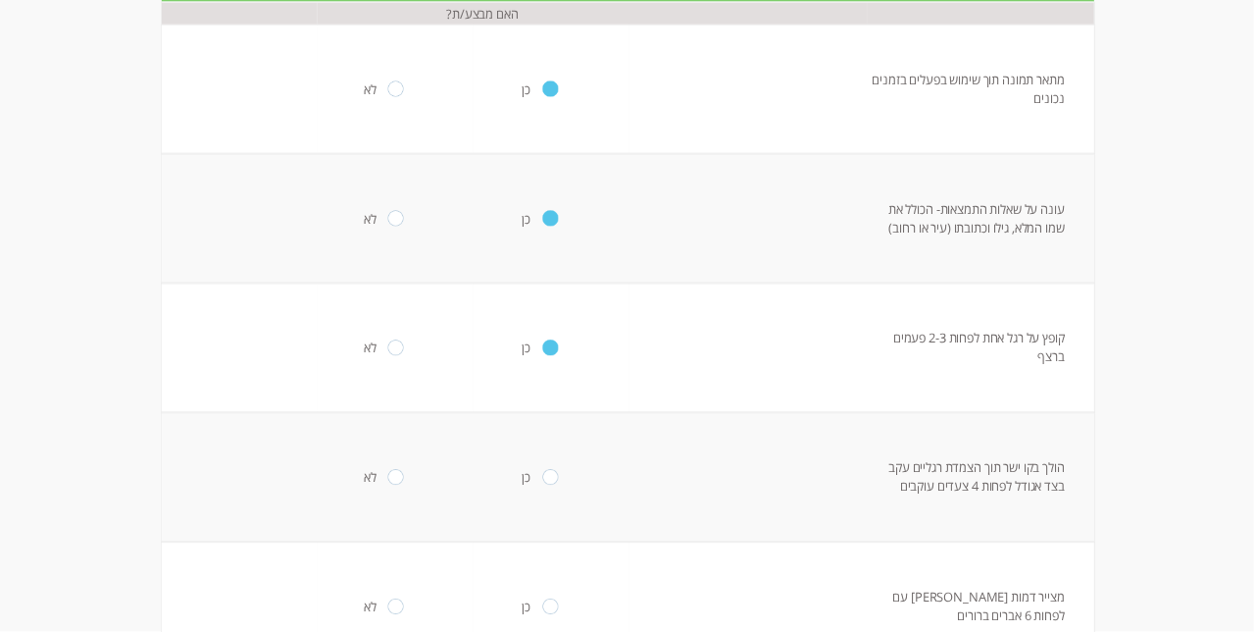
scroll to position [233, -1]
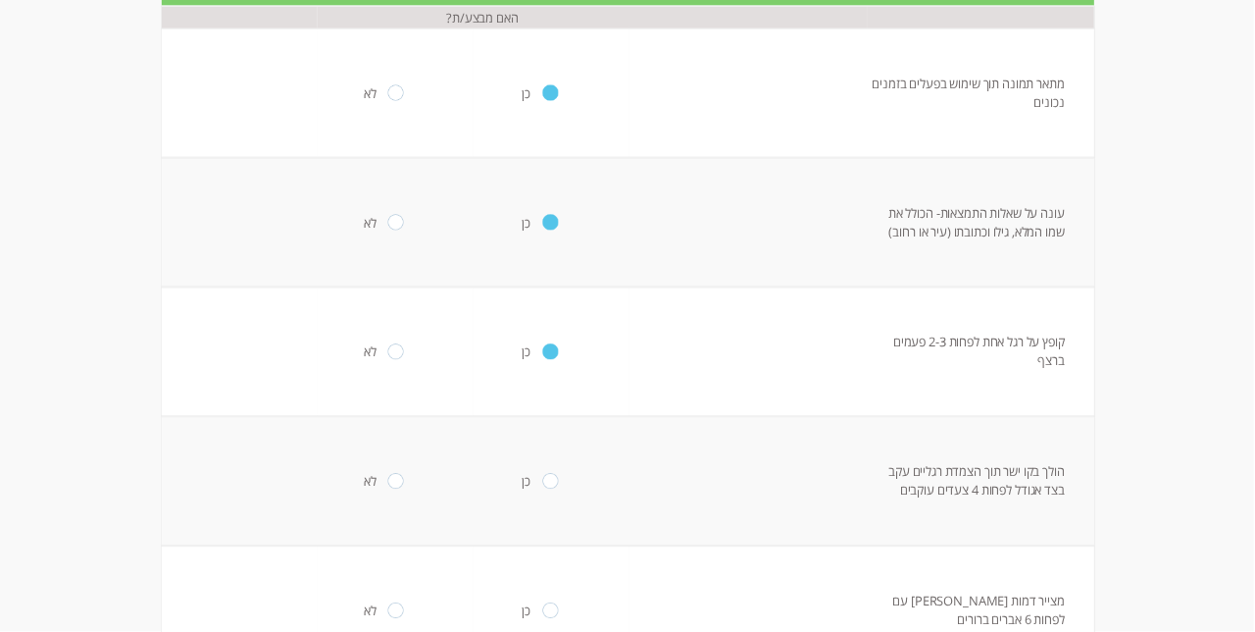
click at [546, 489] on input "radio" at bounding box center [551, 482] width 16 height 16
radio input "true"
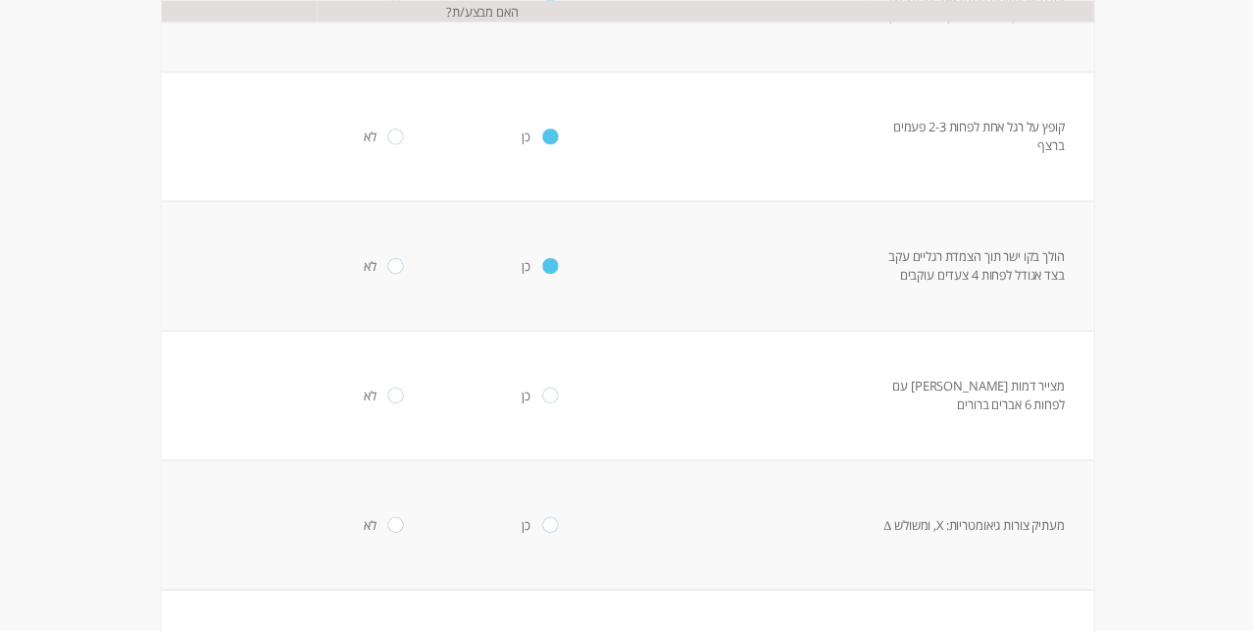
scroll to position [449, -1]
click at [544, 403] on input "radio" at bounding box center [551, 395] width 16 height 16
radio input "true"
click at [550, 533] on input "radio" at bounding box center [551, 525] width 16 height 16
radio input "true"
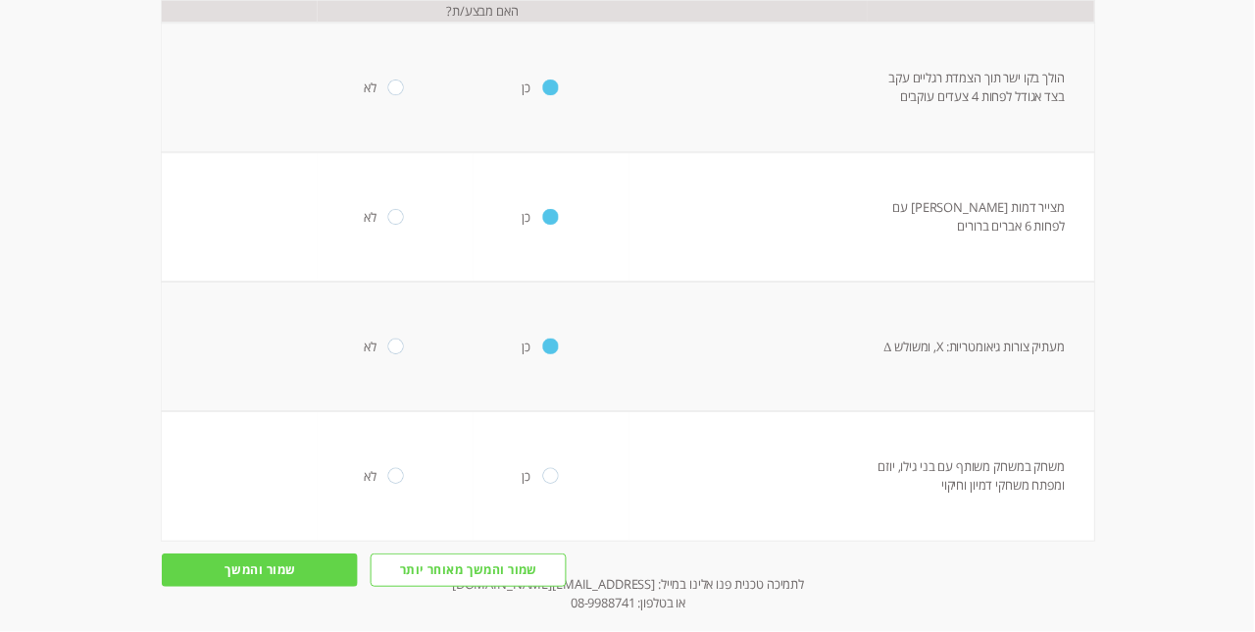
scroll to position [649, -1]
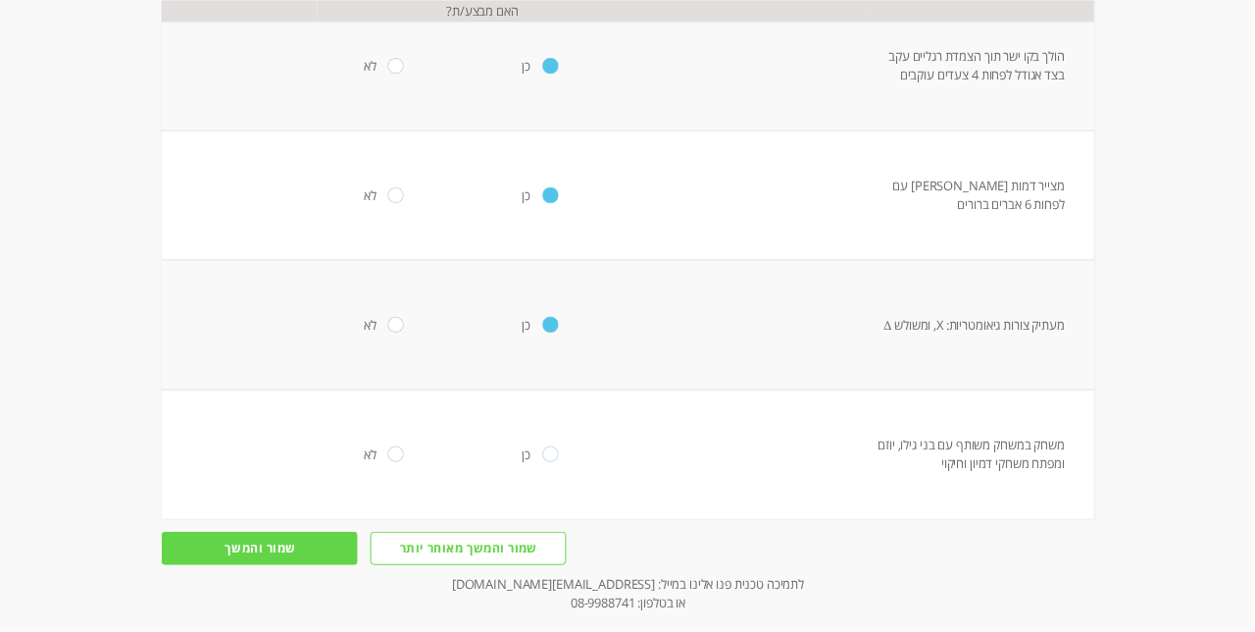
click at [543, 462] on input "radio" at bounding box center [551, 454] width 16 height 16
radio input "true"
click at [226, 565] on input "שמור והמשך" at bounding box center [260, 548] width 196 height 33
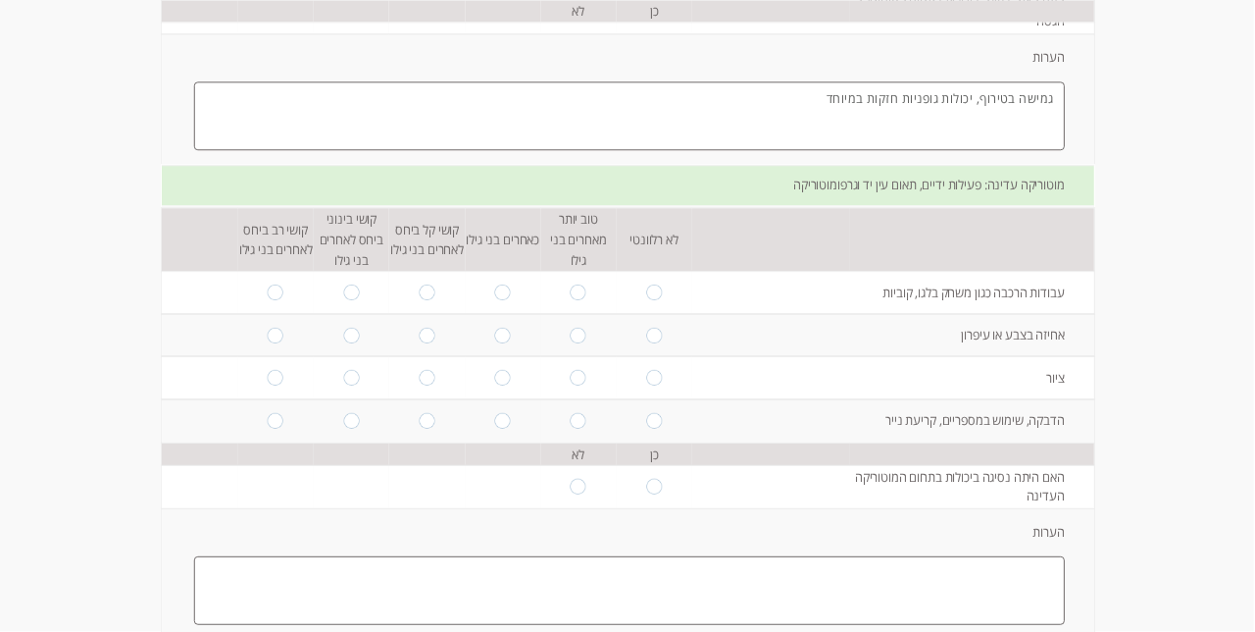
scroll to position [552, -1]
click at [574, 297] on input "radio" at bounding box center [579, 289] width 16 height 16
radio input "true"
click at [572, 340] on input "radio" at bounding box center [579, 333] width 16 height 16
radio input "true"
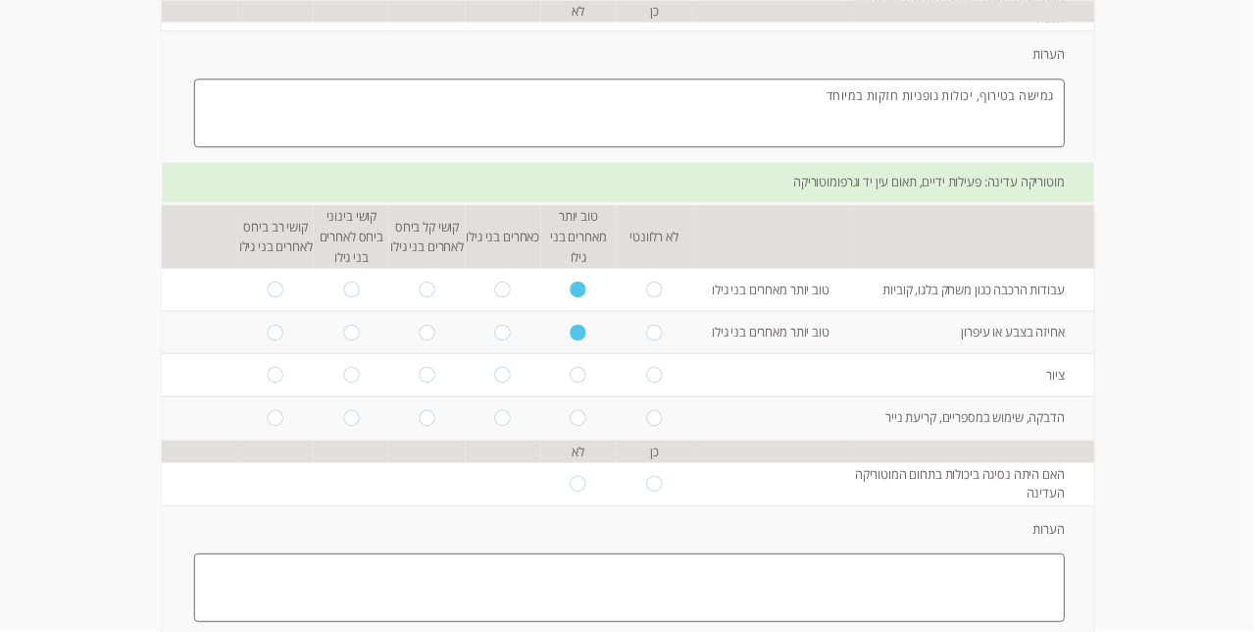
click at [573, 382] on input "radio" at bounding box center [579, 375] width 16 height 16
radio input "true"
click at [575, 426] on input "radio" at bounding box center [579, 418] width 16 height 16
radio input "true"
click at [498, 297] on input "radio" at bounding box center [503, 289] width 16 height 16
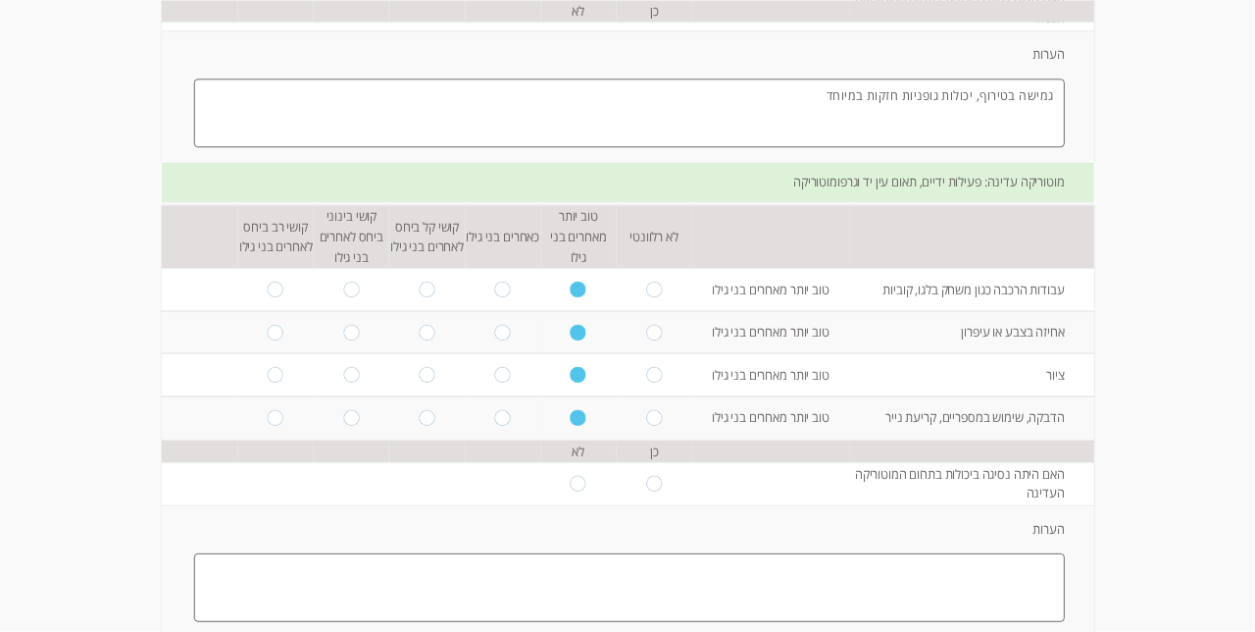
radio input "true"
click at [573, 491] on input "radio" at bounding box center [579, 484] width 16 height 16
radio input "true"
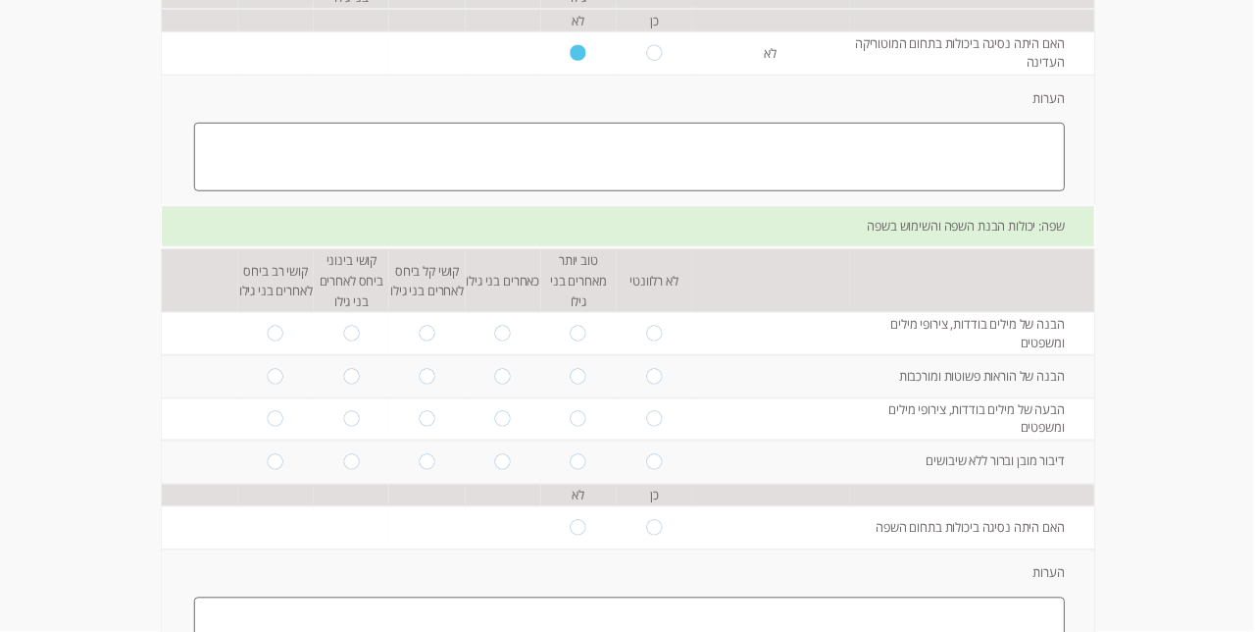
scroll to position [984, -1]
click at [1043, 191] on textarea at bounding box center [630, 157] width 872 height 70
type textarea "ע"
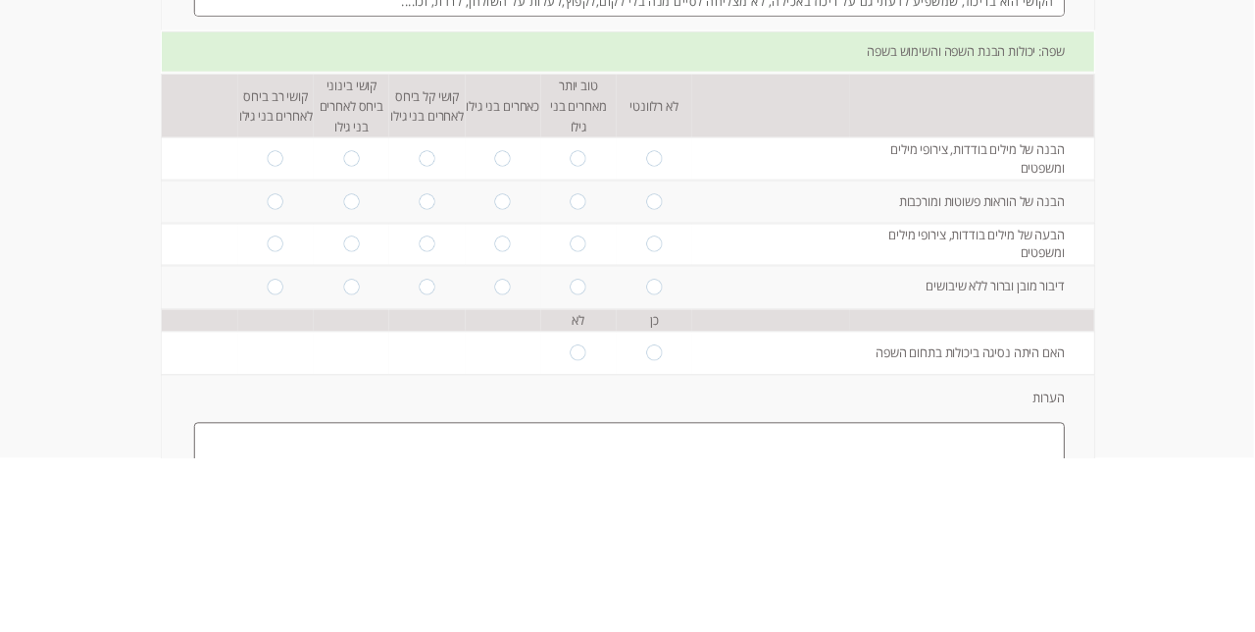
type textarea "כל הפעיליות המוטוריות ברמה גבוהה, ומדויקת וכנל גם השפה מיוחדת,עשירה, וברמה הקוש…"
click at [583, 340] on input "radio" at bounding box center [579, 333] width 16 height 16
radio input "true"
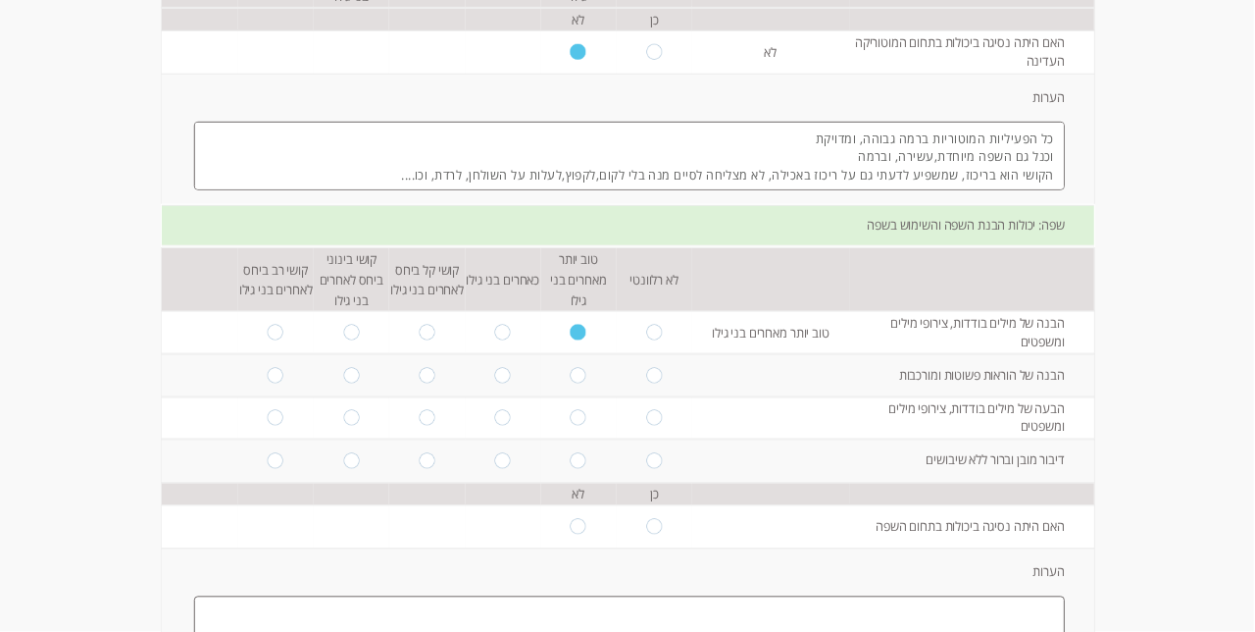
click at [581, 383] on input "radio" at bounding box center [579, 376] width 16 height 16
radio input "true"
click at [503, 383] on input "radio" at bounding box center [503, 376] width 16 height 16
radio input "true"
click at [585, 426] on input "radio" at bounding box center [579, 418] width 16 height 16
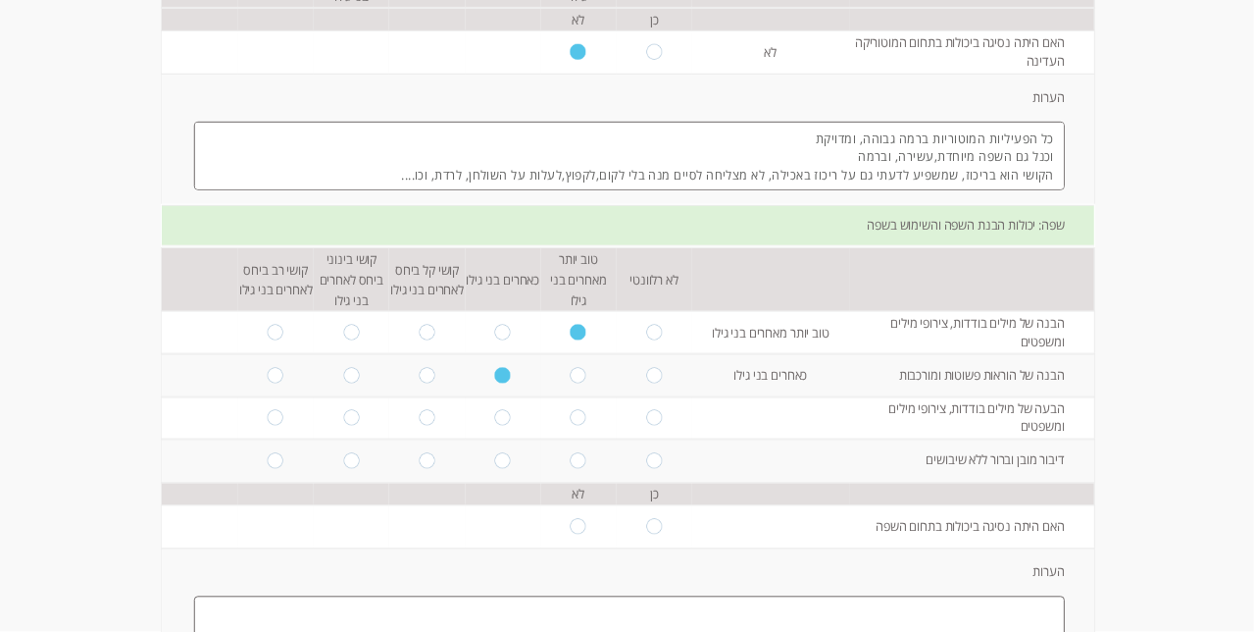
radio input "true"
click at [583, 469] on input "radio" at bounding box center [579, 461] width 16 height 16
radio input "true"
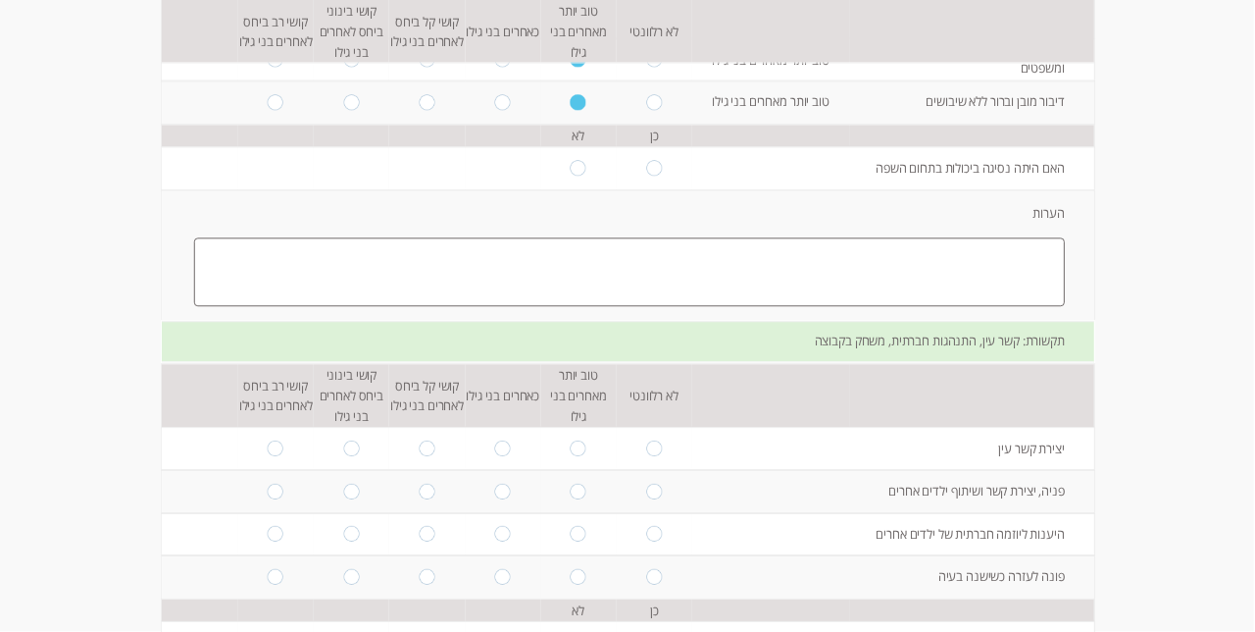
scroll to position [1345, -1]
click at [577, 174] on input "radio" at bounding box center [579, 166] width 16 height 16
radio input "true"
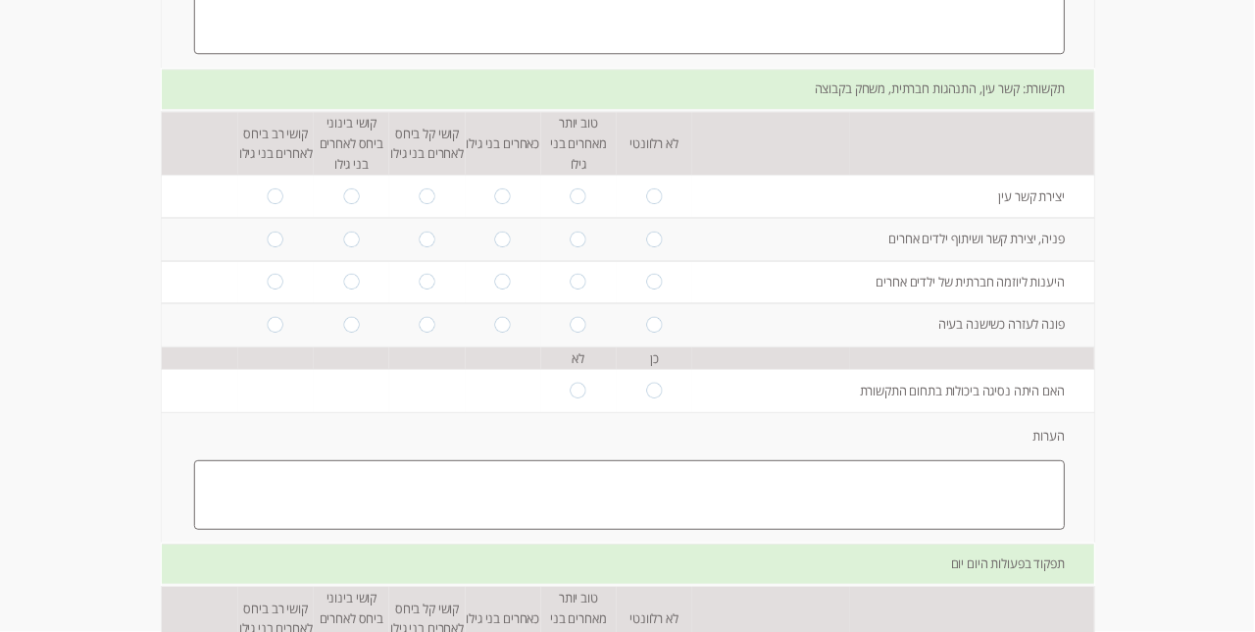
scroll to position [1597, -1]
click at [507, 202] on input "radio" at bounding box center [503, 194] width 16 height 16
radio input "true"
click at [509, 245] on input "radio" at bounding box center [503, 237] width 16 height 16
radio input "true"
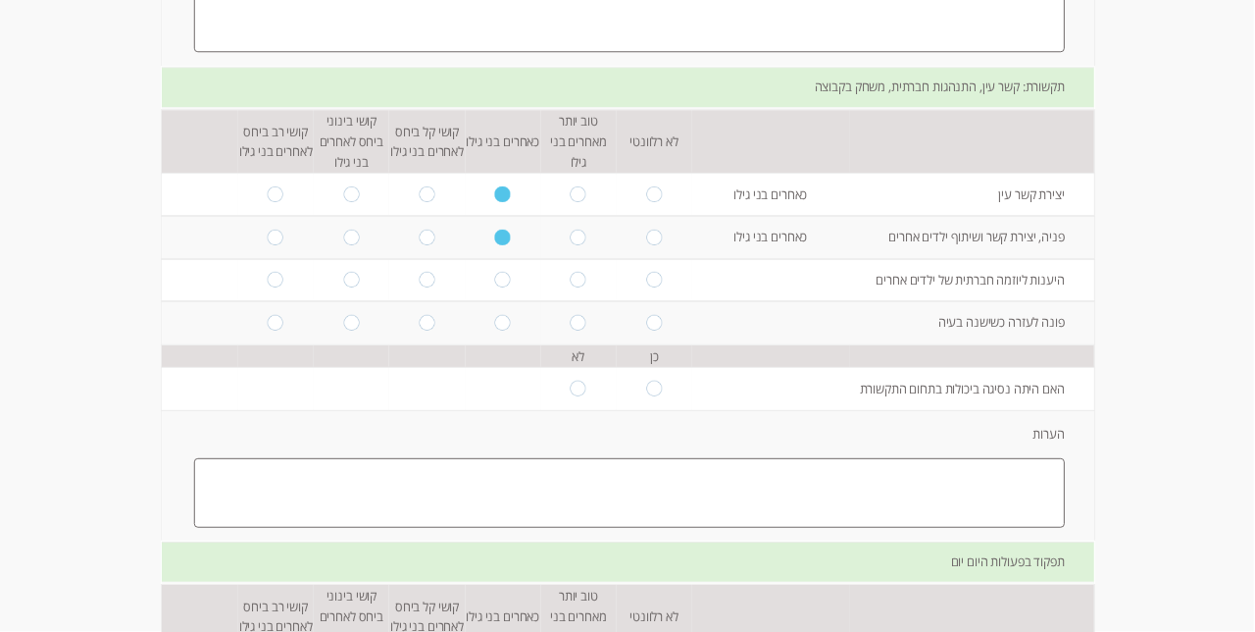
click at [579, 245] on input "radio" at bounding box center [579, 237] width 16 height 16
radio input "true"
click at [506, 287] on input "radio" at bounding box center [503, 280] width 16 height 16
radio input "true"
click at [500, 330] on input "radio" at bounding box center [503, 323] width 16 height 16
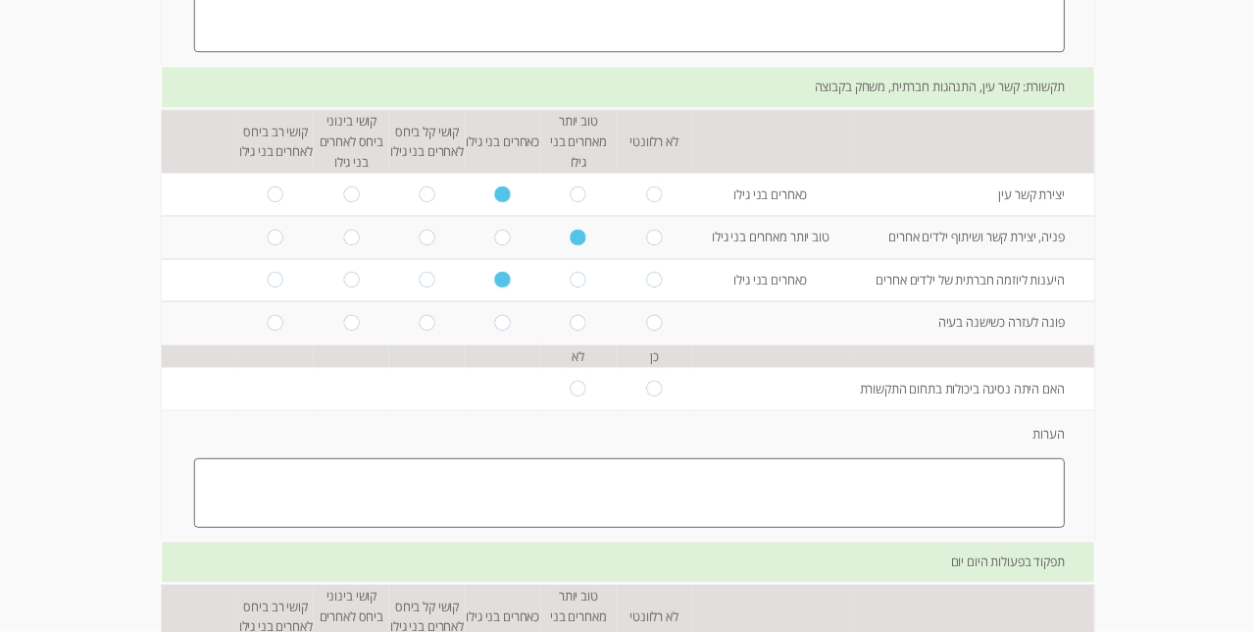
radio input "true"
click at [598, 410] on td at bounding box center [579, 388] width 76 height 43
click at [575, 396] on input "radio" at bounding box center [579, 389] width 16 height 16
radio input "true"
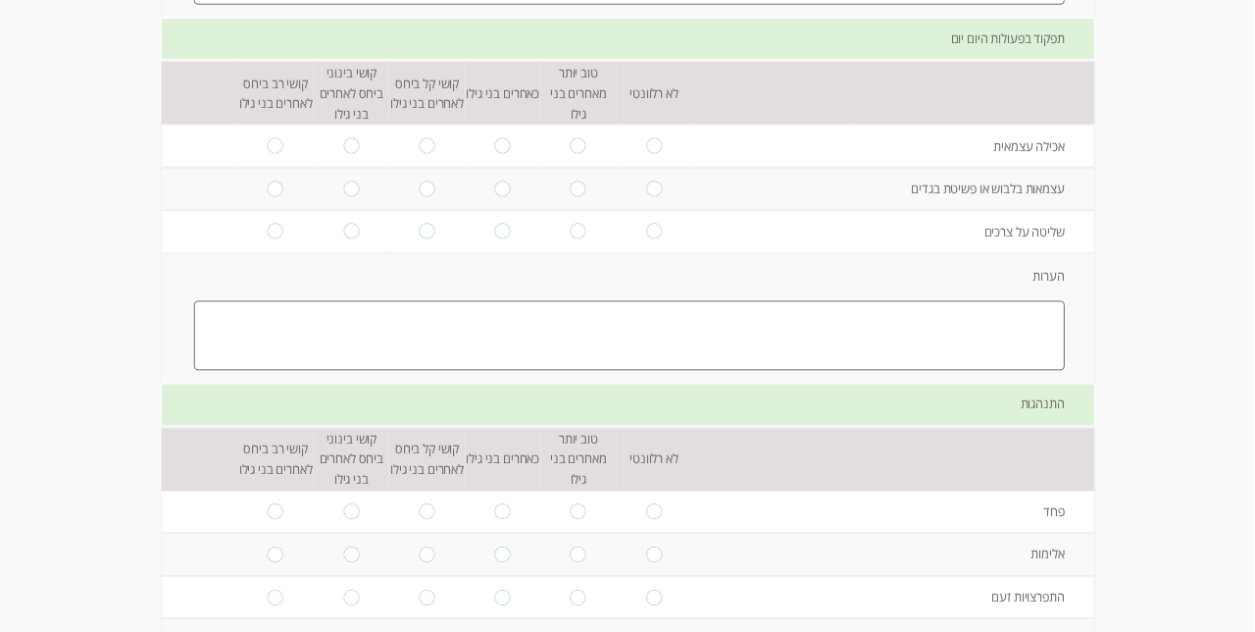
scroll to position [2122, -1]
click at [504, 151] on input "radio" at bounding box center [503, 143] width 16 height 16
radio input "true"
click at [507, 194] on input "radio" at bounding box center [503, 186] width 16 height 16
radio input "true"
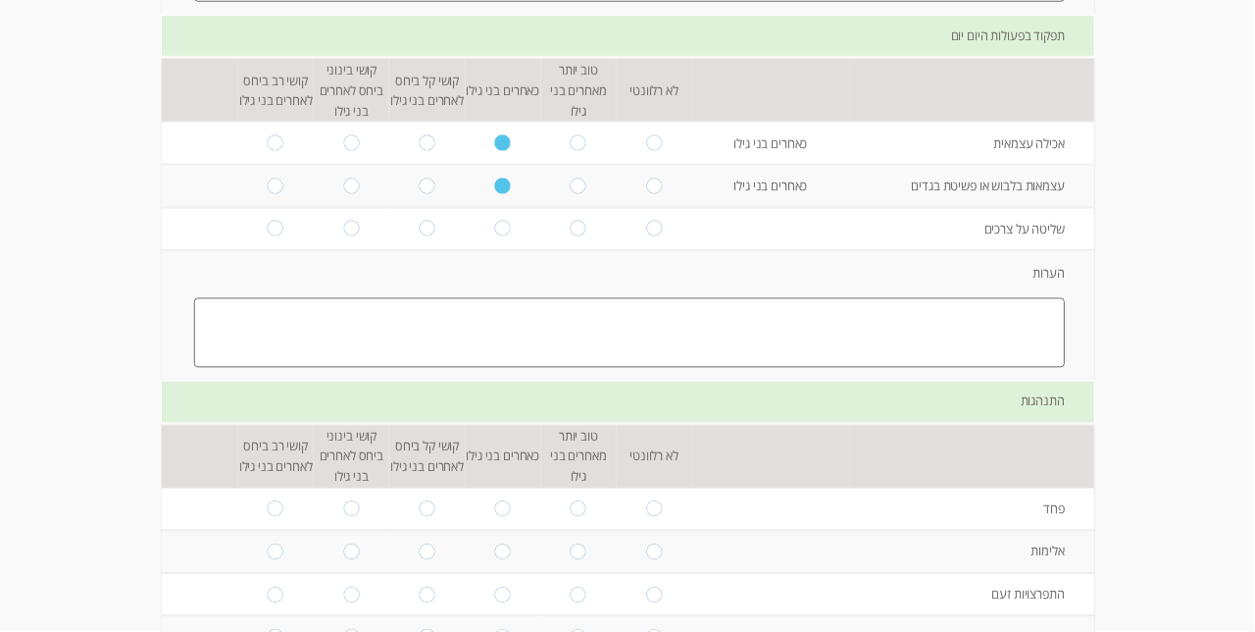
click at [498, 236] on input "radio" at bounding box center [503, 229] width 16 height 16
radio input "true"
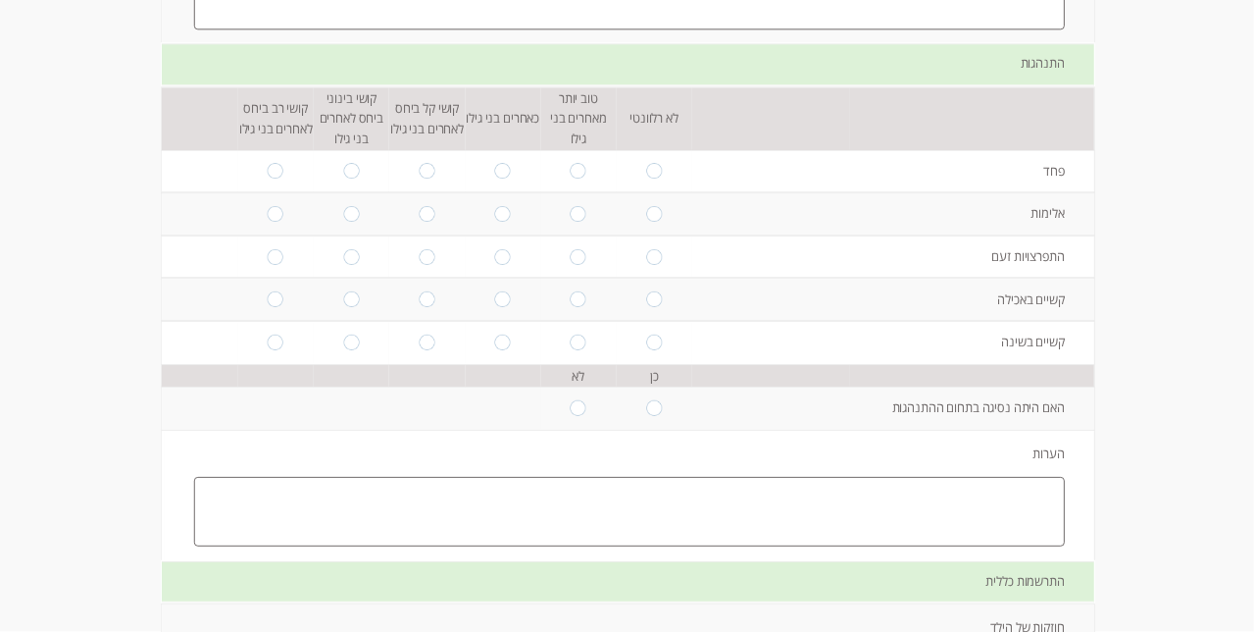
scroll to position [2466, -1]
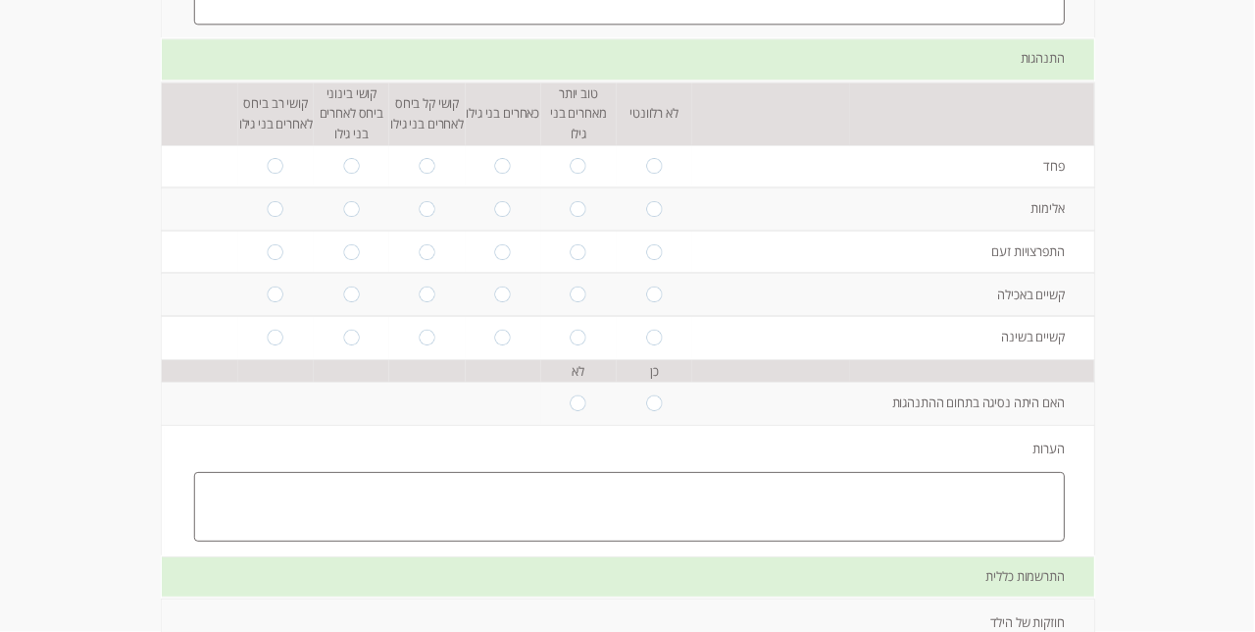
click at [504, 174] on input "radio" at bounding box center [503, 166] width 16 height 16
radio input "true"
click at [502, 217] on input "radio" at bounding box center [503, 209] width 16 height 16
radio input "true"
click at [502, 259] on input "radio" at bounding box center [503, 251] width 16 height 16
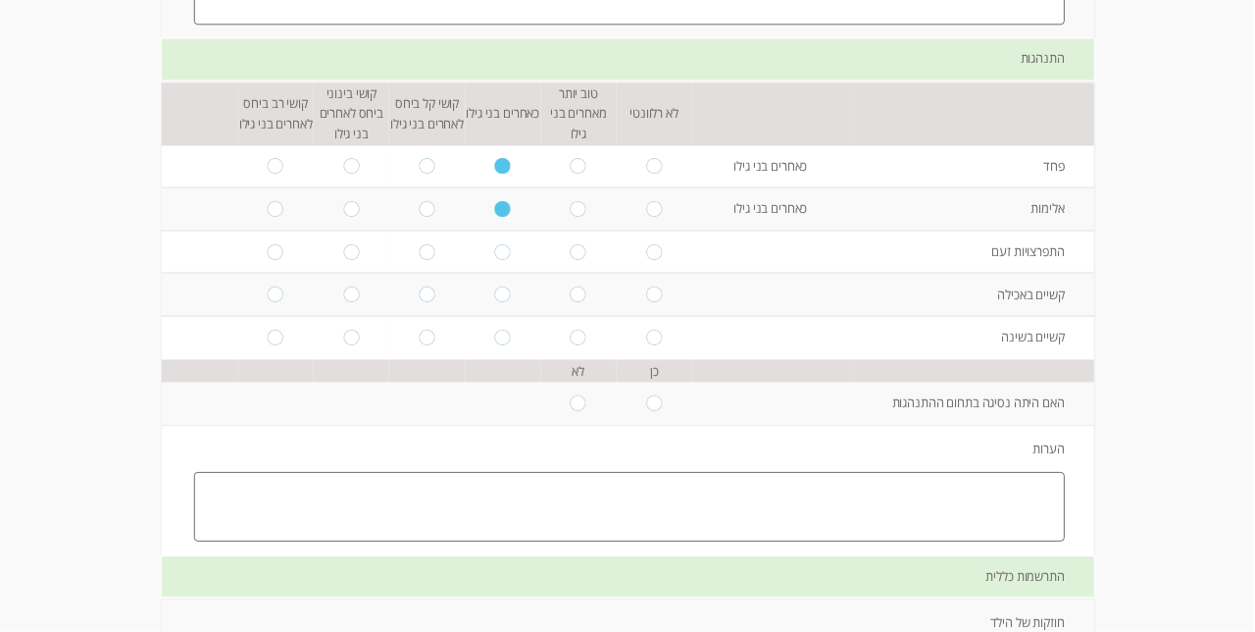
radio input "true"
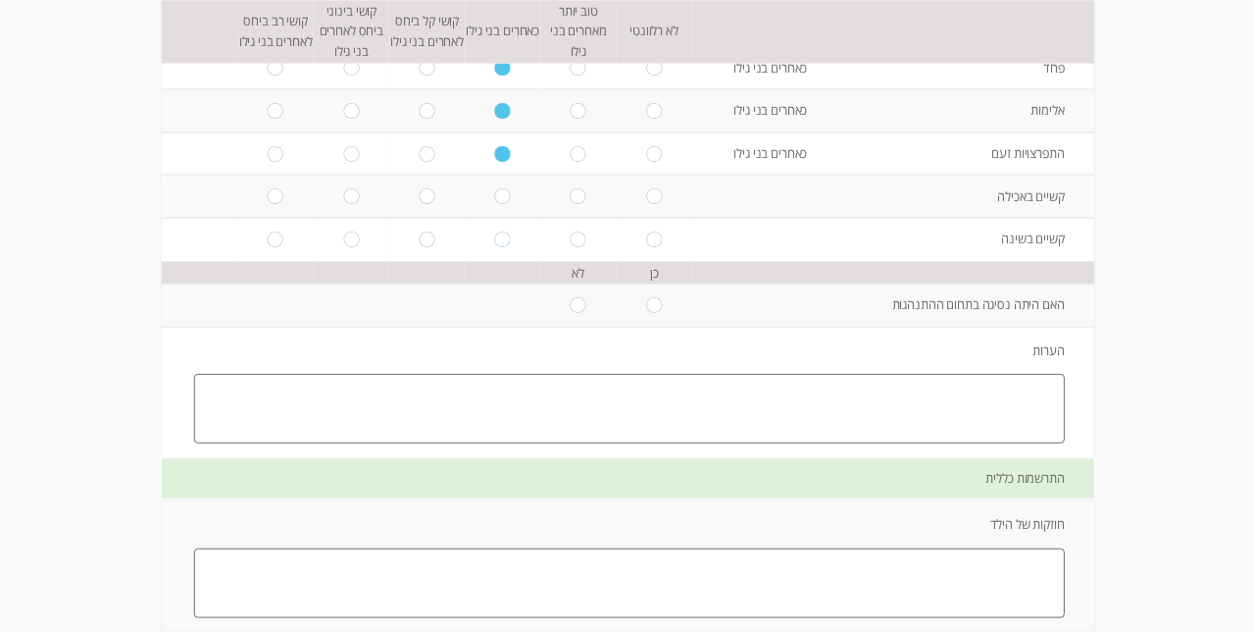
scroll to position [2571, -1]
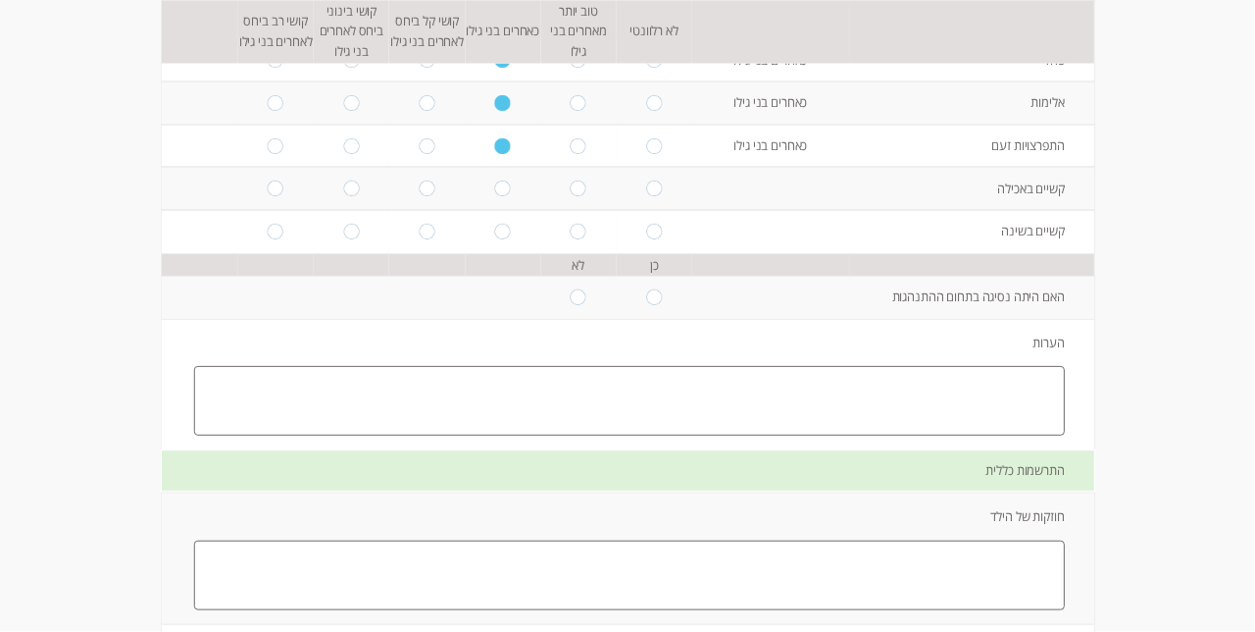
click at [657, 153] on input "radio" at bounding box center [655, 145] width 16 height 16
radio input "true"
click at [652, 111] on input "radio" at bounding box center [655, 103] width 16 height 16
radio input "true"
click at [657, 196] on input "radio" at bounding box center [655, 188] width 16 height 16
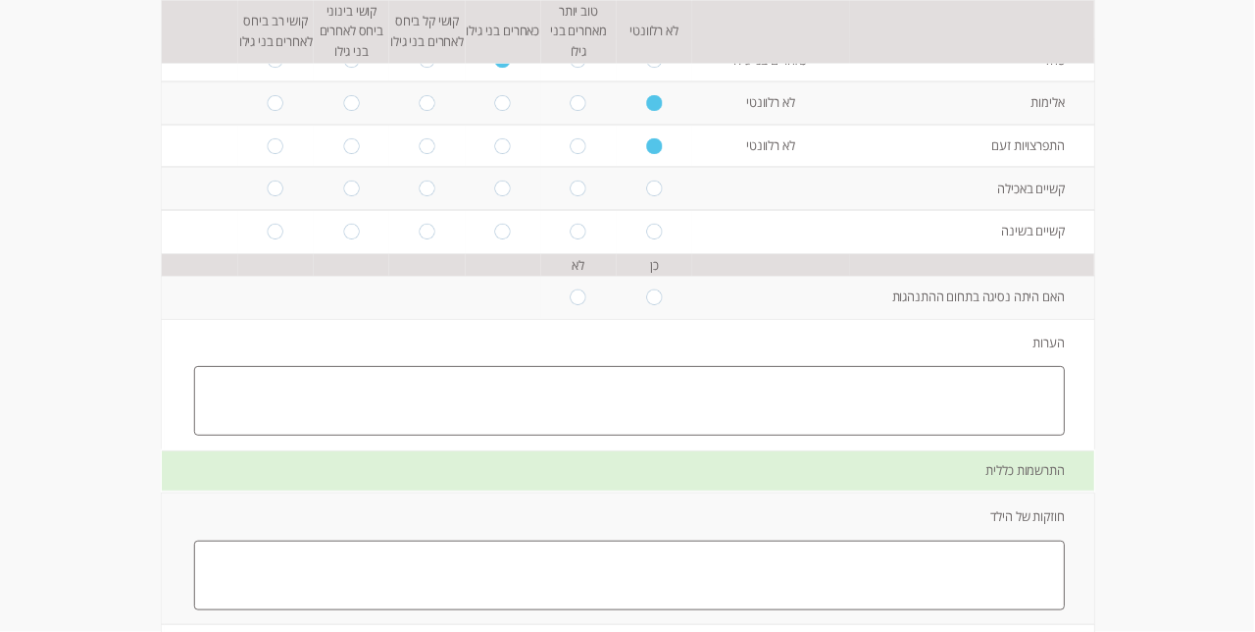
radio input "true"
click at [657, 239] on input "radio" at bounding box center [655, 232] width 16 height 16
radio input "true"
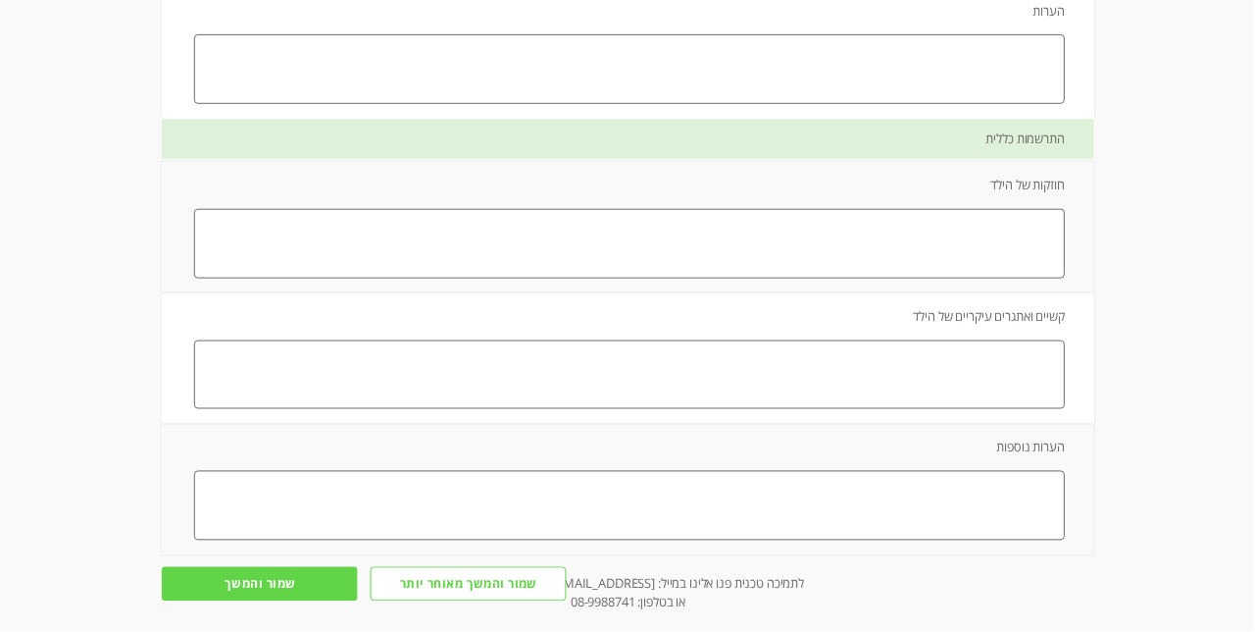
scroll to position [2904, -1]
radio input "true"
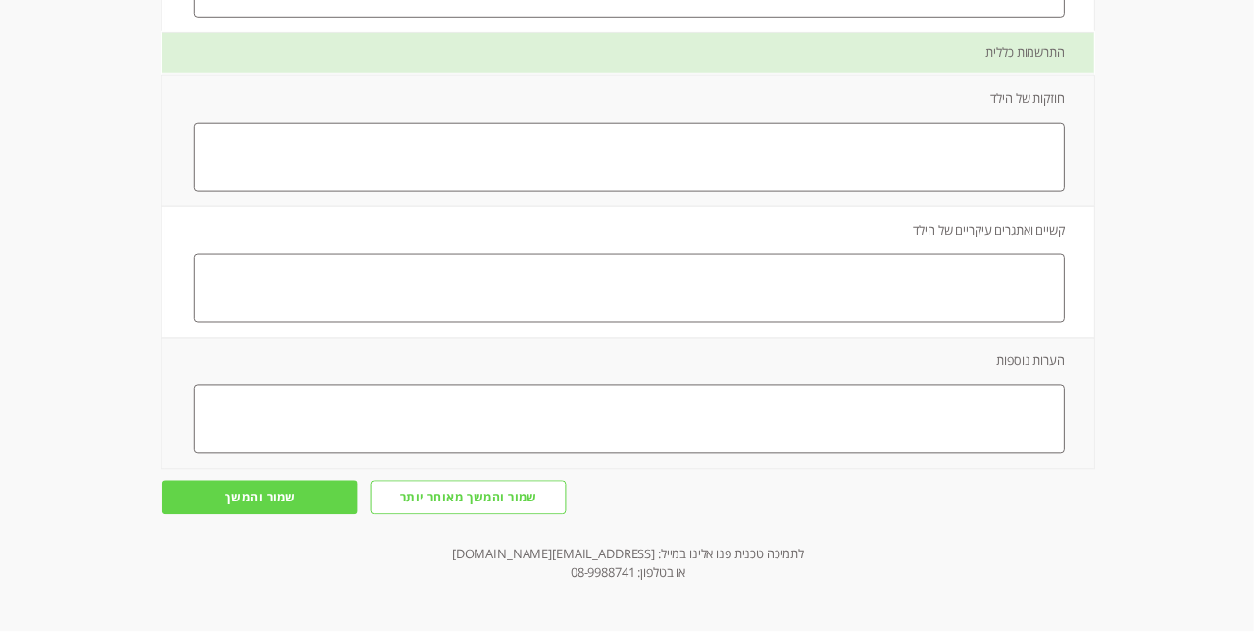
scroll to position [3136, -1]
click at [1045, 192] on textarea at bounding box center [630, 158] width 872 height 70
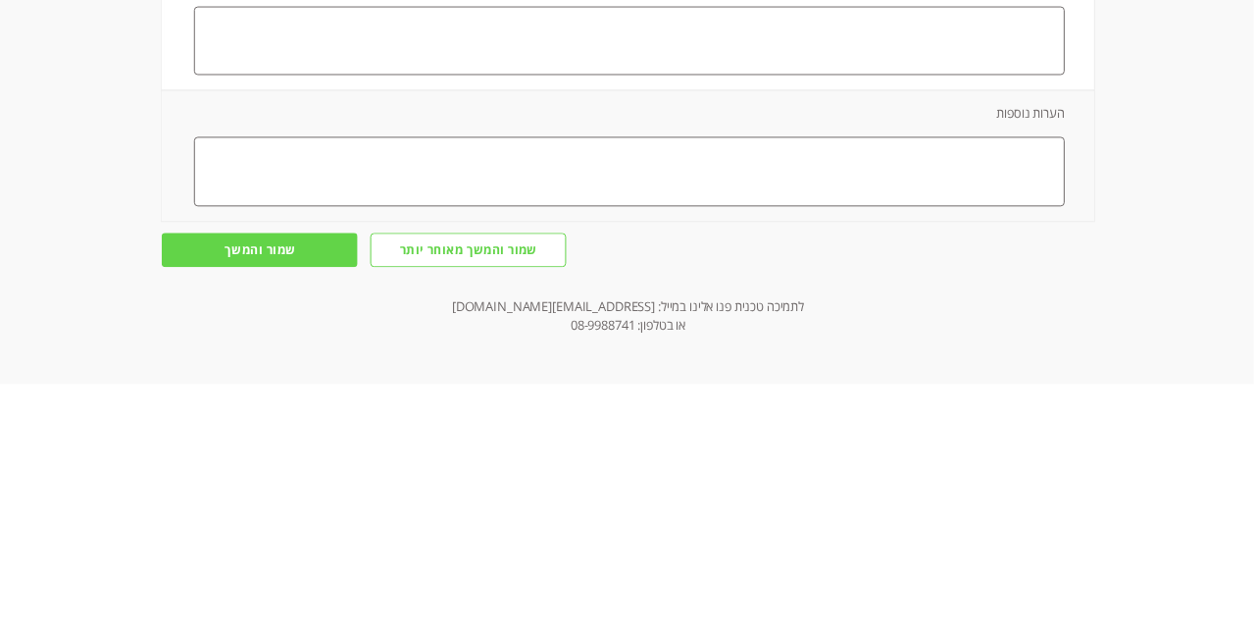
click at [899, 192] on textarea "זורמת,מתקשרת,חכמה במיוד, יכולה לצייר שעות ובצורה מדויקת משמעותית" at bounding box center [630, 158] width 872 height 70
click at [894, 192] on textarea "זורמת,מתקשרת,חכמה במיוד, יכולה לצייר שעות ובצורה מדויקת משמעותית" at bounding box center [630, 158] width 872 height 70
click at [597, 192] on textarea "זורמת,מתקשרת,חכמה במיוחד, יכולה לצייר שעות ובצורה מדויקת משמעותית" at bounding box center [630, 158] width 872 height 70
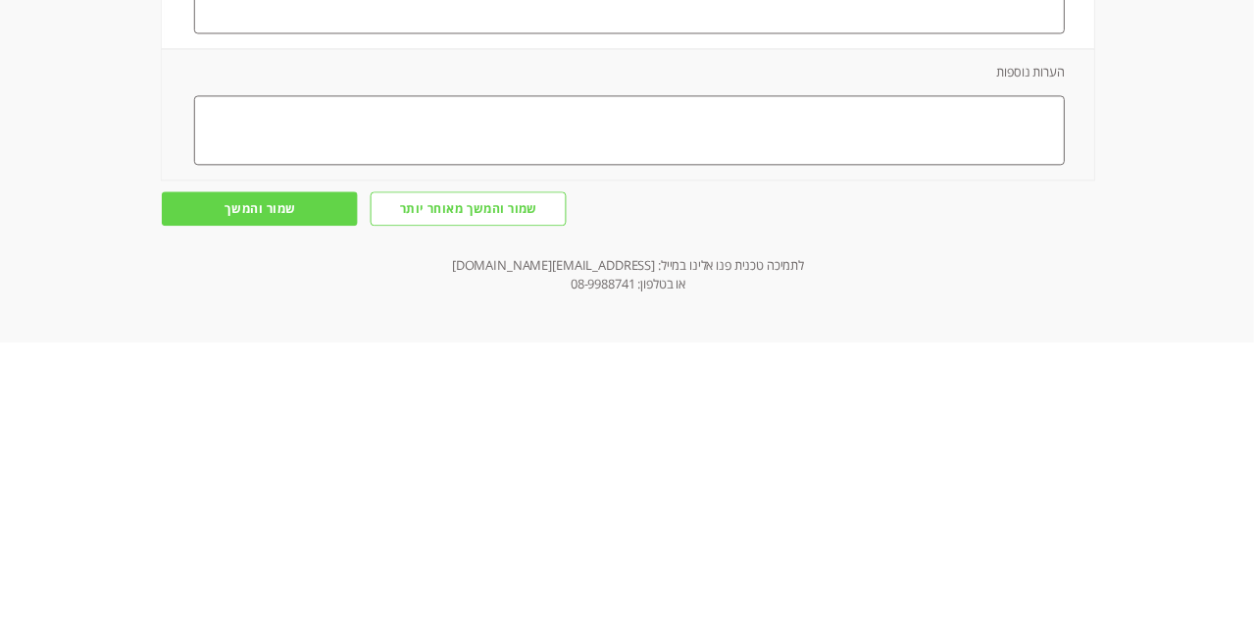
type textarea "זורמת,מתקשרת,חכמה במיוחד, יכולה לצייר שעות ובצורה מדויקת משמעותית, מלאה חוכמות …"
click at [1044, 324] on textarea at bounding box center [630, 289] width 872 height 70
click at [944, 324] on textarea "הקשבה להוראות וביצוע מדויק לדעתי עכב קושי בהקשבה וריכוז, והקושי העיקרי לא מליחה…" at bounding box center [630, 289] width 872 height 70
click at [948, 324] on textarea "הקשבה להוראות וביצוע מדויק לדעתי עכב קושי בהקשבה וריכוז, והקושי העיקרי לא מליחה…" at bounding box center [630, 289] width 872 height 70
click at [934, 324] on textarea "הקשבה להוראות וביצוע מדויק לדעתי עכב קושי בהקשבה וריכוז, והקושי העיקרי לא מליחה…" at bounding box center [630, 289] width 872 height 70
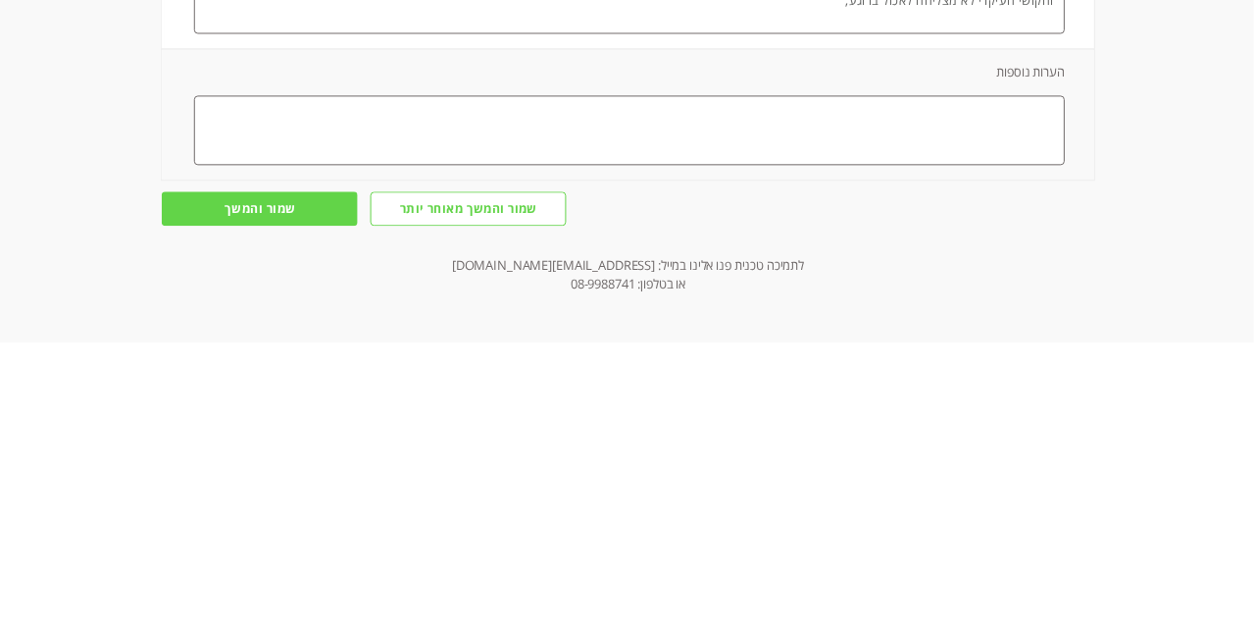
click at [887, 324] on textarea "הקשבה להוראות וביצוע מדויק לדעתי עכב קושי בהקשבה וריכוז, והקושי העיקרי לא מצליח…" at bounding box center [630, 289] width 872 height 70
click at [764, 324] on textarea "הקשבה להוראות וביצוע מדויק לדעתי עכב קושי בהקשבה וריכוז, והקושי העיקרי לא מצליח…" at bounding box center [630, 289] width 872 height 70
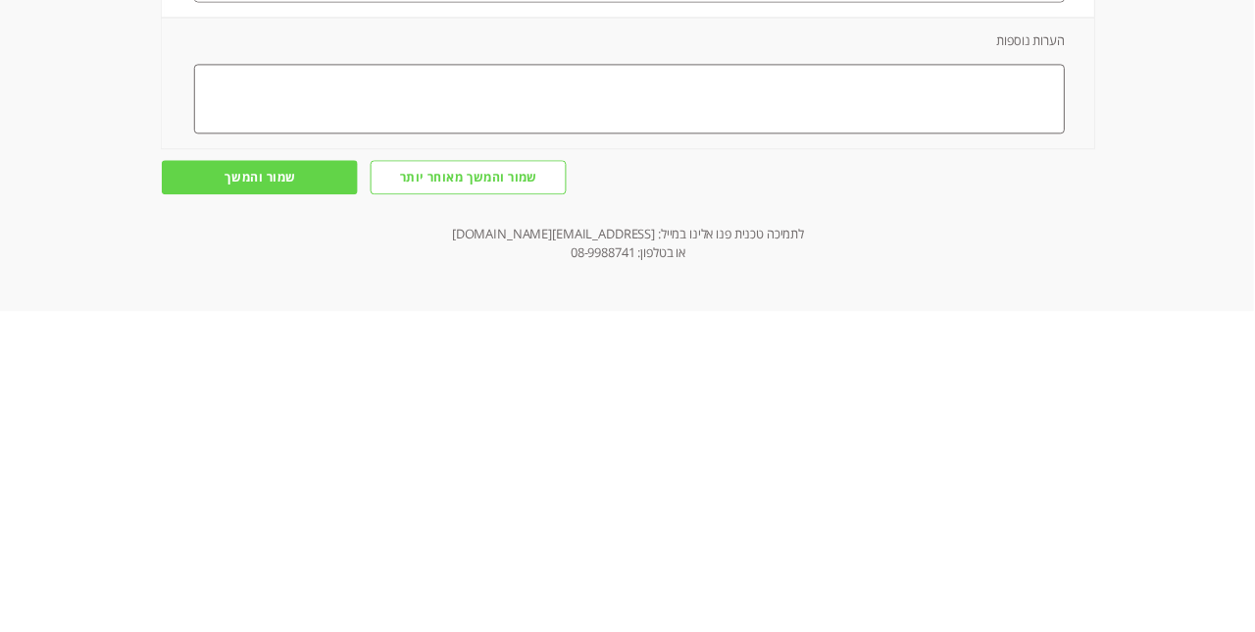
scroll to position [3290, -1]
type textarea "הקשבה להוראות וביצוע מדויק לדעתי עכב קושי בהקשבה וריכוז, והקושי העיקרי לא מצליח…"
click at [295, 514] on input "שמור והמשך" at bounding box center [260, 497] width 196 height 33
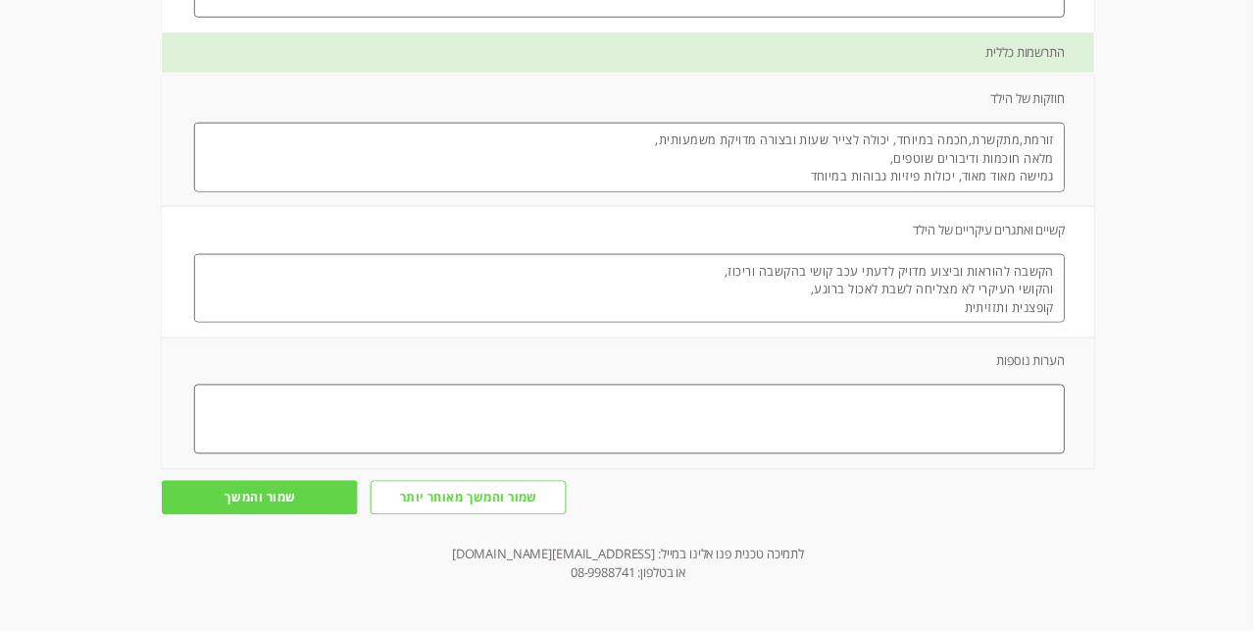
click at [295, 514] on input "שמור והמשך" at bounding box center [260, 497] width 196 height 33
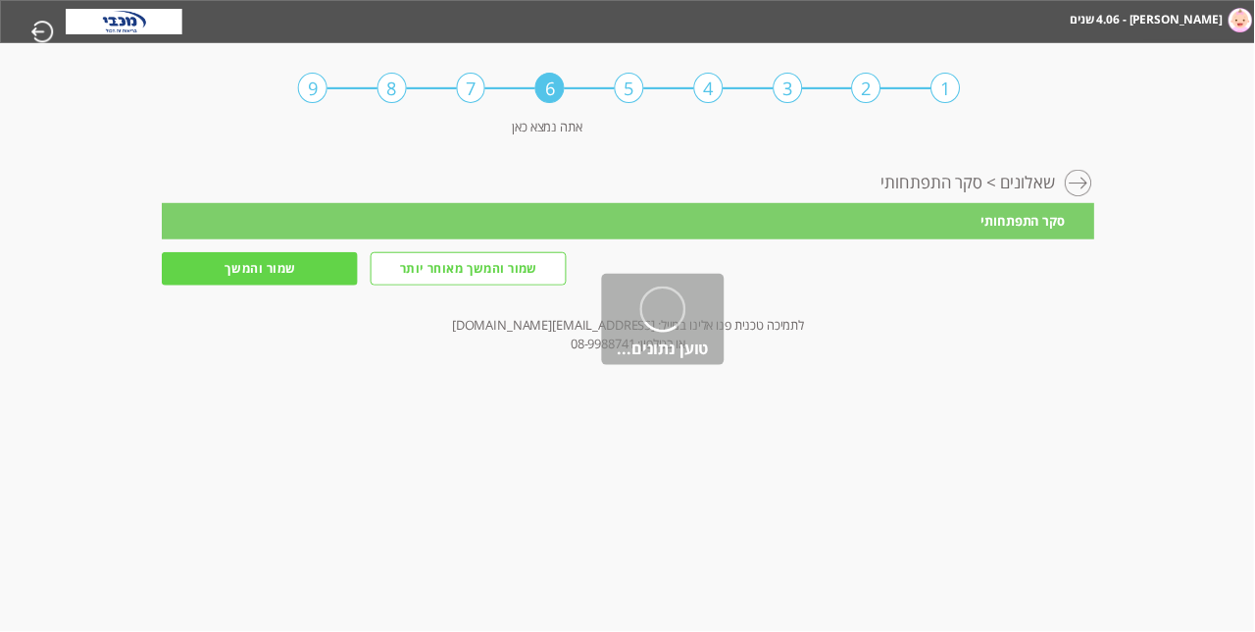
scroll to position [0, -1]
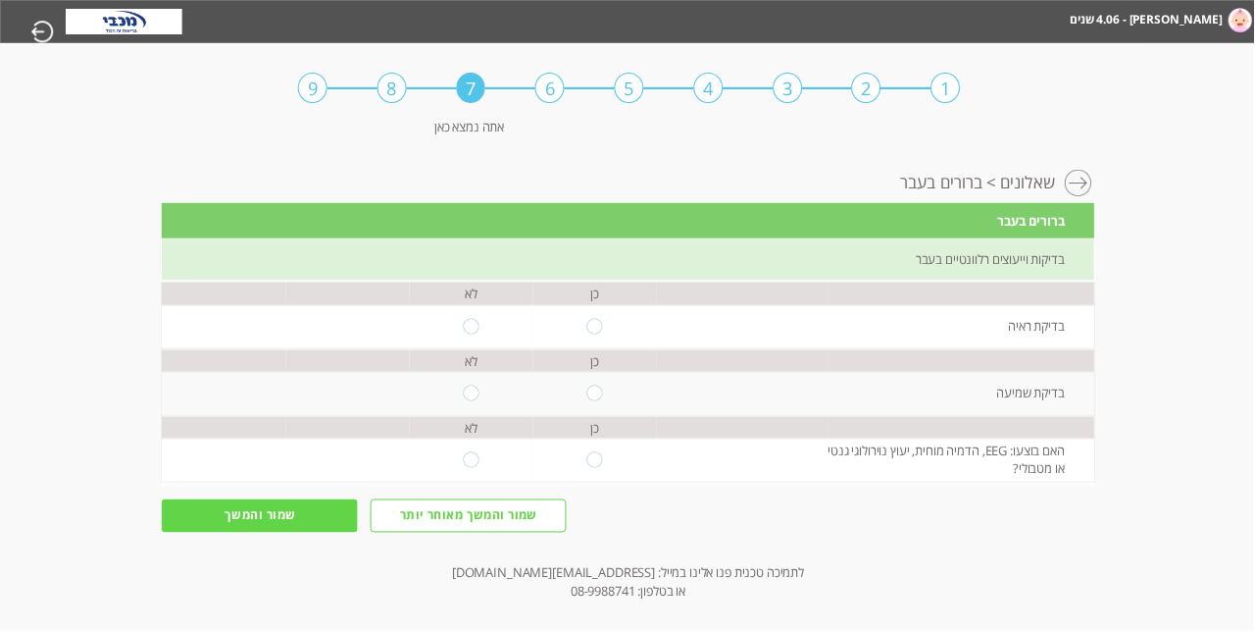
click at [475, 334] on input "radio" at bounding box center [472, 327] width 16 height 16
radio input "true"
click at [467, 401] on input "radio" at bounding box center [472, 393] width 16 height 16
radio input "true"
click at [465, 468] on input "radio" at bounding box center [472, 460] width 16 height 16
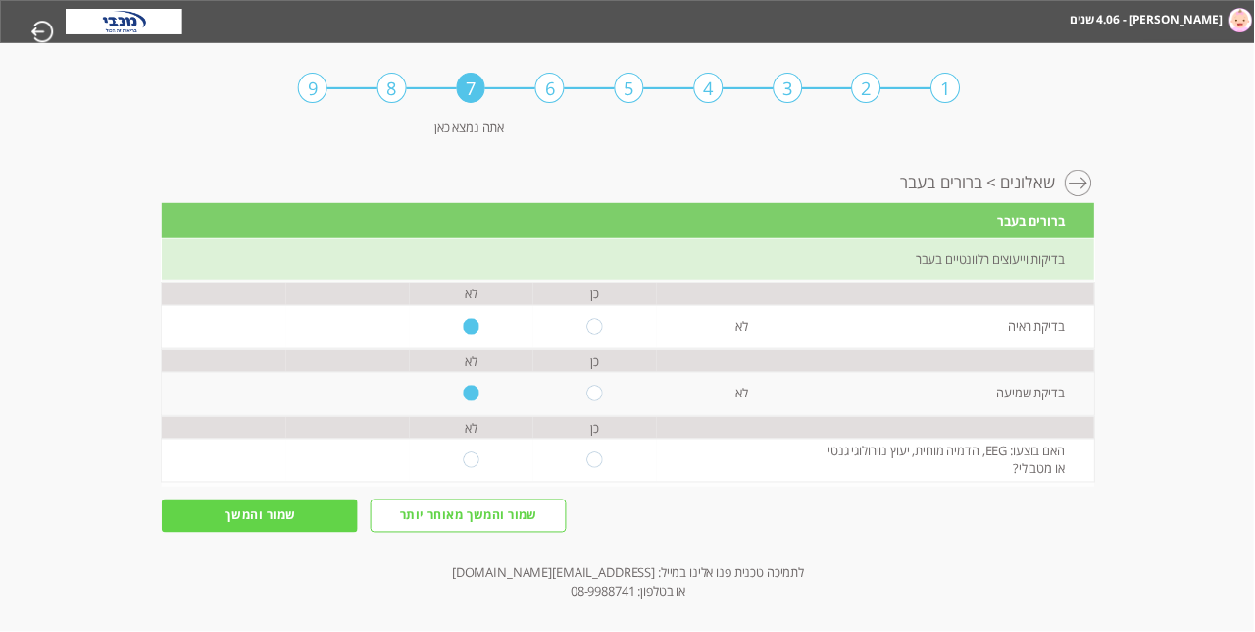
radio input "true"
click at [269, 533] on input "שמור והמשך" at bounding box center [260, 515] width 196 height 33
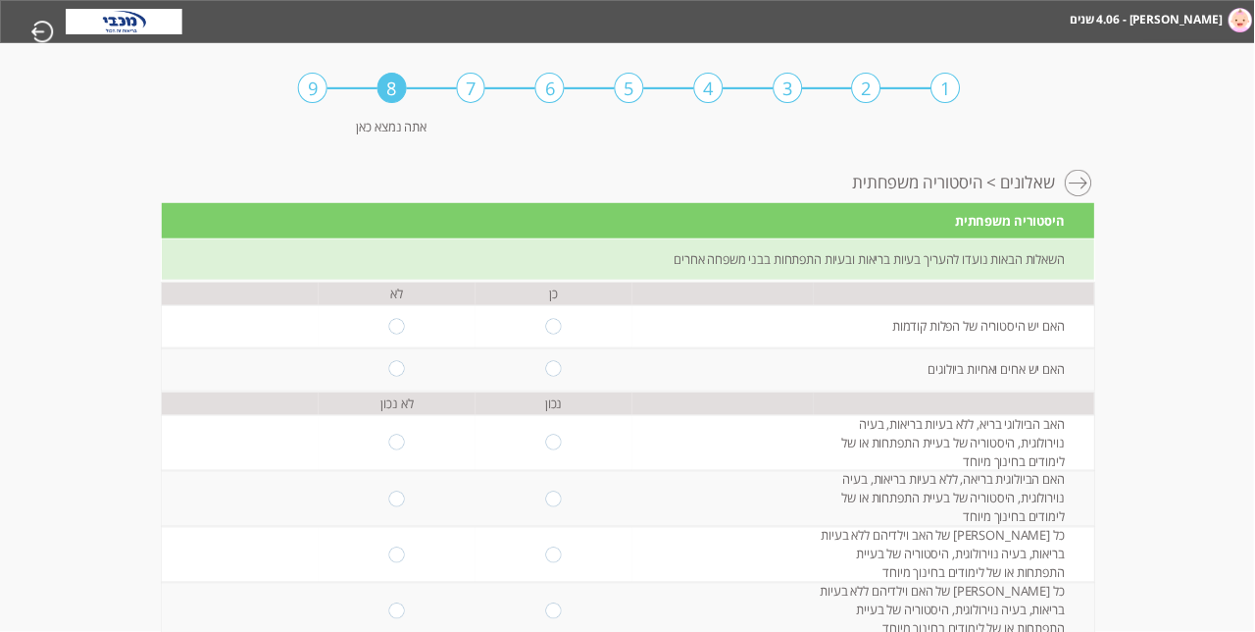
click at [389, 334] on input "radio" at bounding box center [397, 327] width 16 height 16
radio input "true"
click at [558, 377] on input "radio" at bounding box center [554, 369] width 16 height 16
radio input "true"
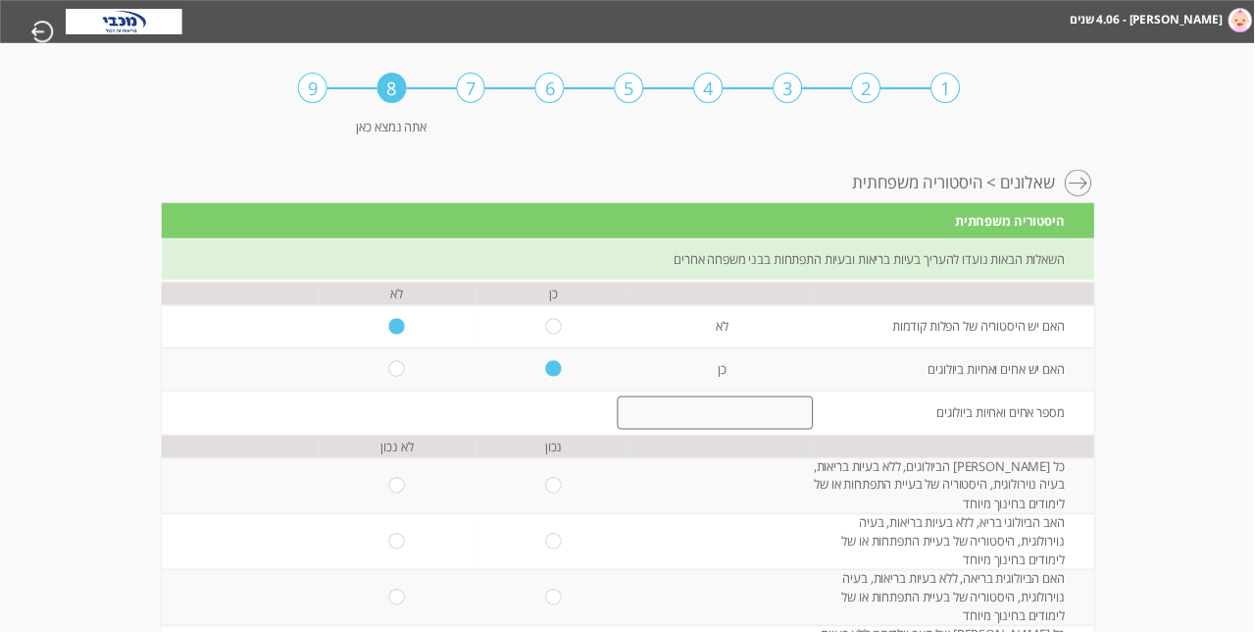
click at [781, 431] on input "number" at bounding box center [716, 413] width 197 height 34
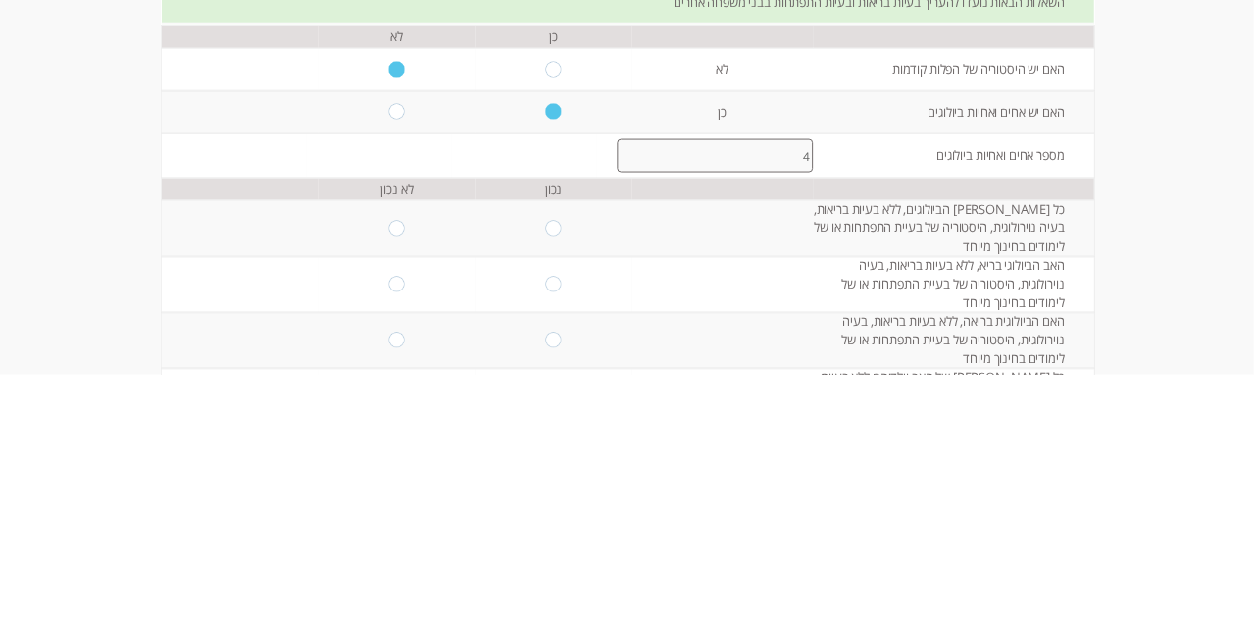
type input "4"
click at [560, 493] on input "radio" at bounding box center [554, 486] width 16 height 16
radio input "true"
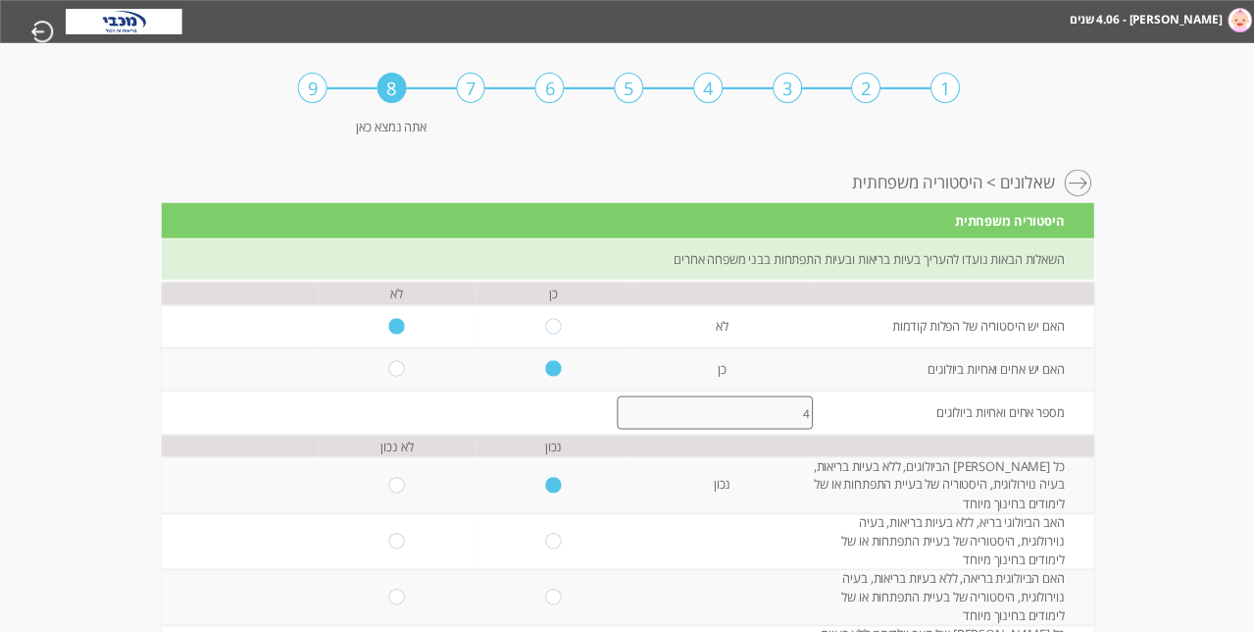
click at [552, 549] on input "radio" at bounding box center [554, 542] width 16 height 16
radio input "true"
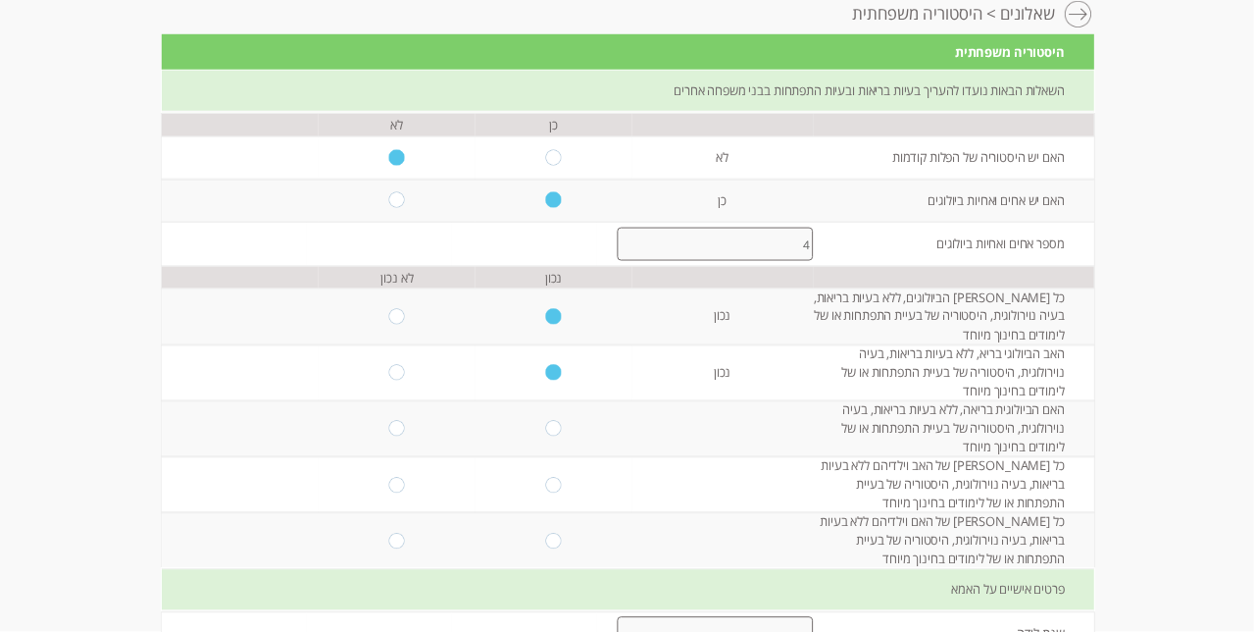
scroll to position [171, -1]
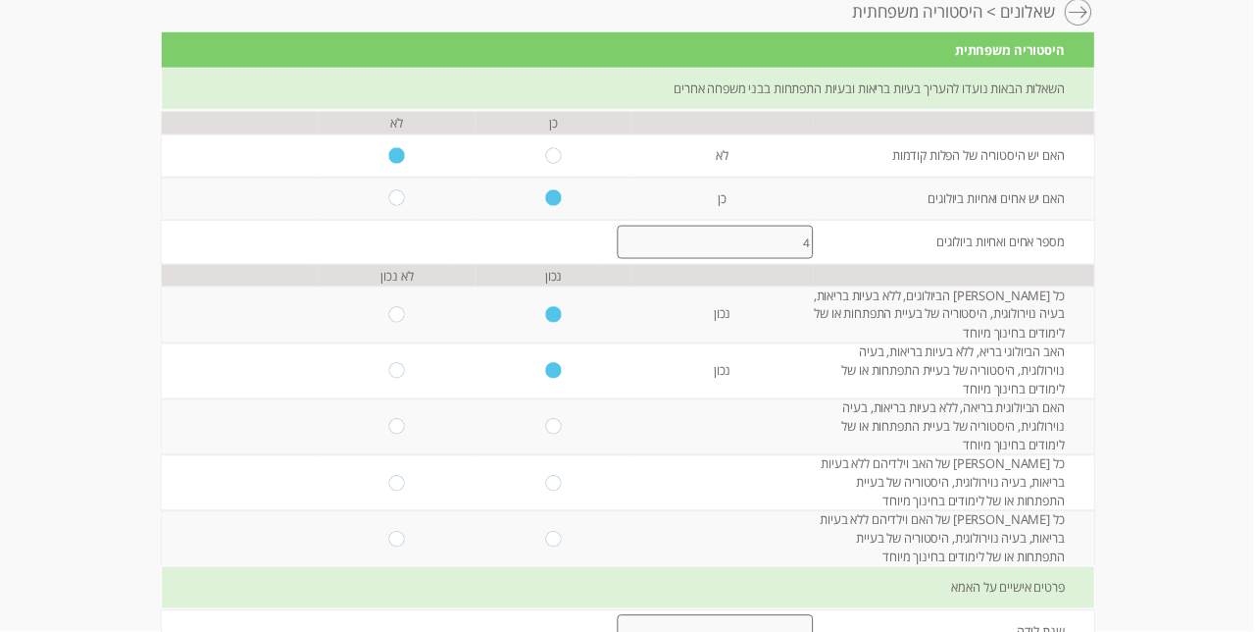
click at [551, 434] on input "radio" at bounding box center [554, 427] width 16 height 16
radio input "true"
click at [551, 490] on input "radio" at bounding box center [554, 483] width 16 height 16
radio input "true"
click at [551, 547] on input "radio" at bounding box center [554, 540] width 16 height 16
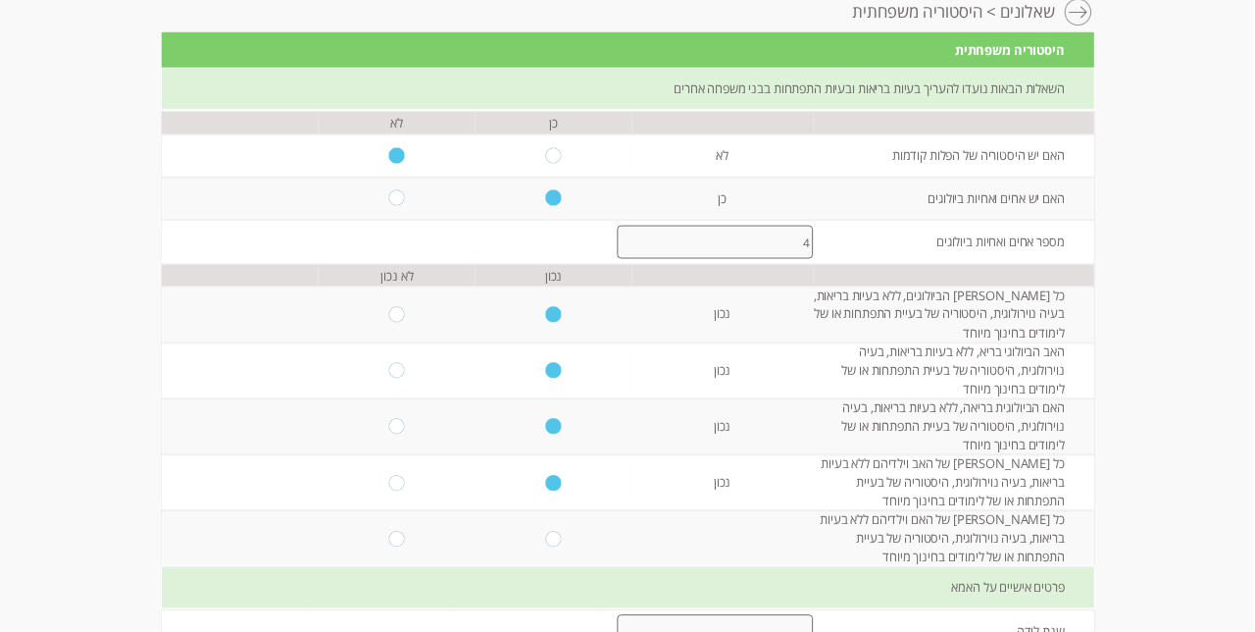
radio input "true"
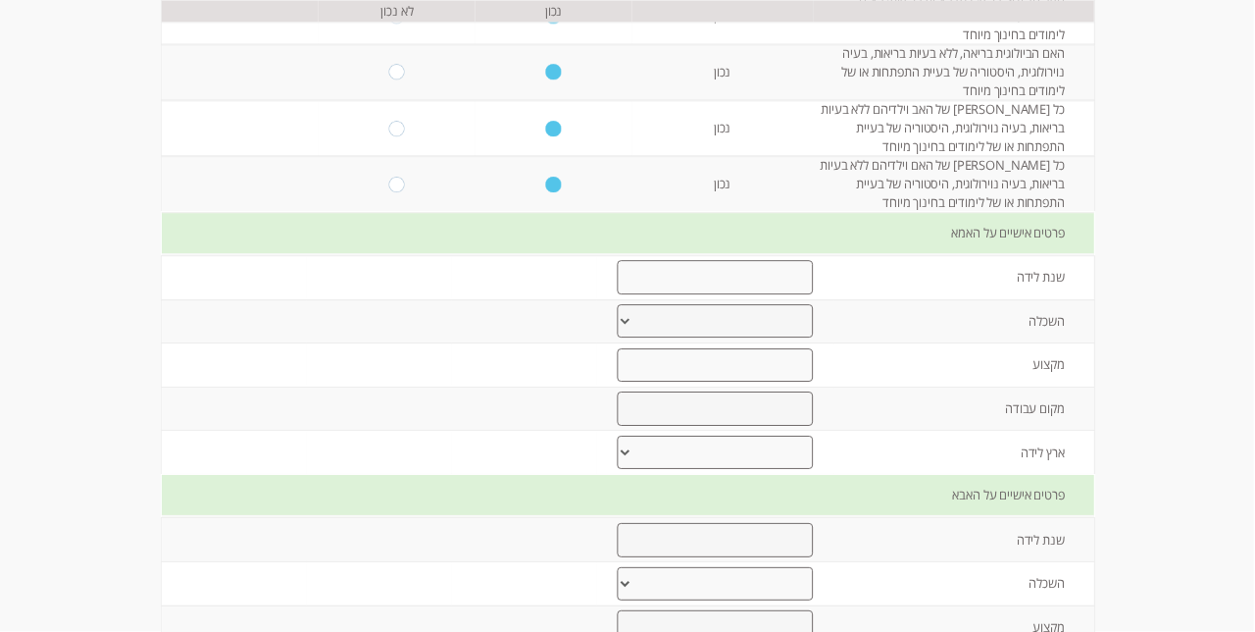
scroll to position [530, -1]
click at [761, 290] on input "number" at bounding box center [716, 273] width 197 height 34
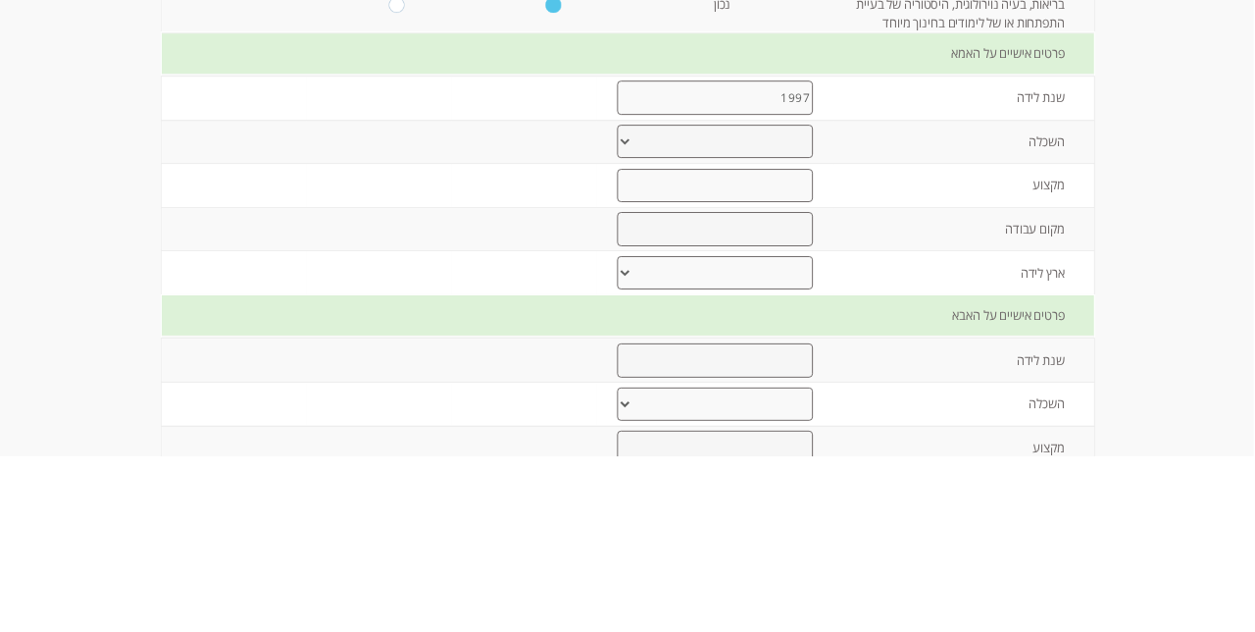
scroll to position [529, -1]
type input "1997"
click at [769, 333] on select "יסודי עד 8 שנות לימוד תיכוני עד 12 שנות לימוד על תיכוני מסלול מקצועי אקדמי- תוא…" at bounding box center [716, 316] width 196 height 33
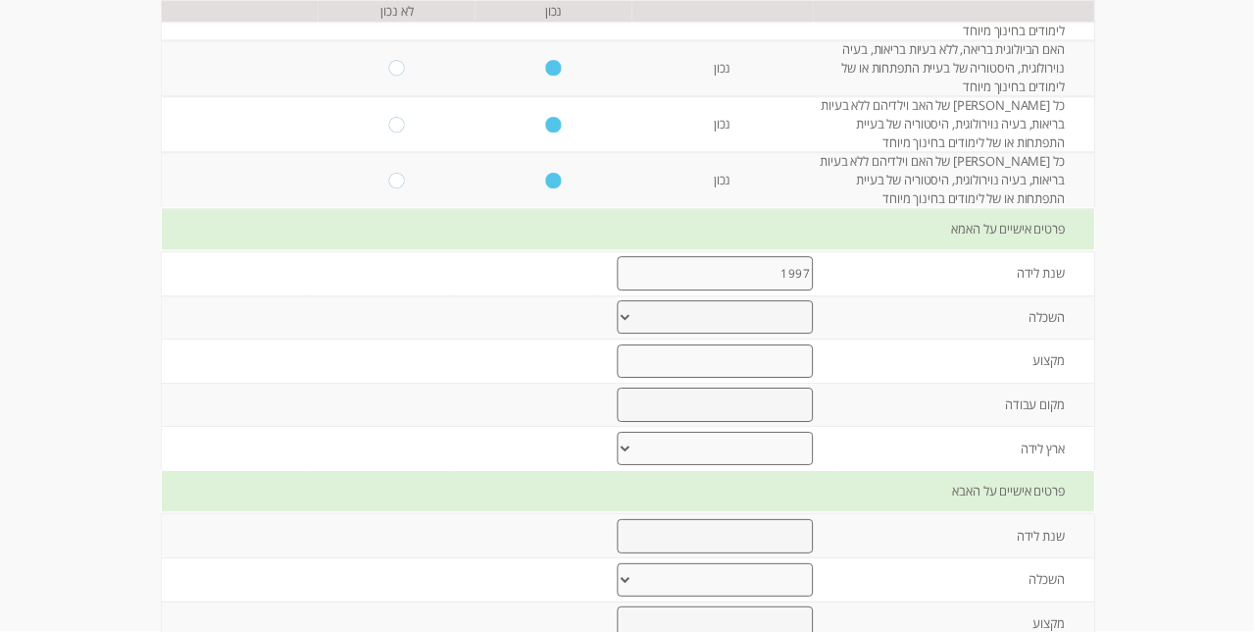
select select "2"
click at [772, 379] on input "text" at bounding box center [716, 361] width 197 height 34
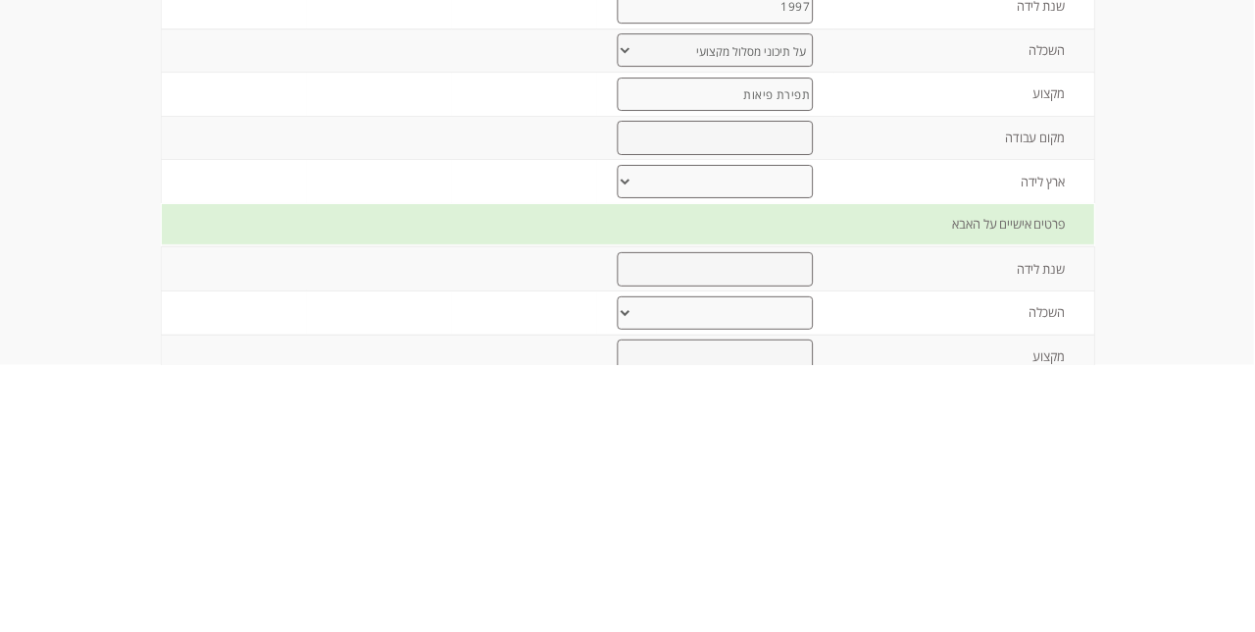
type input "תפירת פיאות"
click at [781, 422] on input "text" at bounding box center [716, 404] width 197 height 34
type input "פרטי"
click at [794, 465] on select "ישראל ברית המועצות לשעבר אתיופיה צפון אמריקה אירופה אפריקה אחר" at bounding box center [716, 448] width 196 height 33
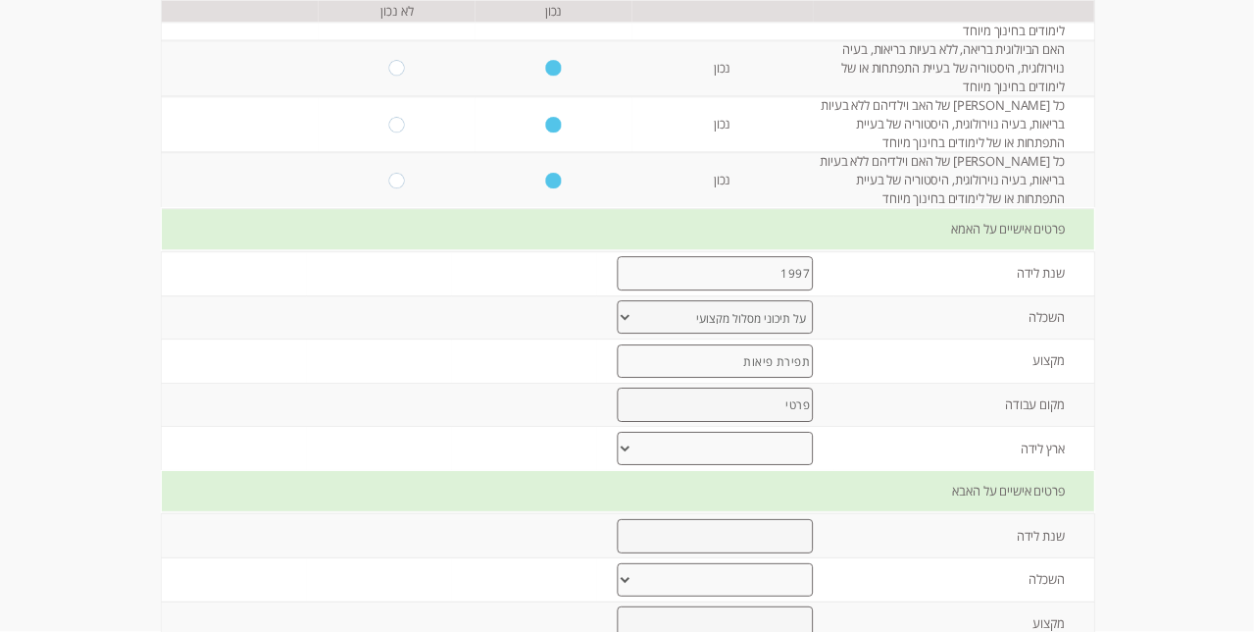
select select "0"
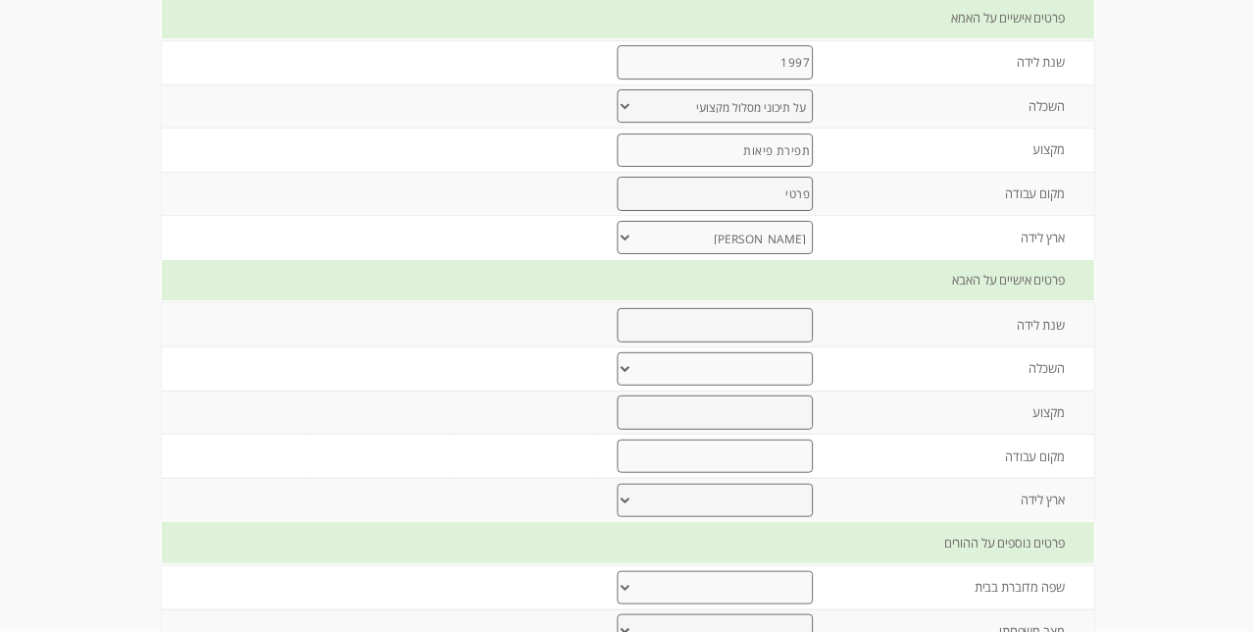
click at [781, 342] on input "number" at bounding box center [716, 325] width 197 height 34
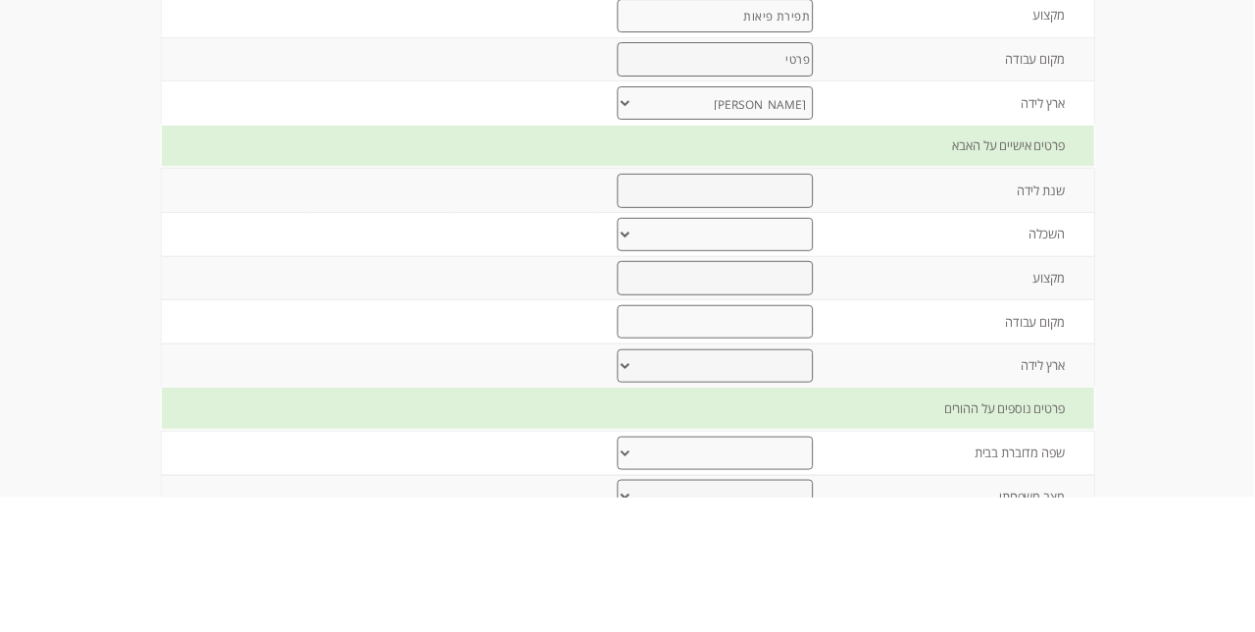
scroll to position [740, -1]
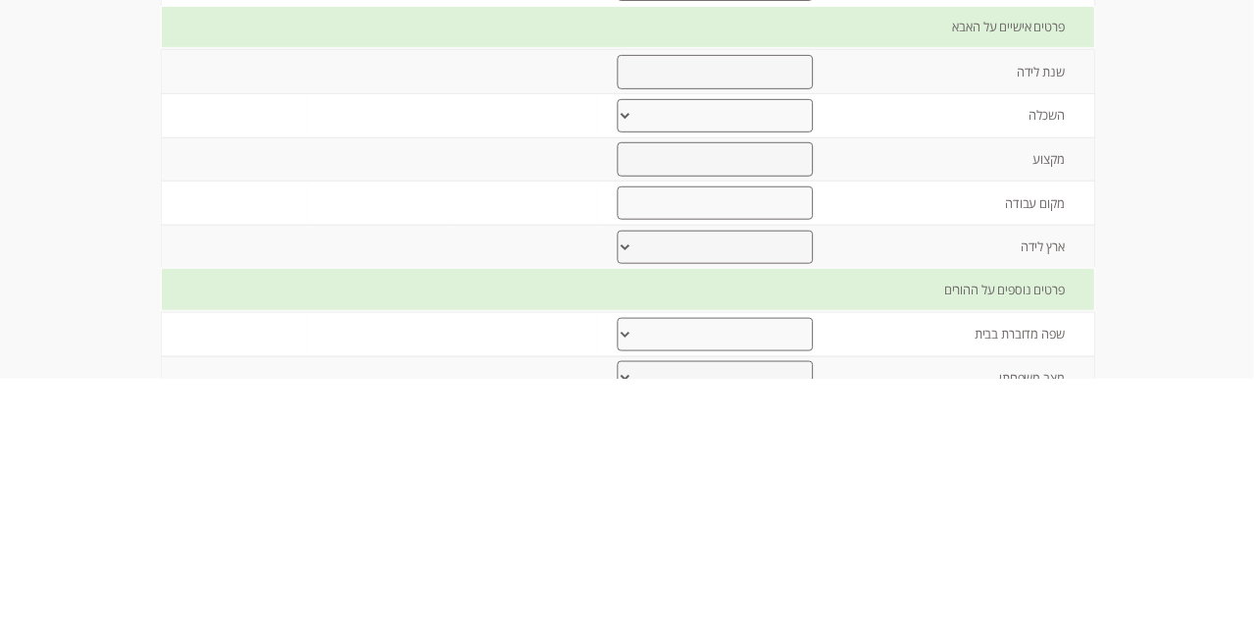
type input "7"
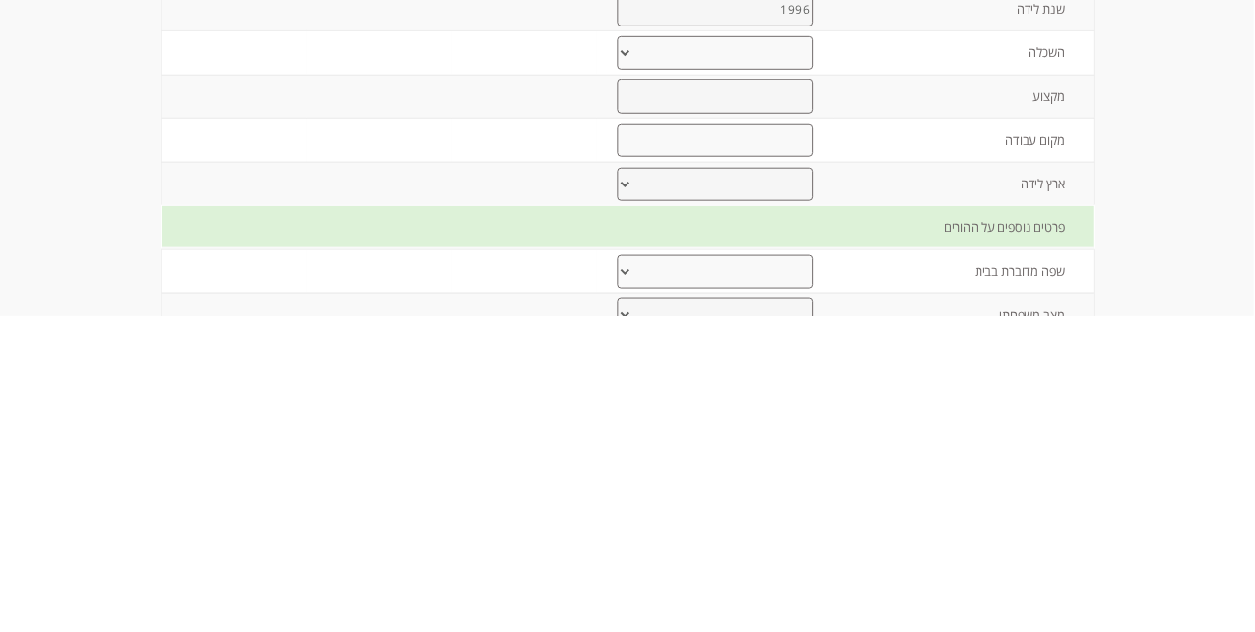
scroll to position [739, -1]
type input "1996"
click at [800, 386] on select "יסודי עד 8 שנות לימוד תיכוני עד 12 שנות לימוד על תיכוני מסלול מקצועי אקדמי- תוא…" at bounding box center [716, 369] width 196 height 33
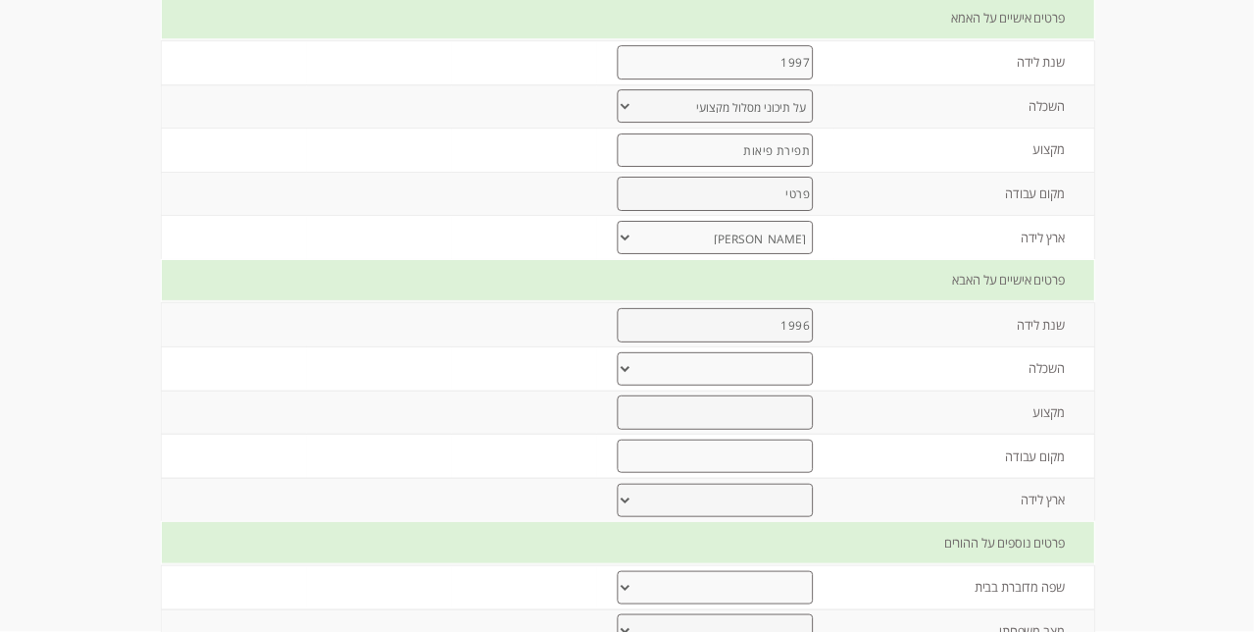
select select "1"
click at [779, 430] on input "text" at bounding box center [716, 412] width 197 height 34
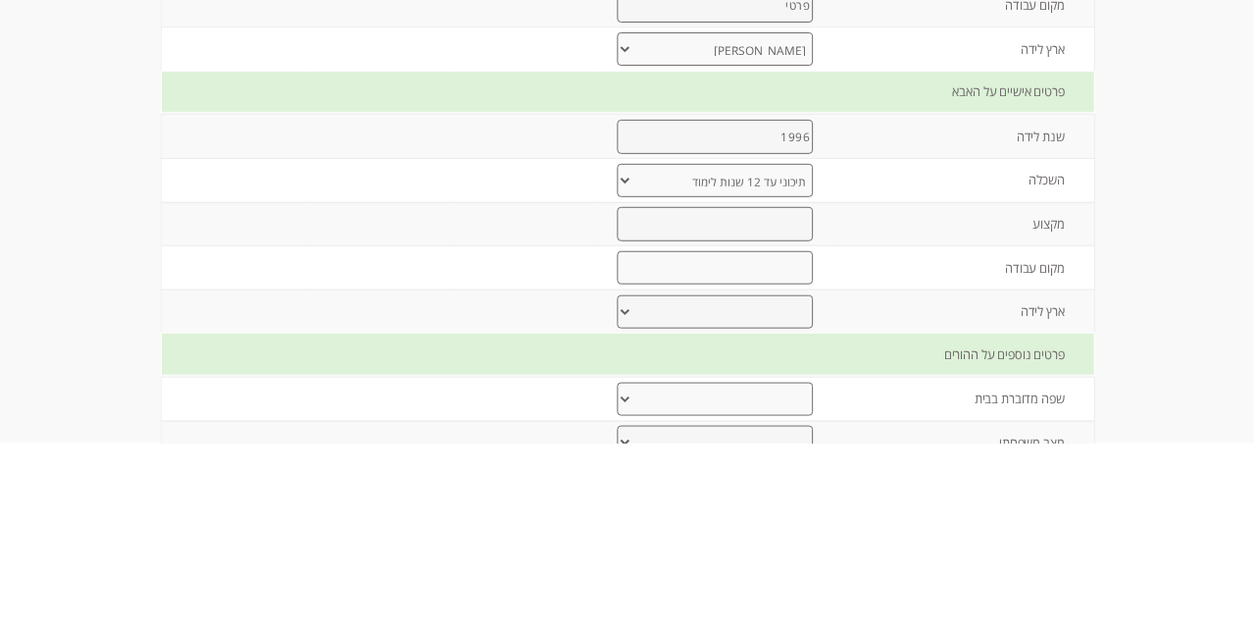
scroll to position [771, -1]
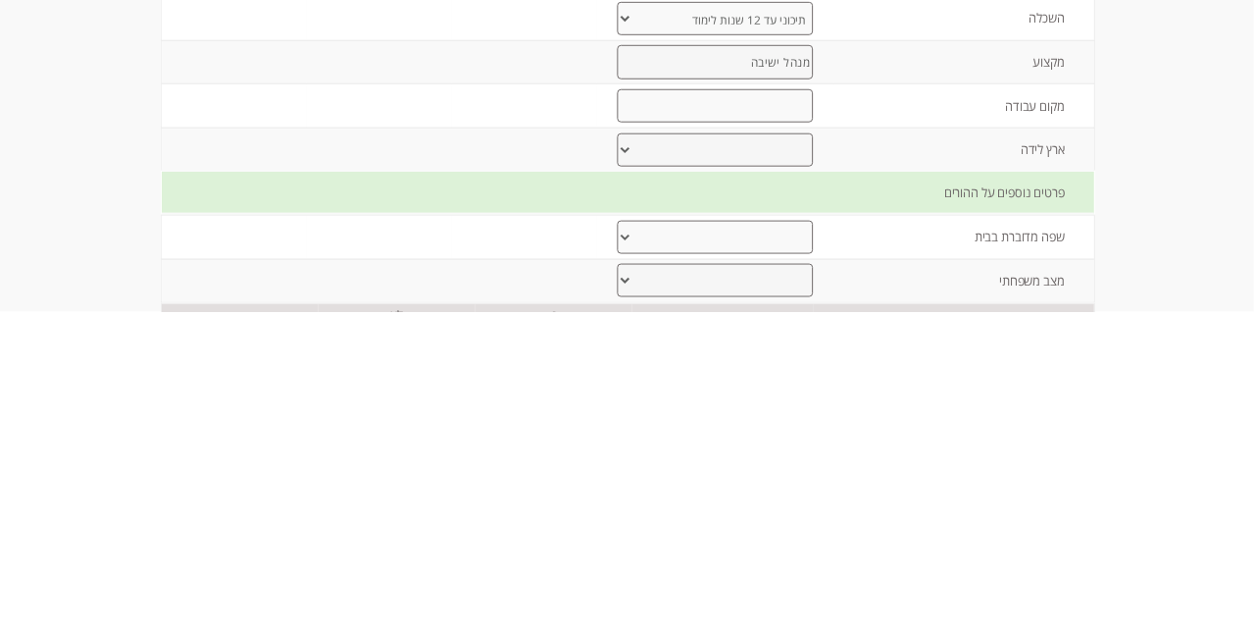
type input "מנהל ישיבה"
click at [796, 443] on input "text" at bounding box center [716, 426] width 197 height 34
type input "עמל התורה הקדושה"
click at [761, 486] on select "ישראל ברית המועצות לשעבר אתיופיה צפון אמריקה אירופה אפריקה אחר" at bounding box center [716, 469] width 196 height 33
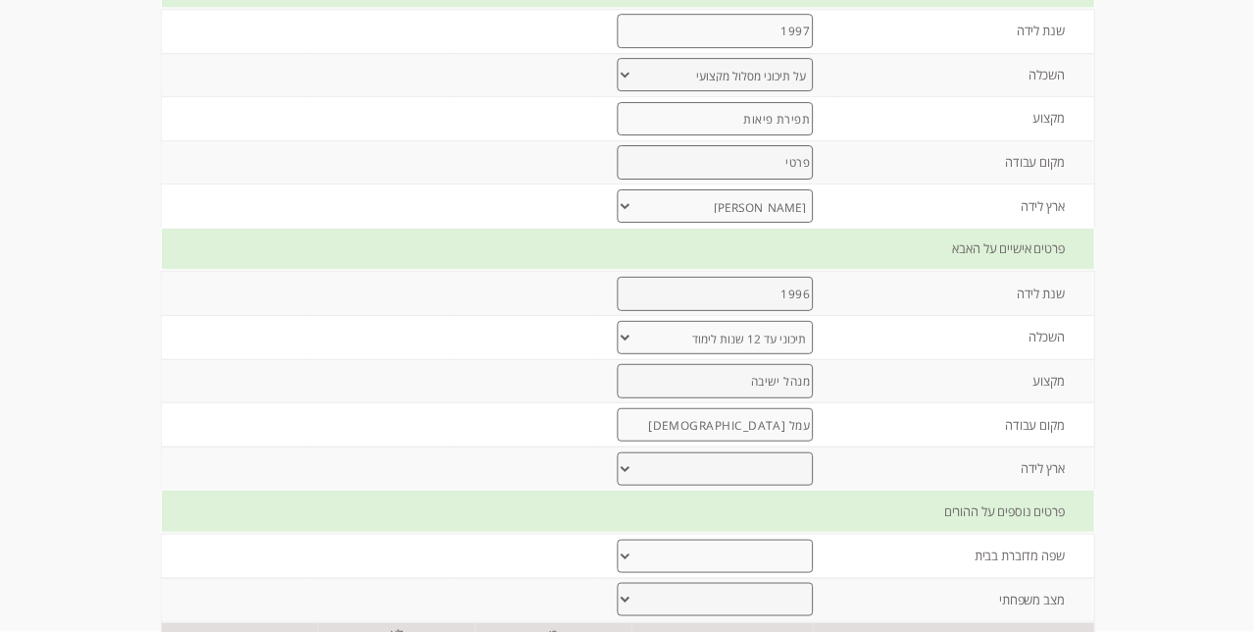
select select "0"
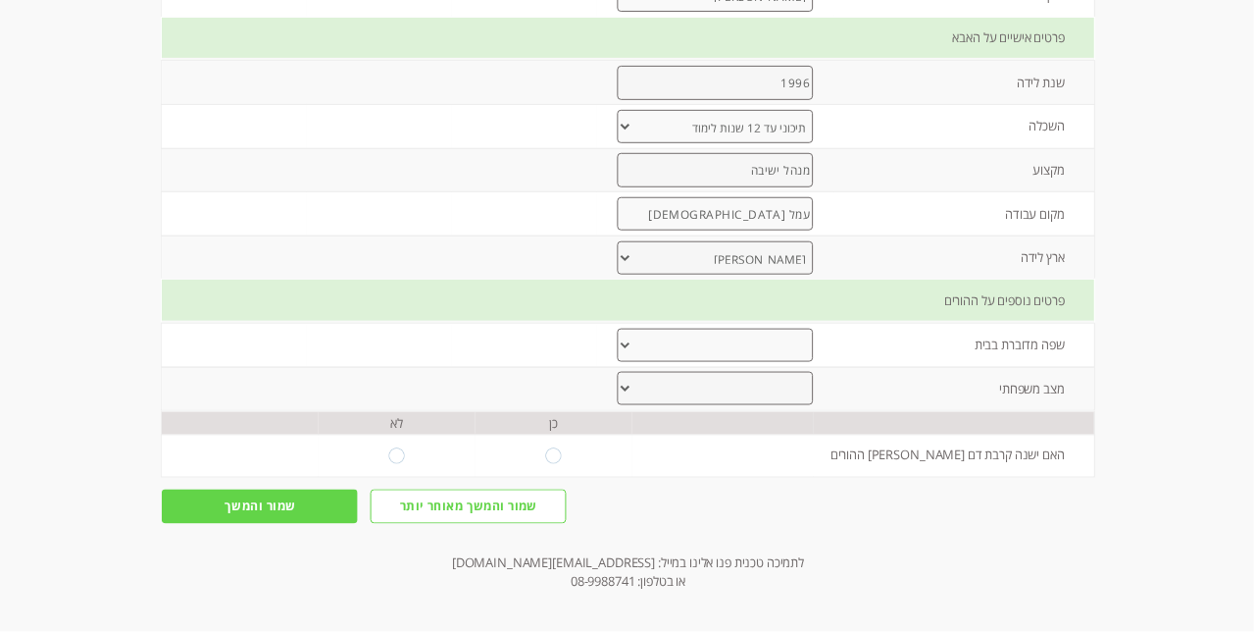
scroll to position [987, -1]
click at [769, 358] on select "עברית ערבית רוסית אמהרית אנגלית אחר" at bounding box center [716, 341] width 196 height 33
click at [762, 358] on select "עברית ערבית רוסית אמהרית אנגלית אחר" at bounding box center [716, 341] width 196 height 33
select select "0"
click at [802, 401] on select "נשואים גרושים אחר" at bounding box center [716, 384] width 196 height 33
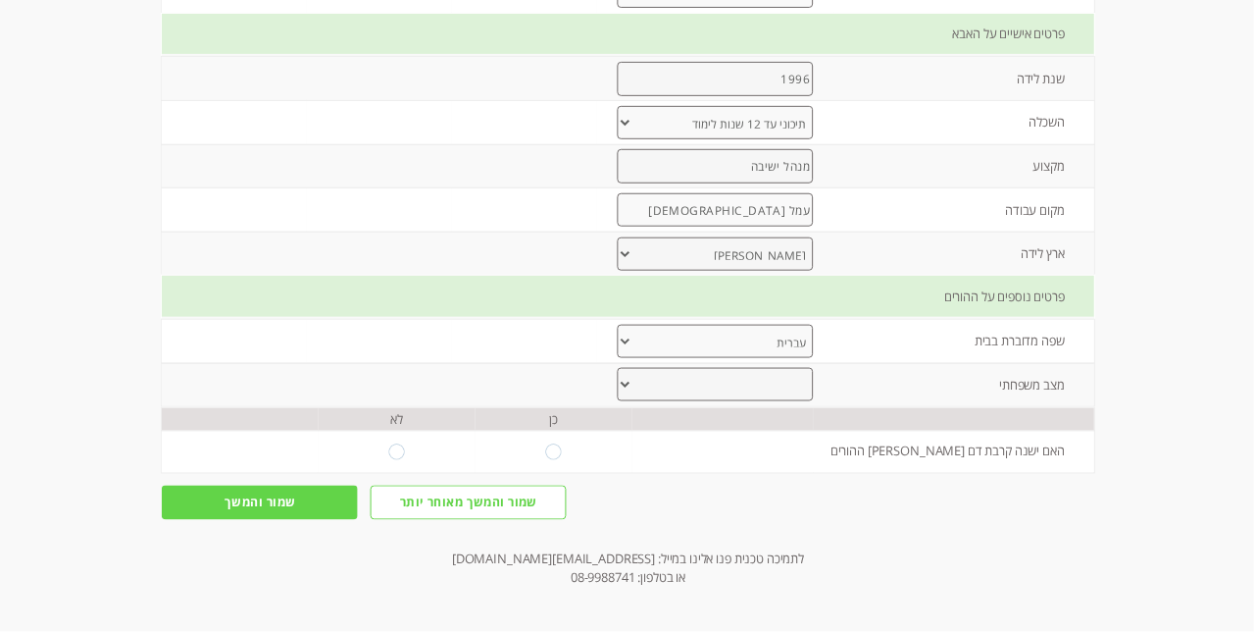
select select "0"
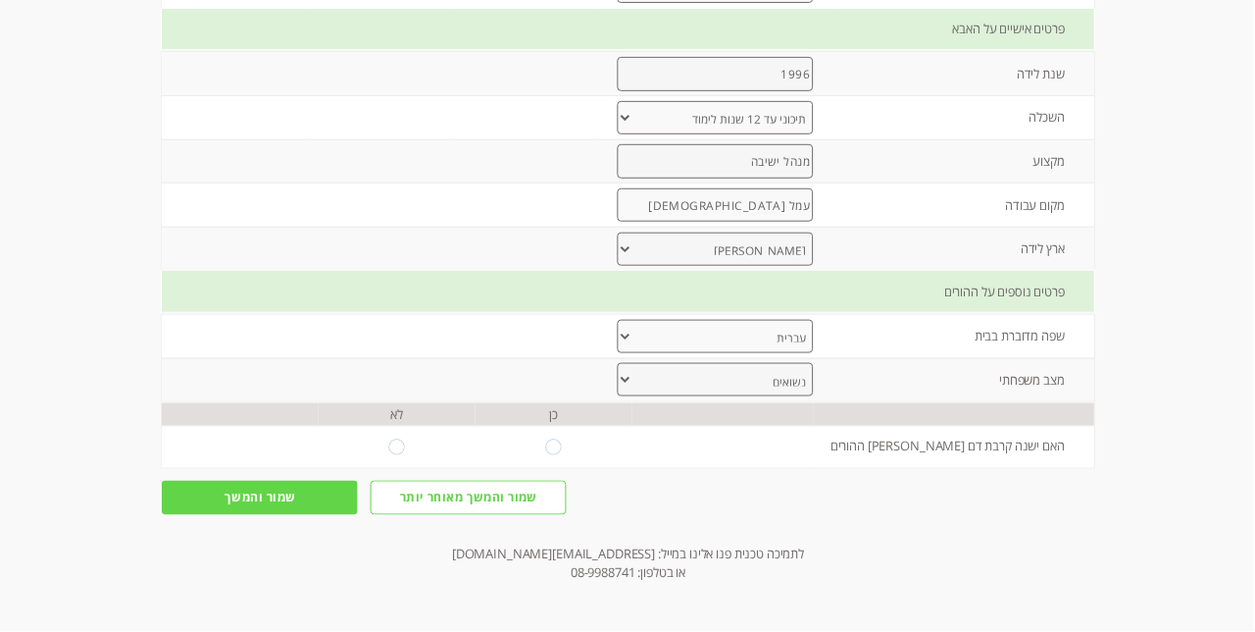
scroll to position [1094, -1]
click at [399, 455] on input "radio" at bounding box center [397, 447] width 16 height 16
radio input "true"
click at [275, 514] on input "שמור והמשך" at bounding box center [260, 497] width 196 height 33
click at [276, 514] on input "שמור והמשך" at bounding box center [260, 497] width 196 height 33
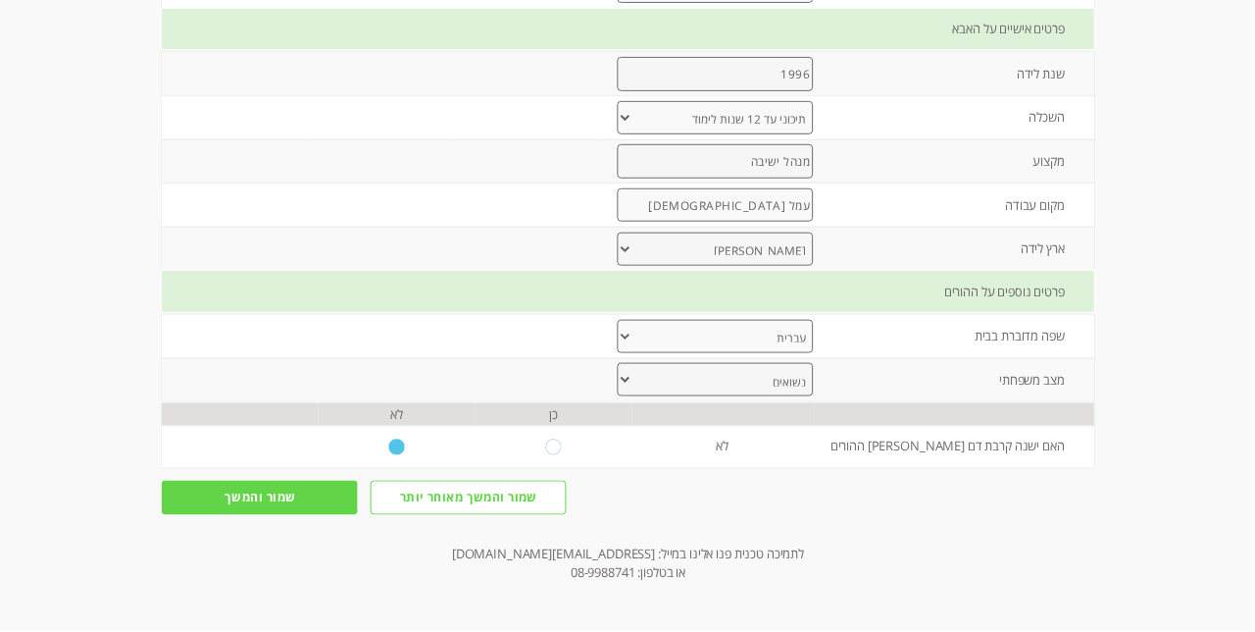
scroll to position [0, -1]
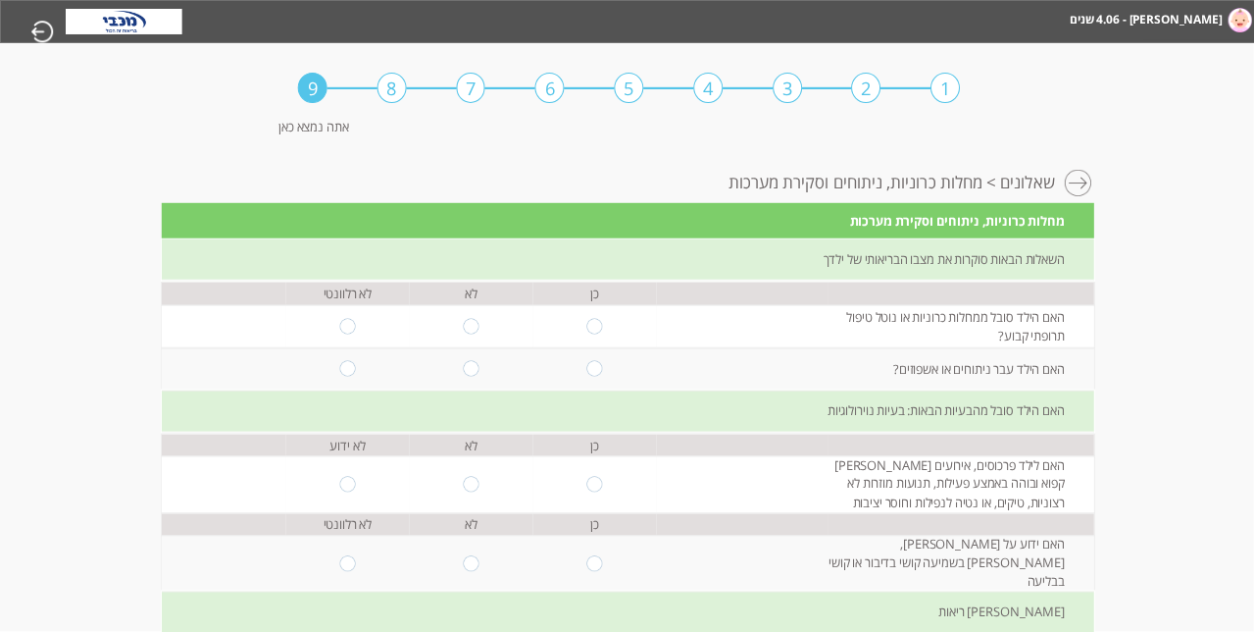
click at [474, 334] on input "radio" at bounding box center [472, 327] width 16 height 16
radio input "true"
click at [470, 377] on input "radio" at bounding box center [472, 369] width 16 height 16
radio input "true"
click at [466, 492] on input "radio" at bounding box center [472, 485] width 16 height 16
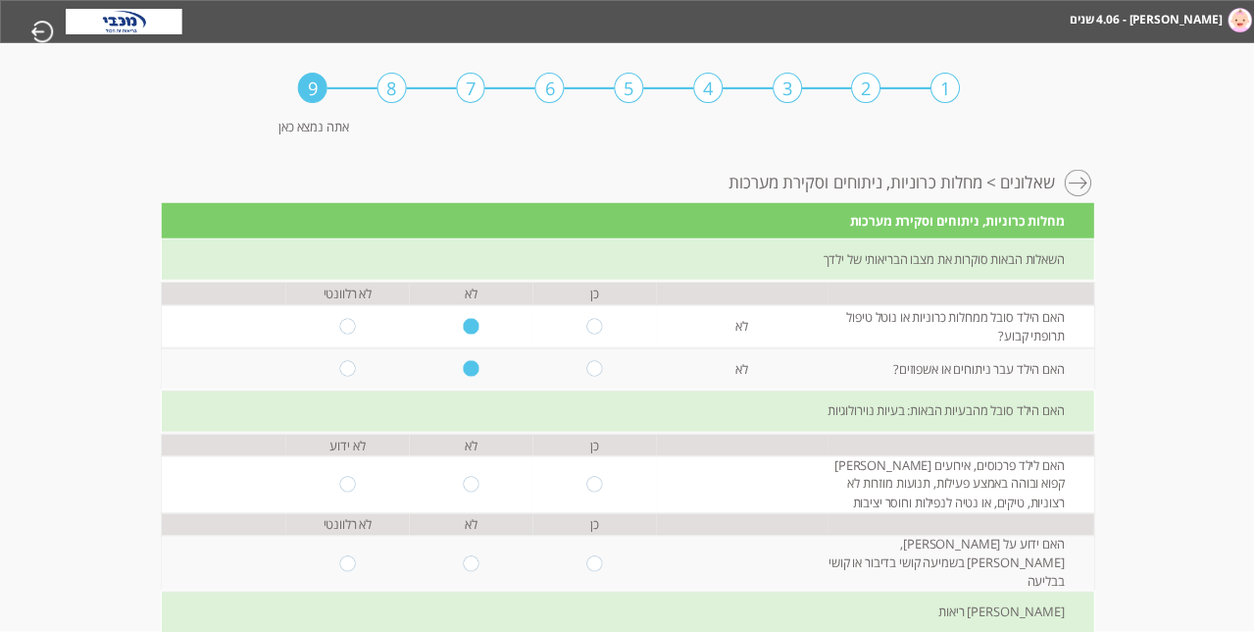
radio input "true"
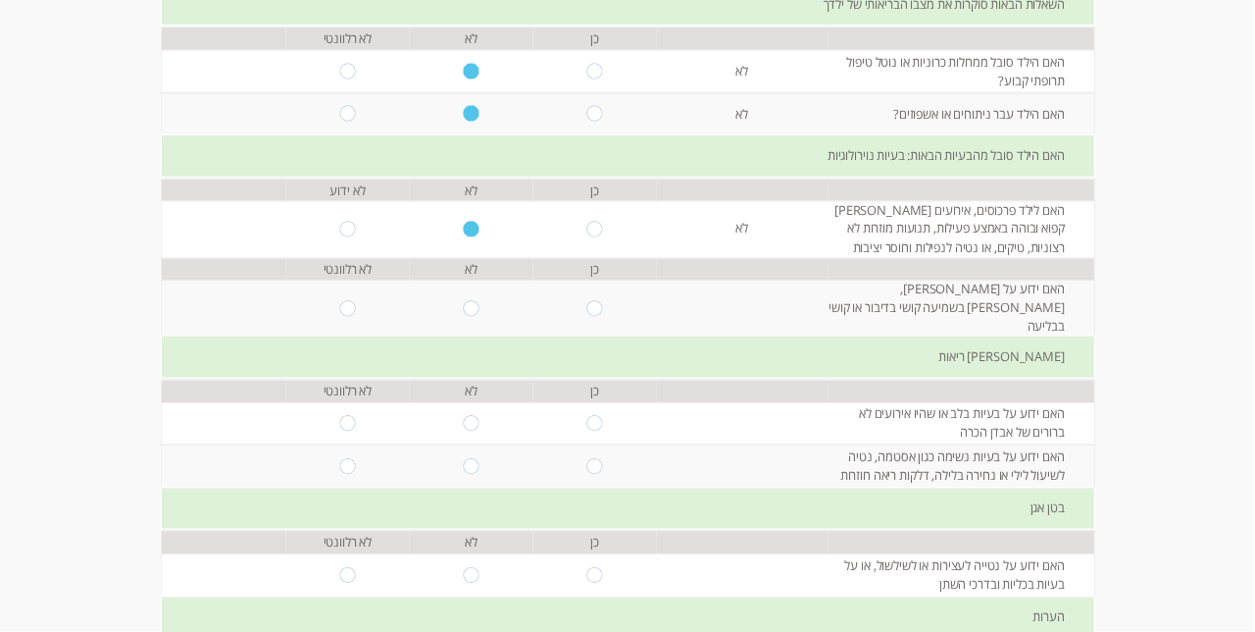
scroll to position [256, -1]
click at [464, 316] on input "radio" at bounding box center [472, 308] width 16 height 16
radio input "true"
click at [465, 431] on input "radio" at bounding box center [472, 423] width 16 height 16
radio input "true"
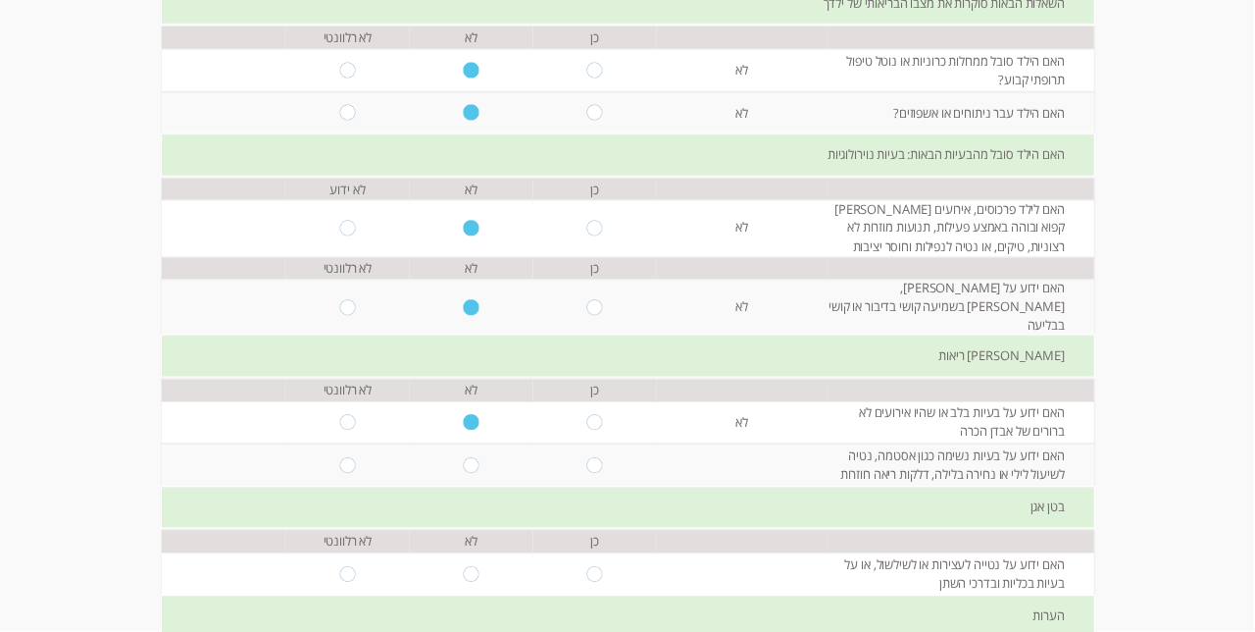
click at [446, 487] on td at bounding box center [472, 465] width 124 height 43
click at [475, 474] on input "radio" at bounding box center [472, 466] width 16 height 16
radio input "true"
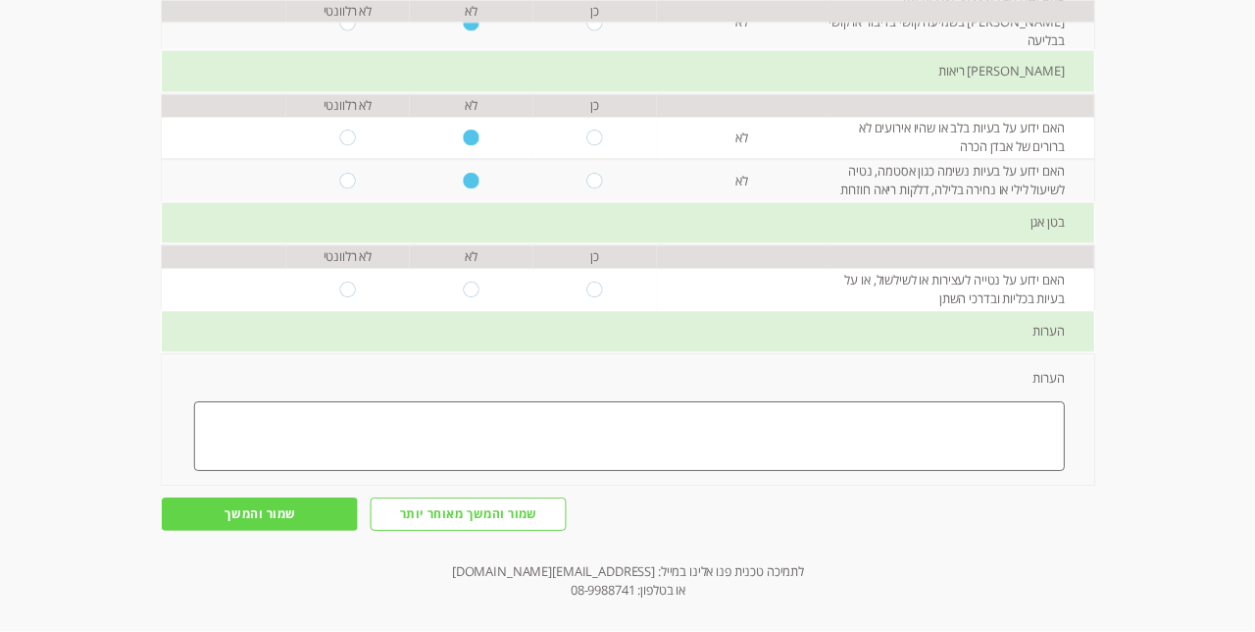
scroll to position [549, -1]
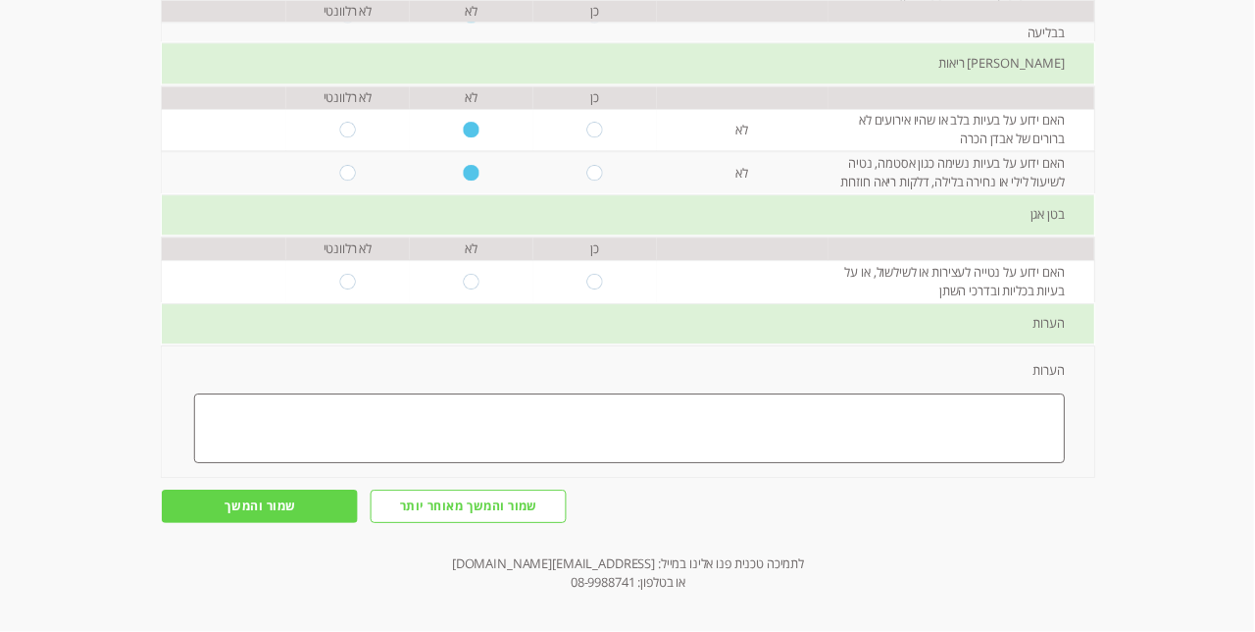
click at [474, 289] on input "radio" at bounding box center [472, 282] width 16 height 16
radio input "true"
click at [273, 523] on input "שמור והמשך" at bounding box center [260, 505] width 196 height 33
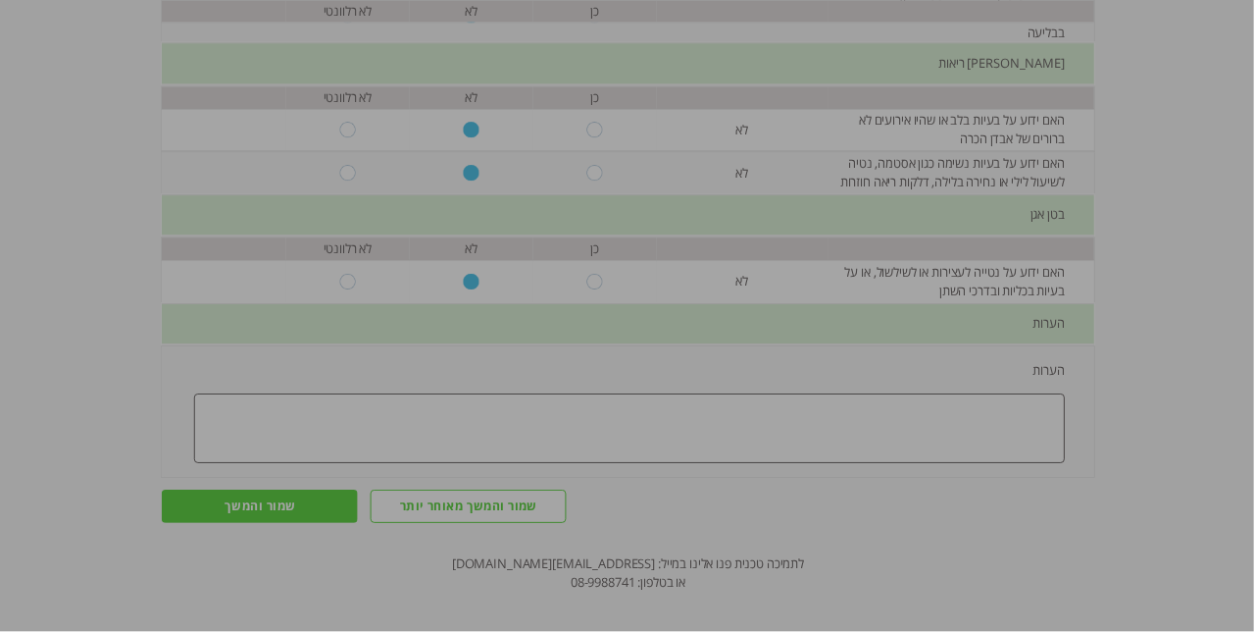
scroll to position [0, -1]
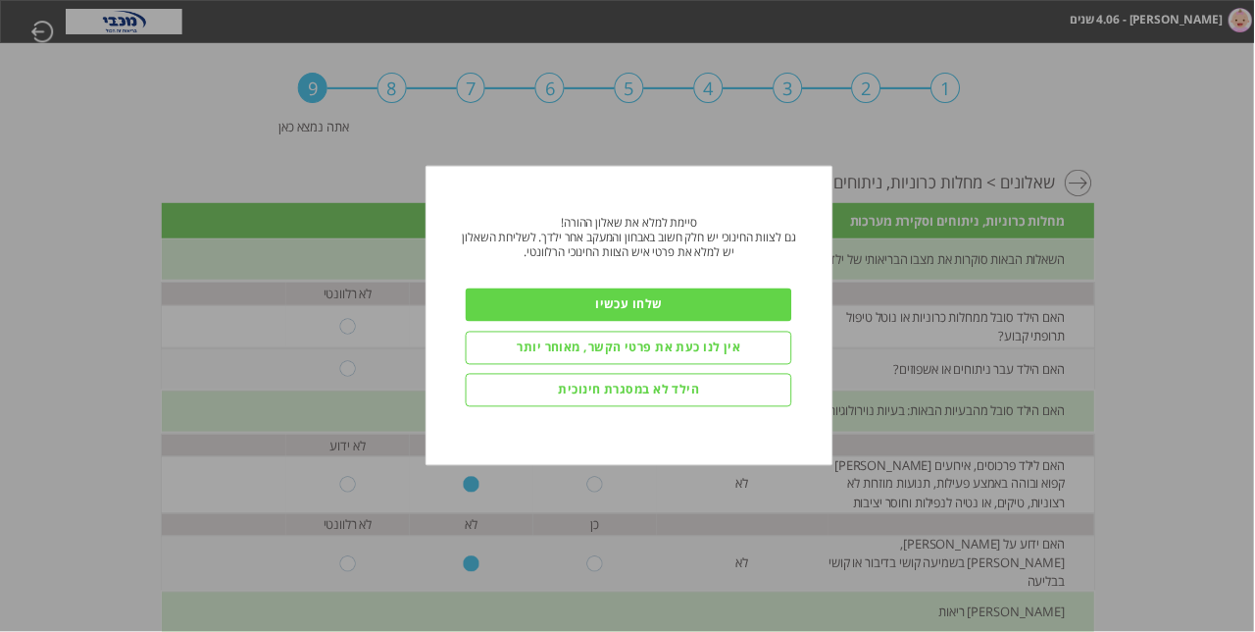
click at [663, 355] on input "אין לנו כעת את פרטי הקשר, מאוחר יותר" at bounding box center [630, 346] width 327 height 33
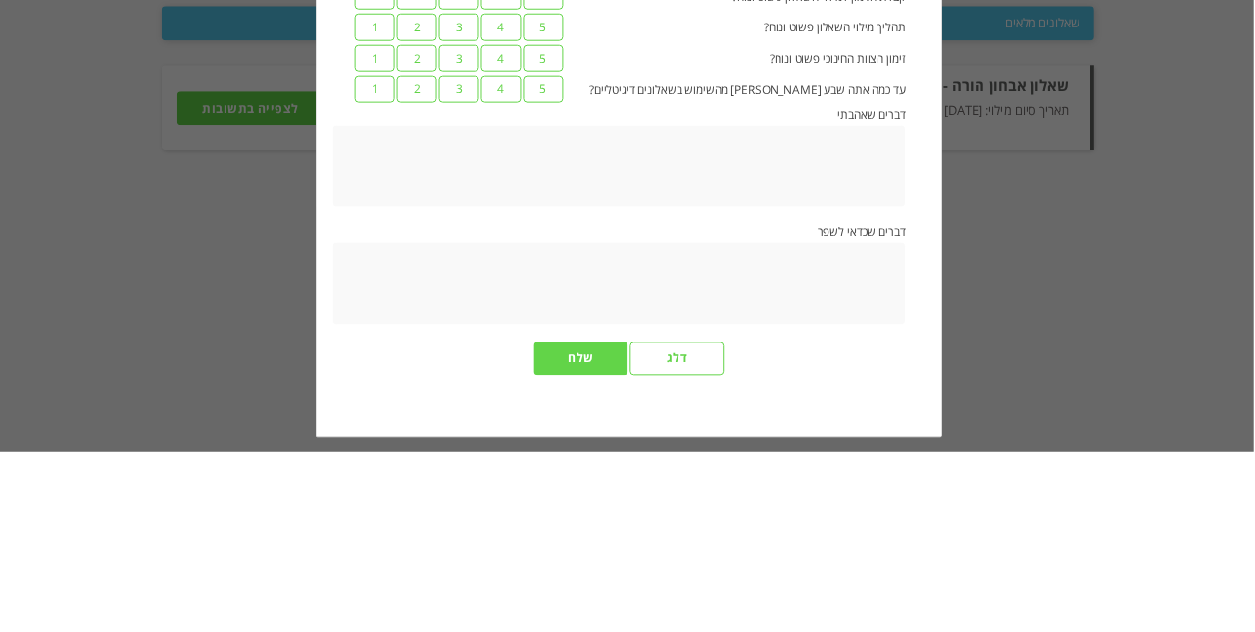
click at [530, 281] on label "5" at bounding box center [543, 267] width 39 height 27
click at [896, 273] on input "5" at bounding box center [902, 263] width 13 height 19
radio input "true"
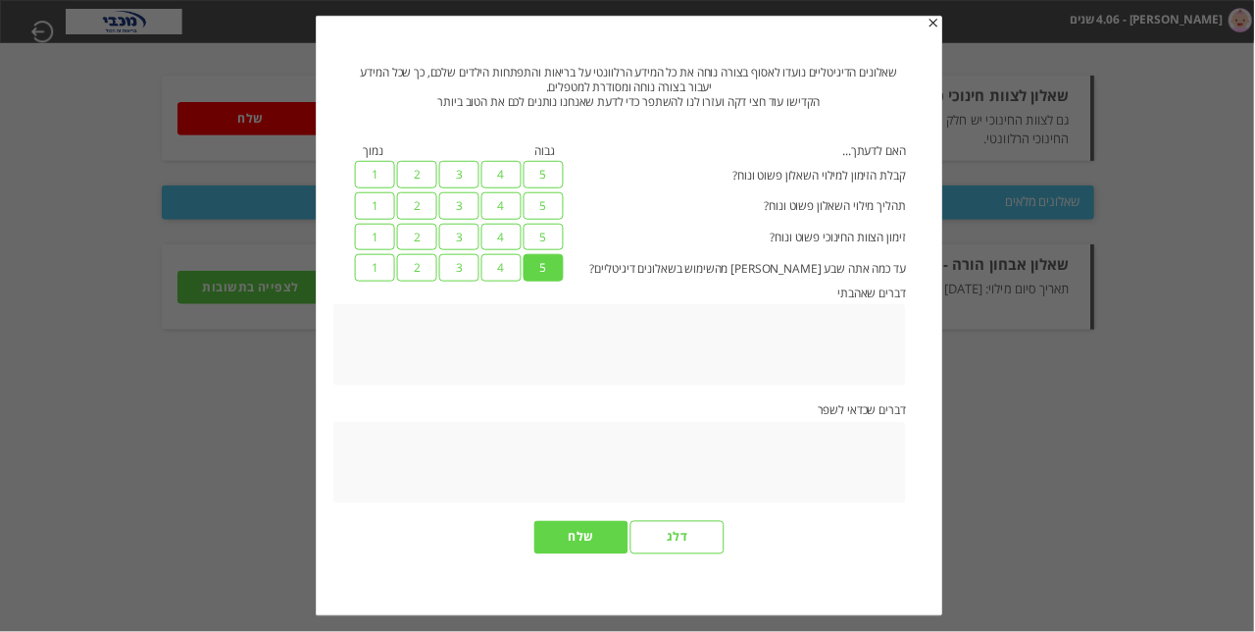
click at [540, 188] on label "5" at bounding box center [543, 174] width 39 height 27
click at [896, 179] on input "5" at bounding box center [902, 170] width 13 height 19
radio input "true"
click at [539, 220] on label "5" at bounding box center [543, 205] width 39 height 27
click at [896, 211] on input "5" at bounding box center [902, 201] width 13 height 19
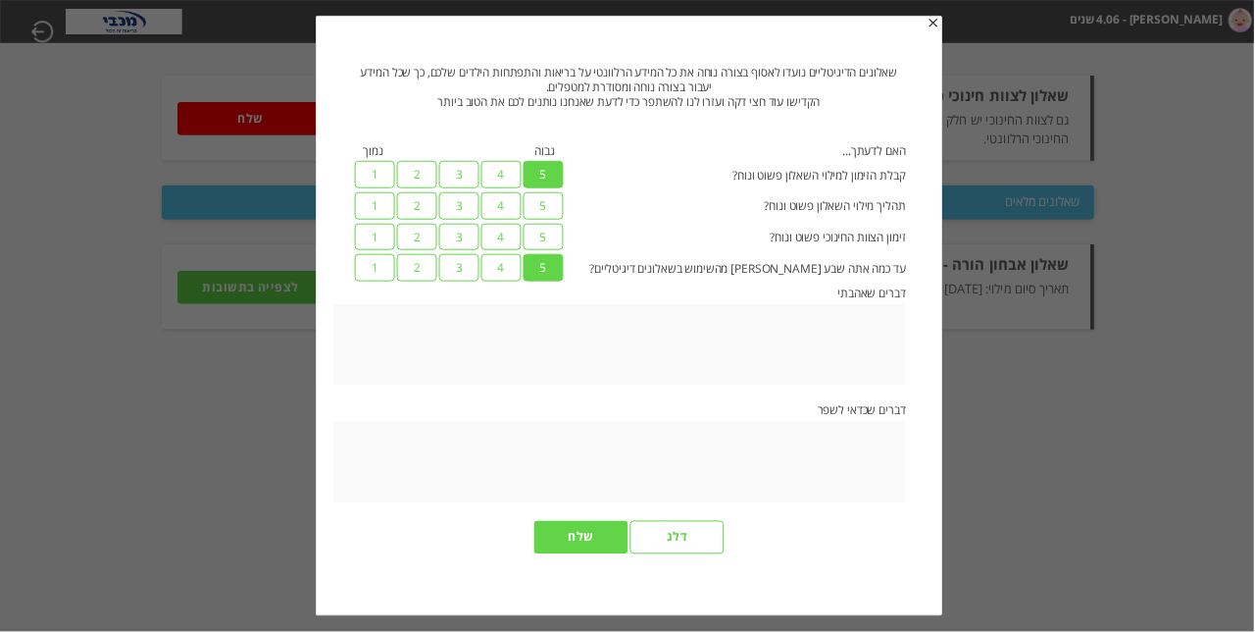
radio input "true"
click at [536, 251] on label "5" at bounding box center [543, 237] width 39 height 27
click at [896, 242] on input "5" at bounding box center [902, 233] width 13 height 19
radio input "true"
click at [375, 251] on label "1" at bounding box center [374, 237] width 39 height 27
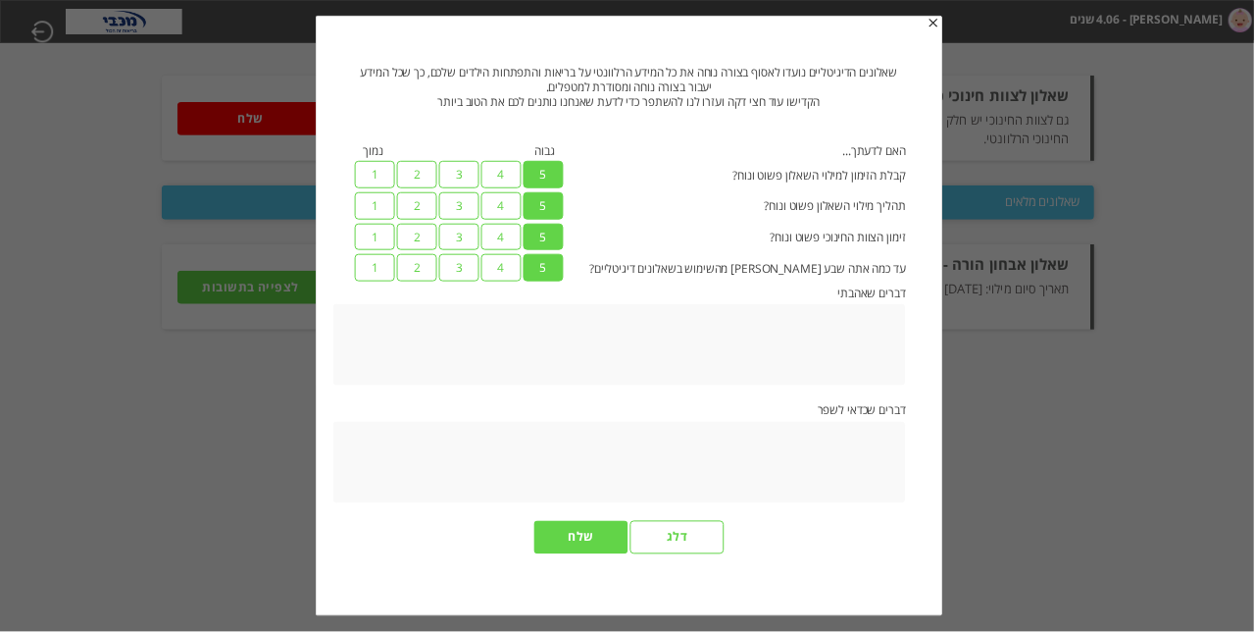
click at [896, 242] on input "1" at bounding box center [902, 233] width 13 height 19
radio input "true"
click at [572, 554] on input "שלח" at bounding box center [580, 537] width 93 height 33
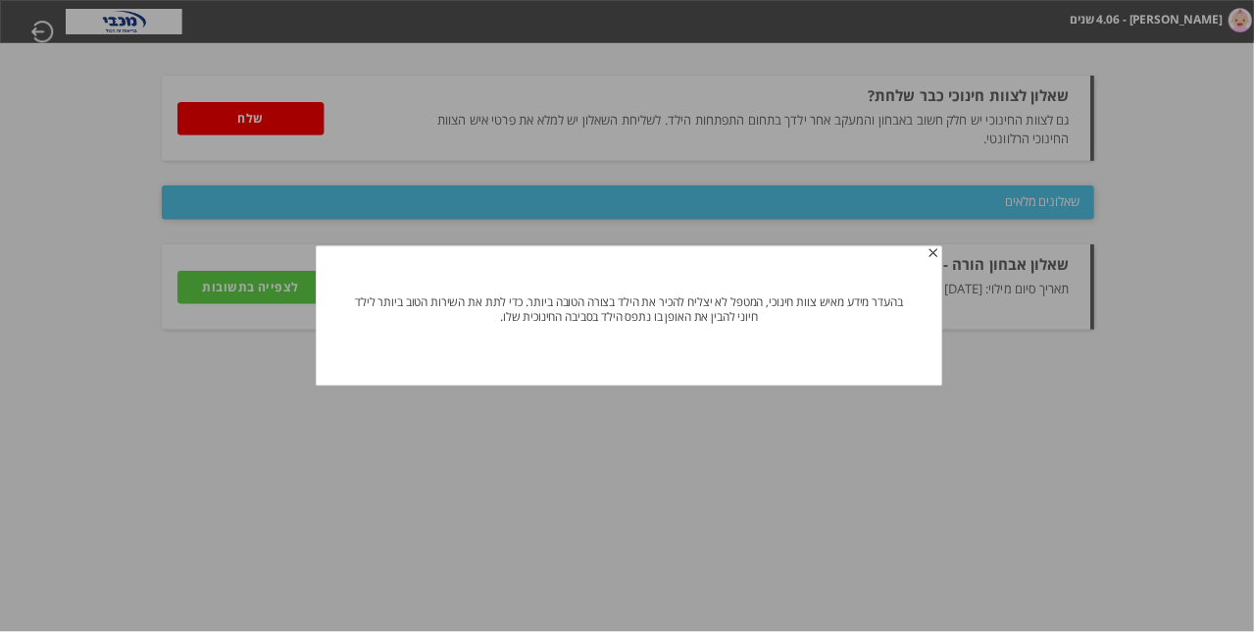
click at [938, 255] on div "בהעדר מידע מאיש צוות חינוכי, המטפל לא יצליח להכיר את הילד בצורה הטובה ביותר. כד…" at bounding box center [629, 309] width 621 height 121
click at [949, 262] on div at bounding box center [627, 316] width 1255 height 632
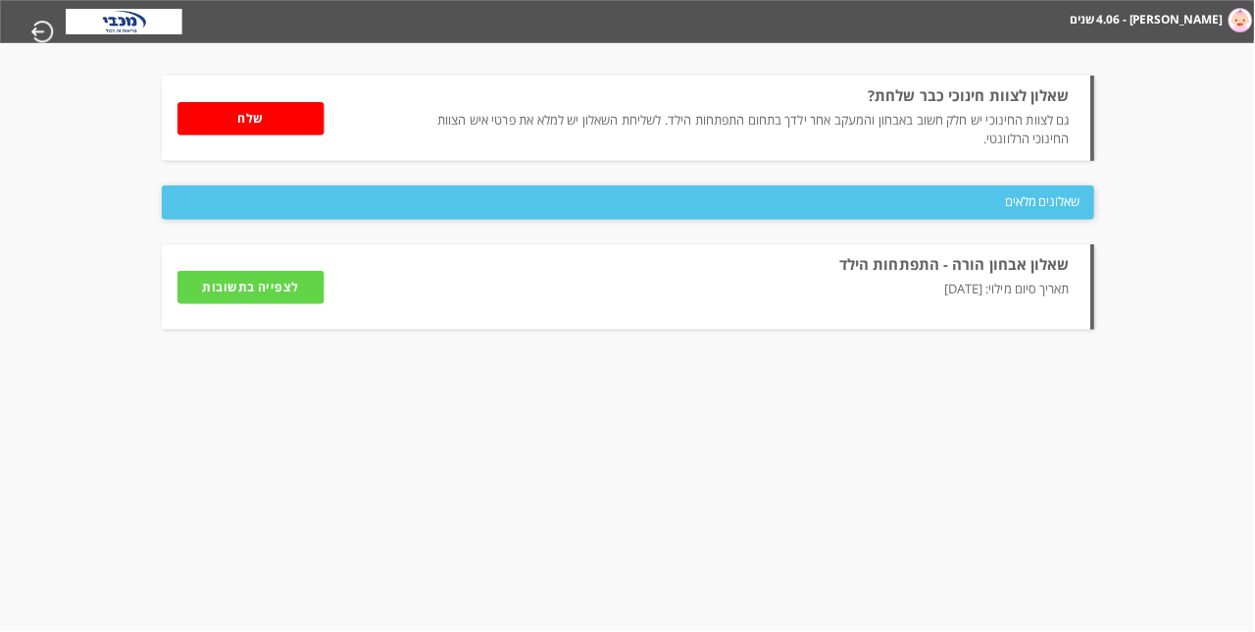
click at [269, 304] on input "לצפייה בתשובות" at bounding box center [251, 287] width 147 height 33
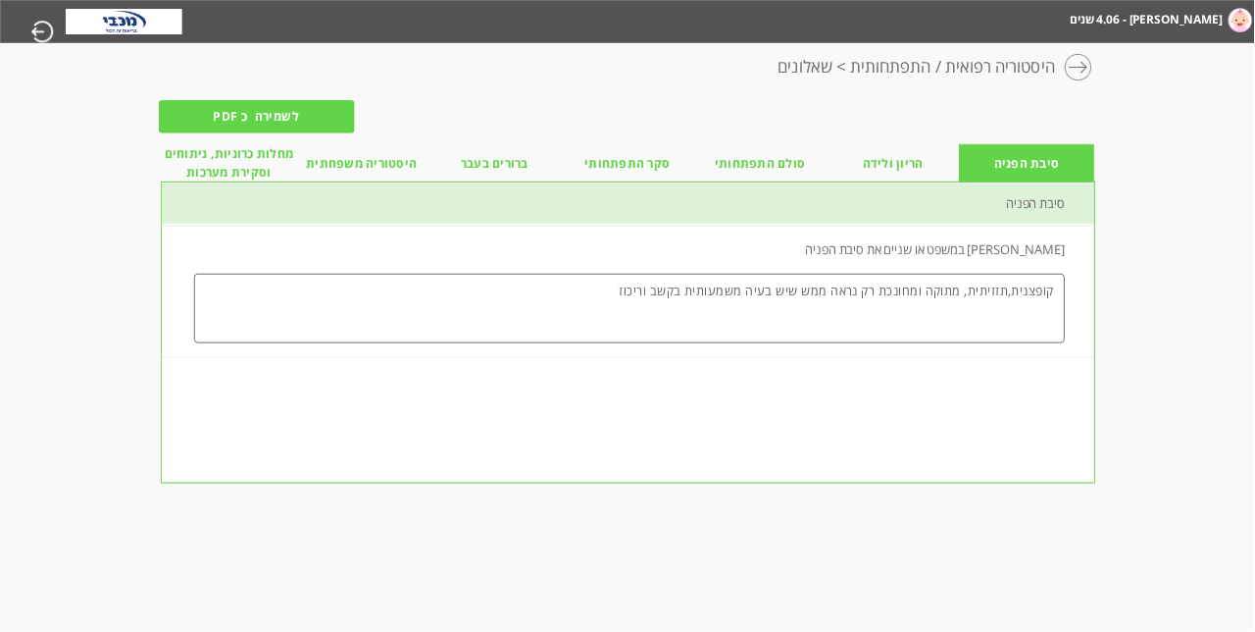
click at [897, 171] on li "הריון ולידה" at bounding box center [894, 163] width 133 height 38
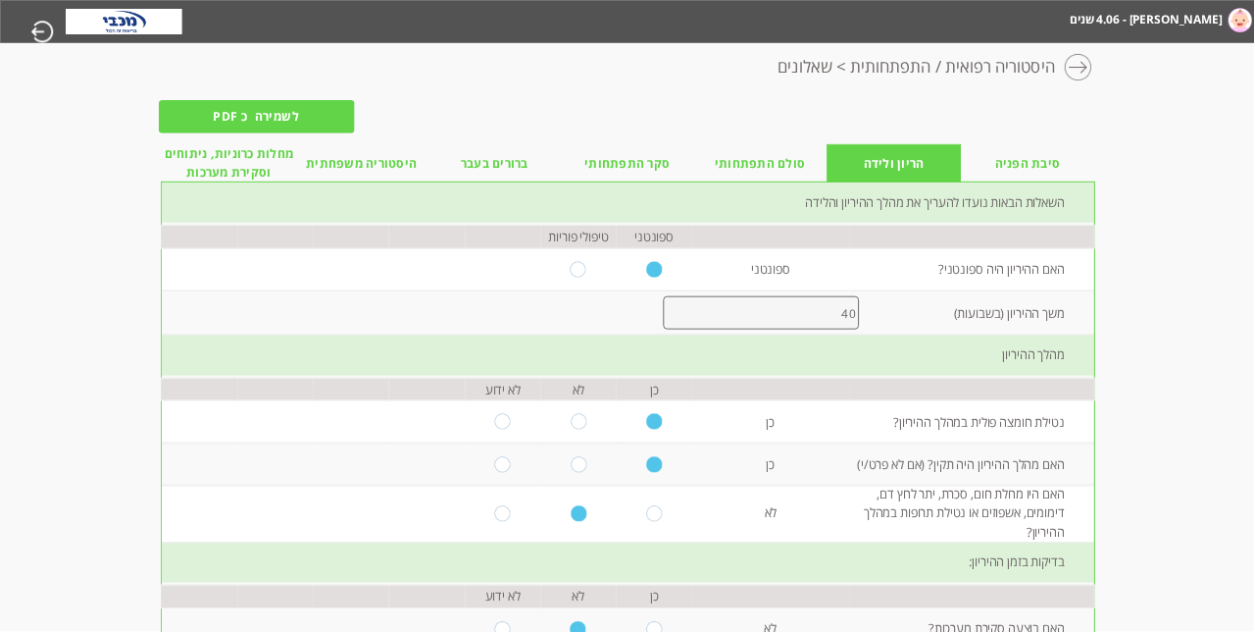
click at [737, 162] on li "סולם התפתחותי" at bounding box center [760, 163] width 133 height 38
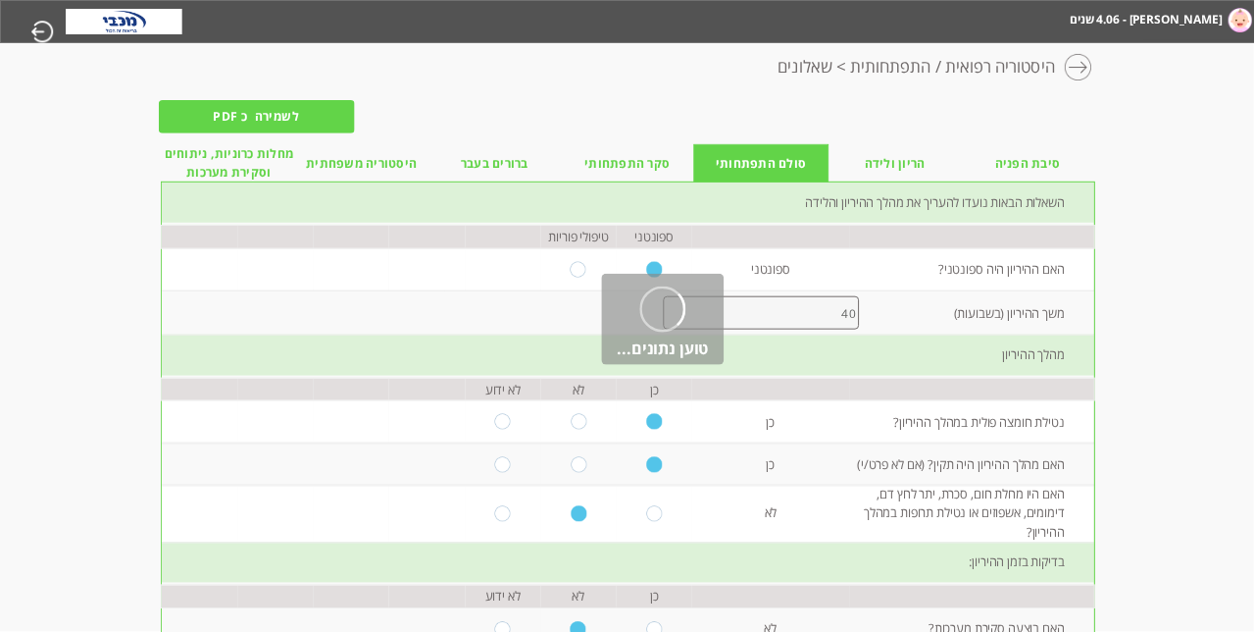
click at [641, 182] on li "סקר התפתחותי" at bounding box center [627, 163] width 133 height 38
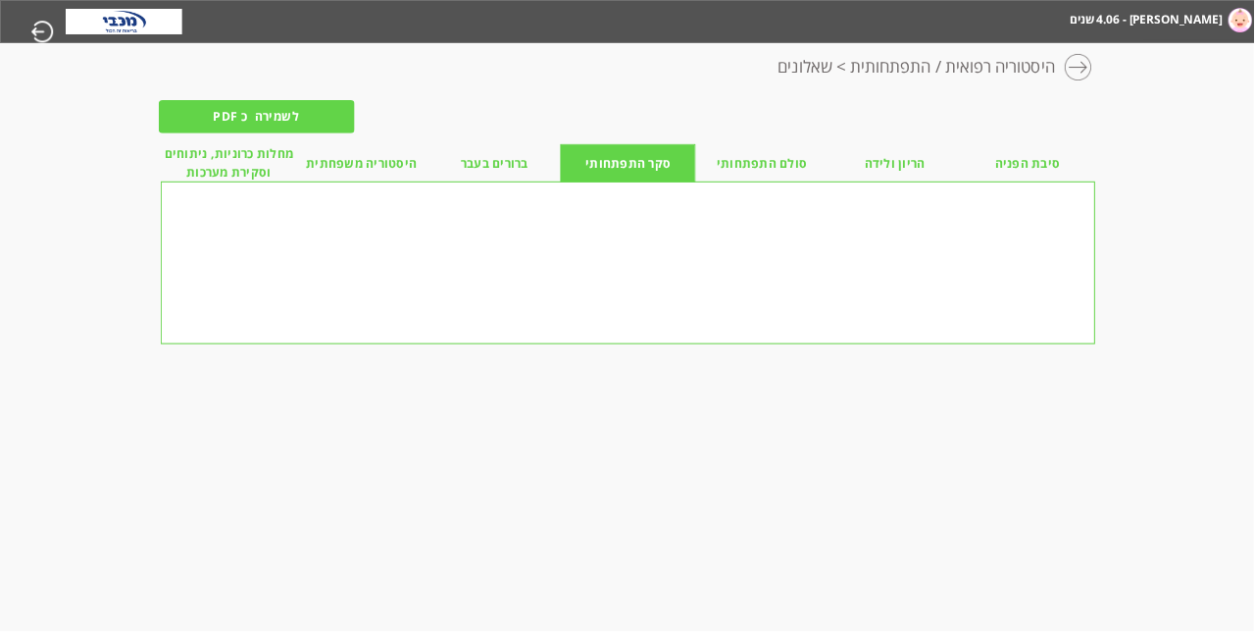
click at [1225, 24] on li "[PERSON_NAME] - 4.06 שנים" at bounding box center [1203, 18] width 107 height 34
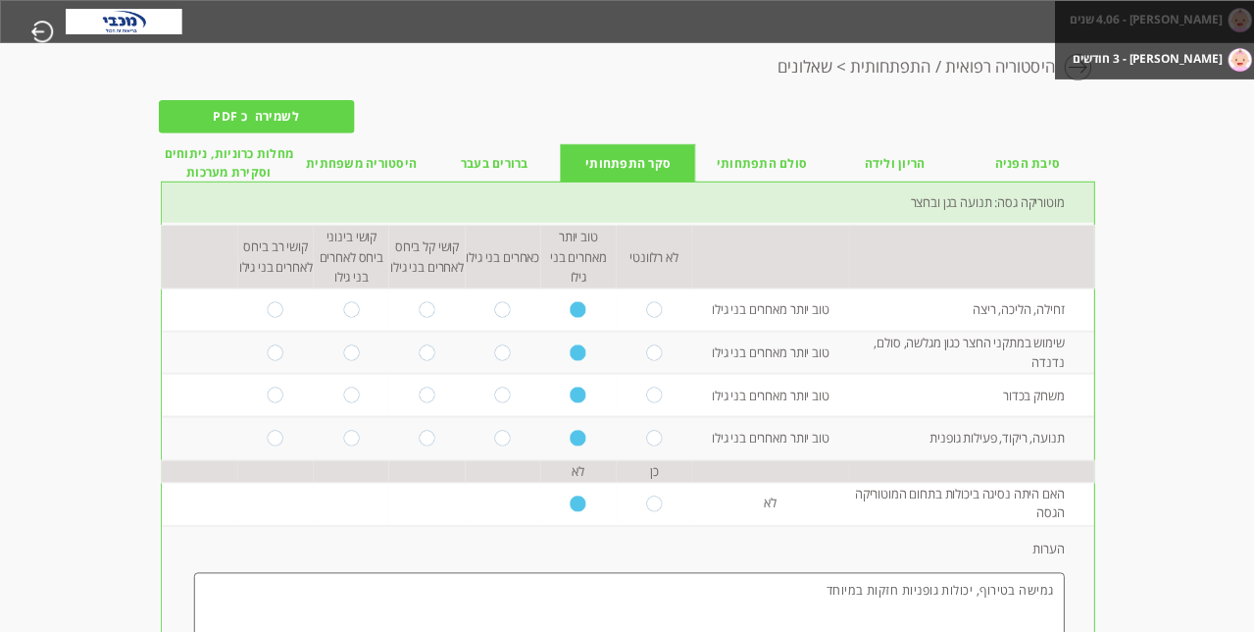
click at [1161, 57] on label "[PERSON_NAME] - 3 חודשים" at bounding box center [1149, 58] width 150 height 25
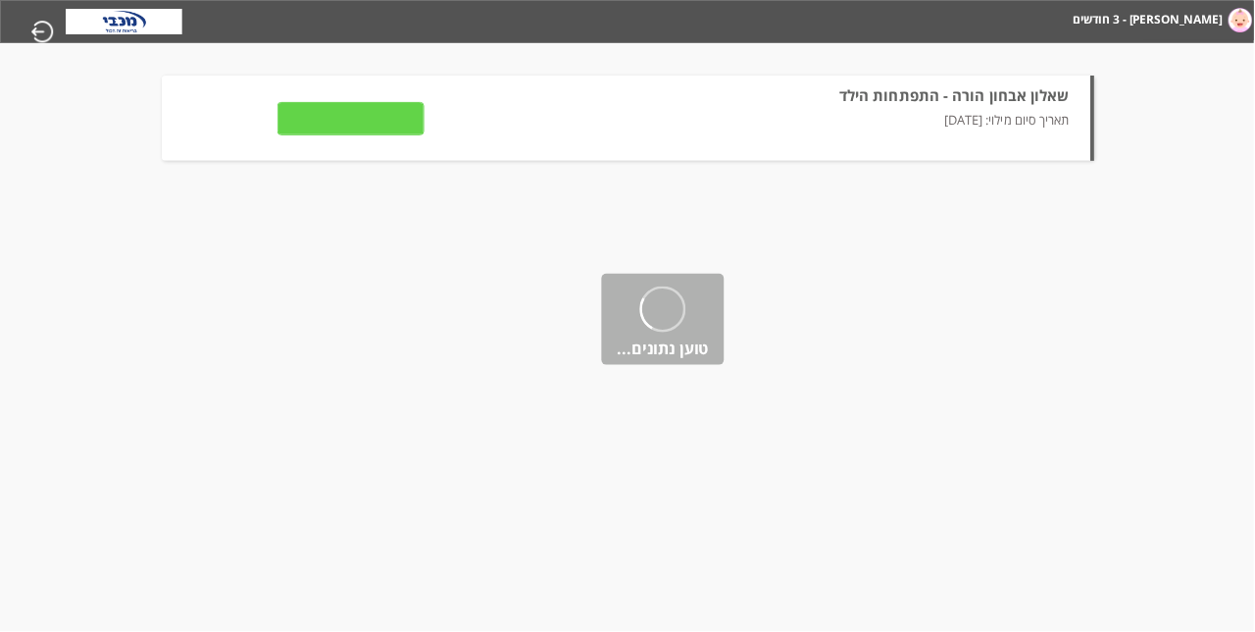
type input "לצפייה בתשובות"
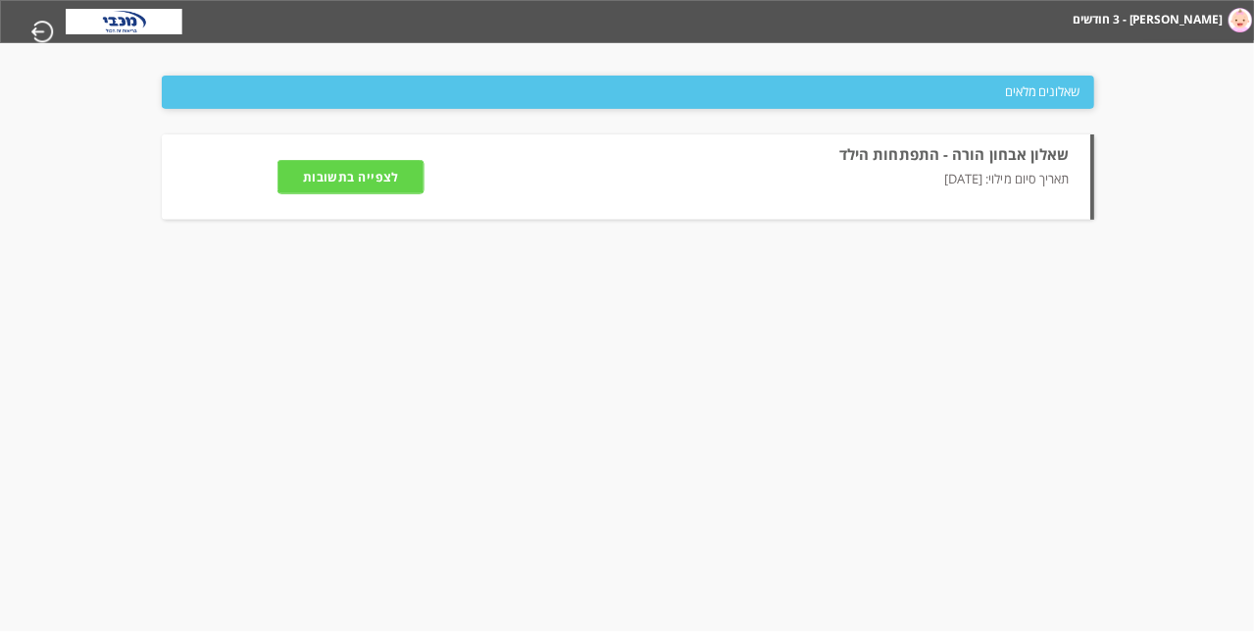
click at [330, 193] on input "לצפייה בתשובות" at bounding box center [351, 176] width 147 height 33
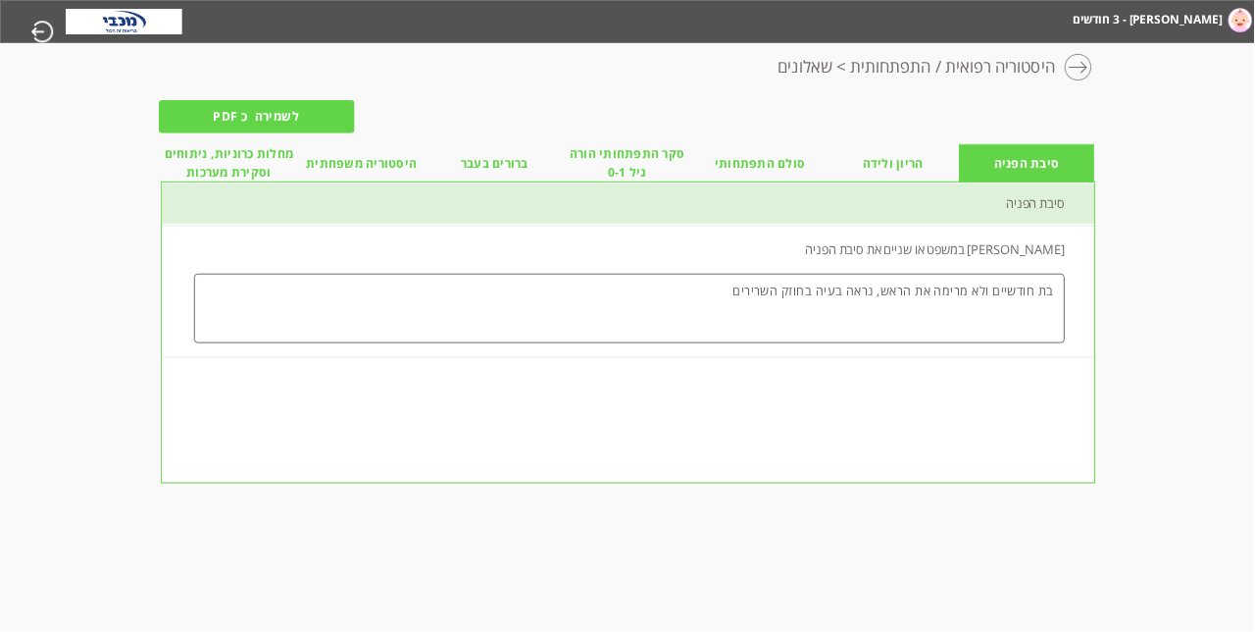
click at [205, 182] on span "מחלות כרוניות, ניתוחים וסקירת מערכות" at bounding box center [229, 163] width 133 height 38
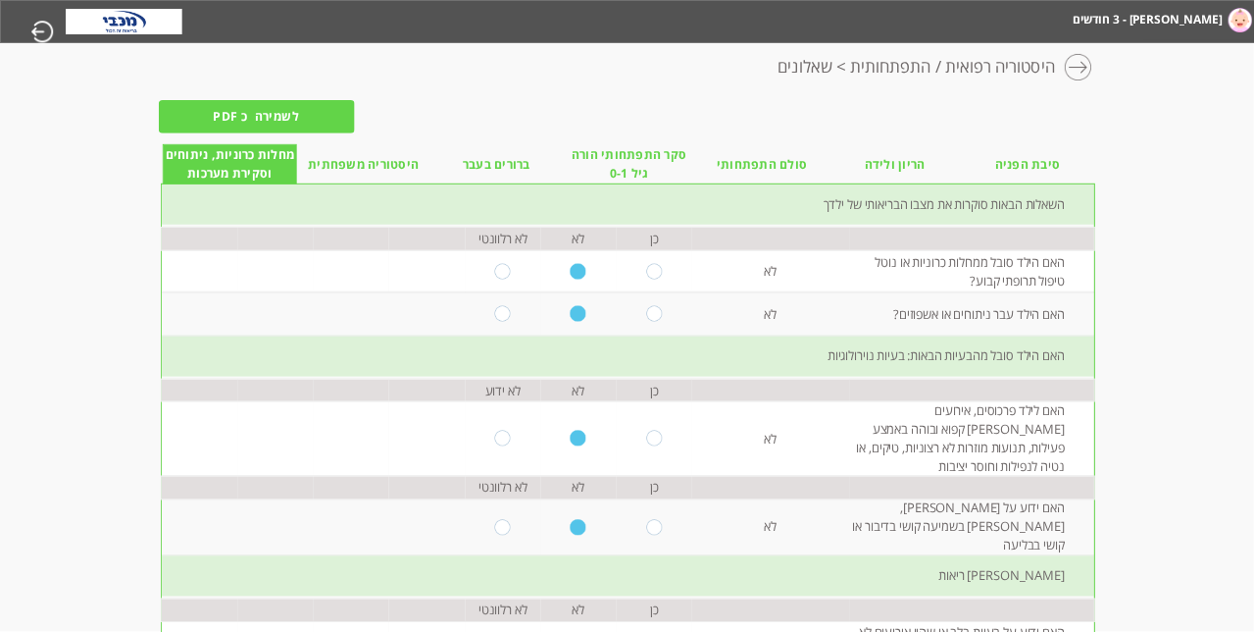
click at [351, 174] on span "היסטוריה משפחתית" at bounding box center [364, 164] width 111 height 19
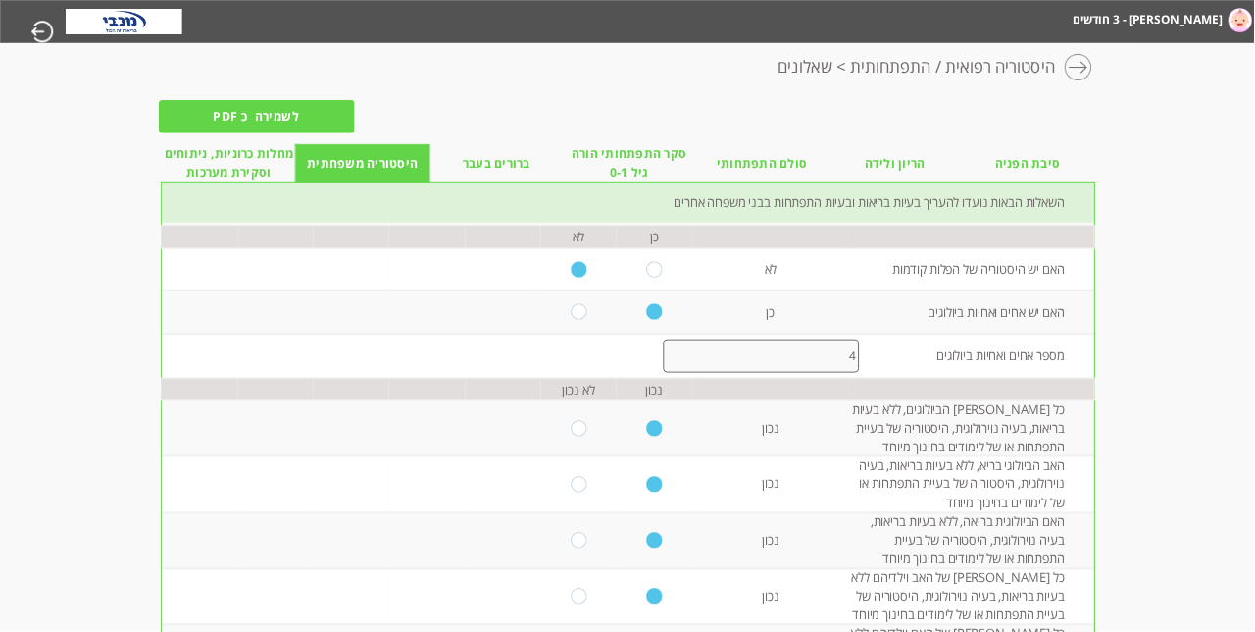
click at [481, 173] on span "ברורים בעבר" at bounding box center [497, 163] width 68 height 19
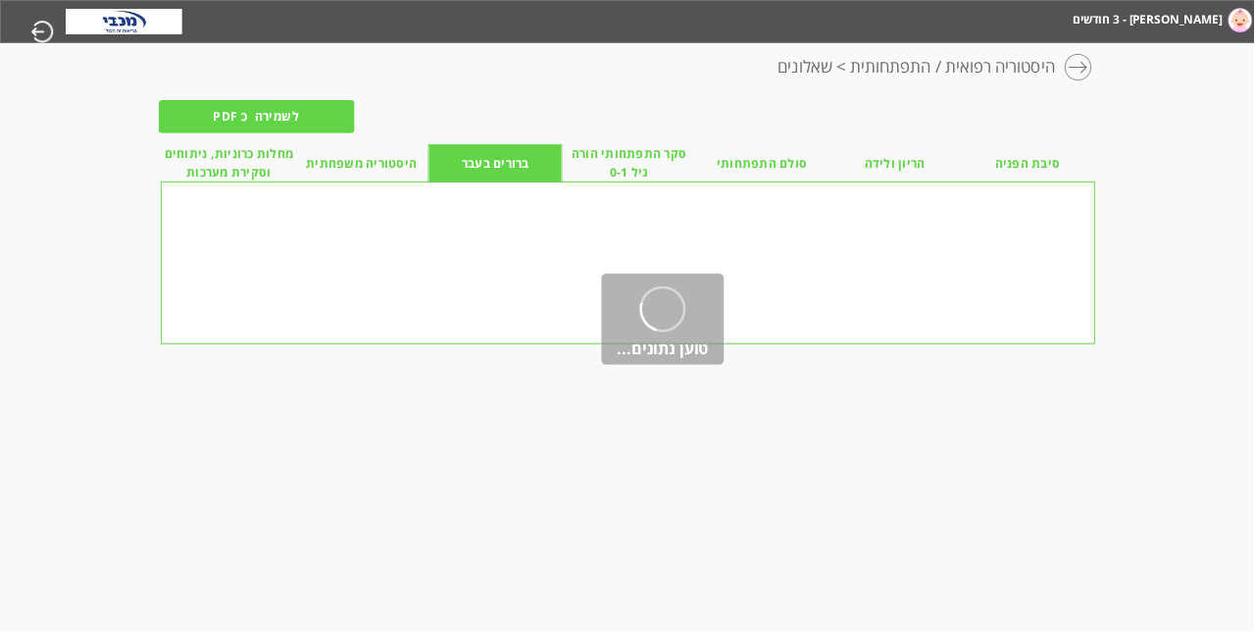
click at [371, 173] on span "היסטוריה משפחתית" at bounding box center [362, 163] width 111 height 19
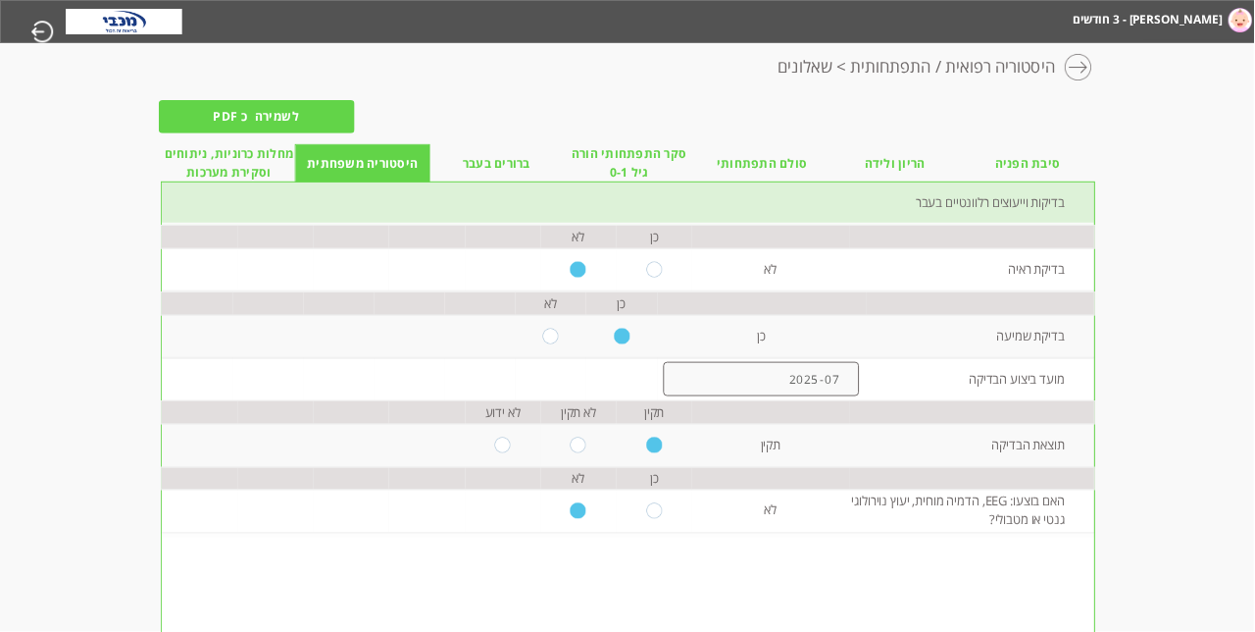
scroll to position [5, -1]
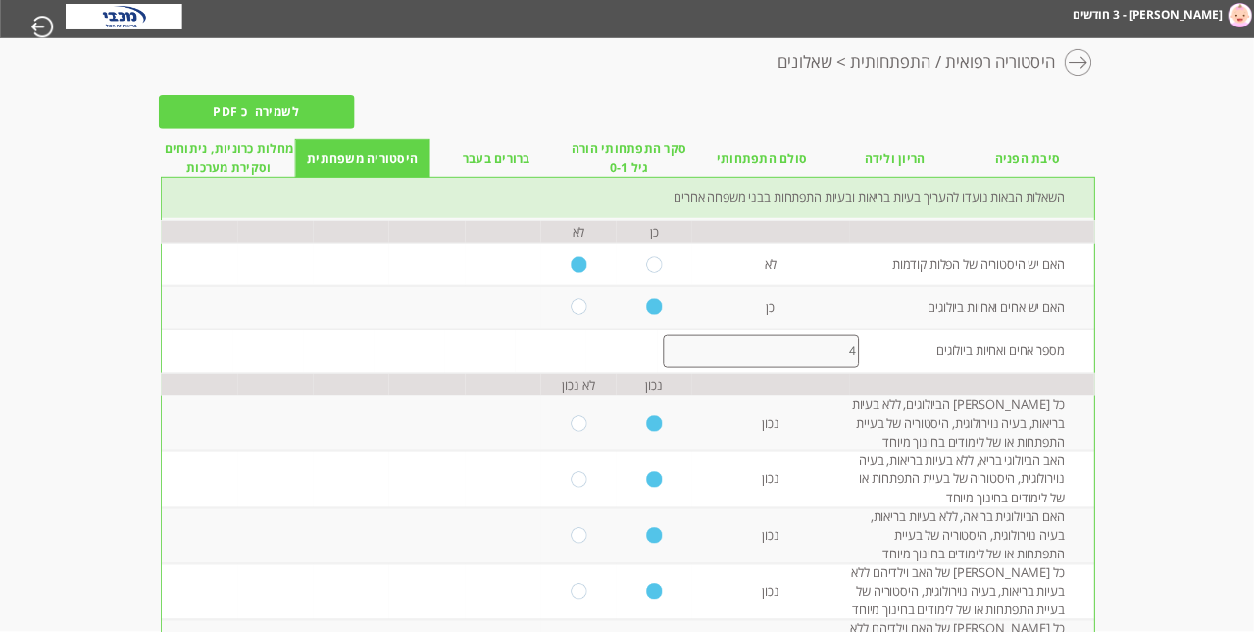
scroll to position [0, -1]
